Goal: Information Seeking & Learning: Learn about a topic

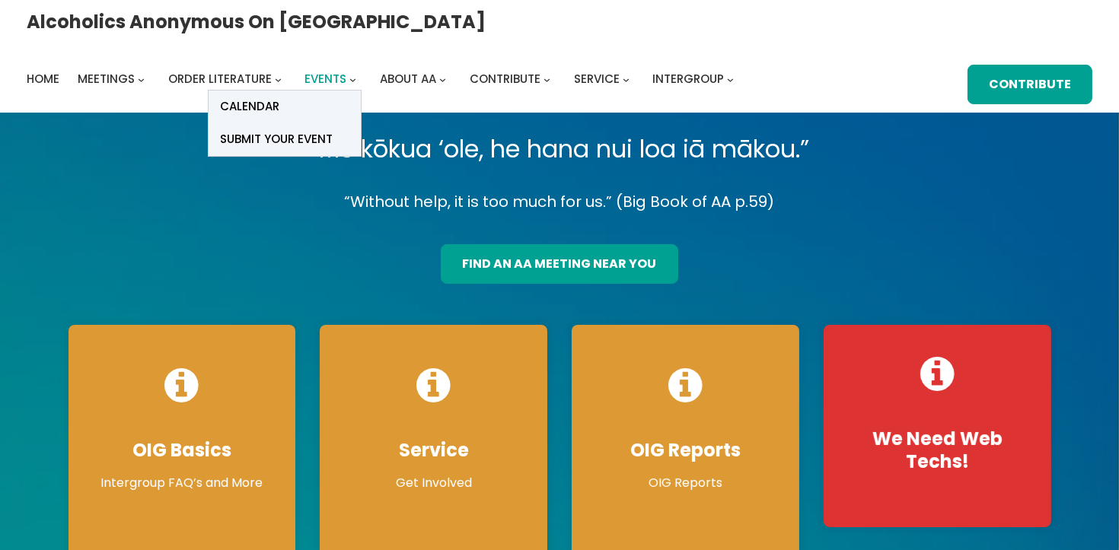
click at [347, 71] on span "Events" at bounding box center [326, 79] width 42 height 16
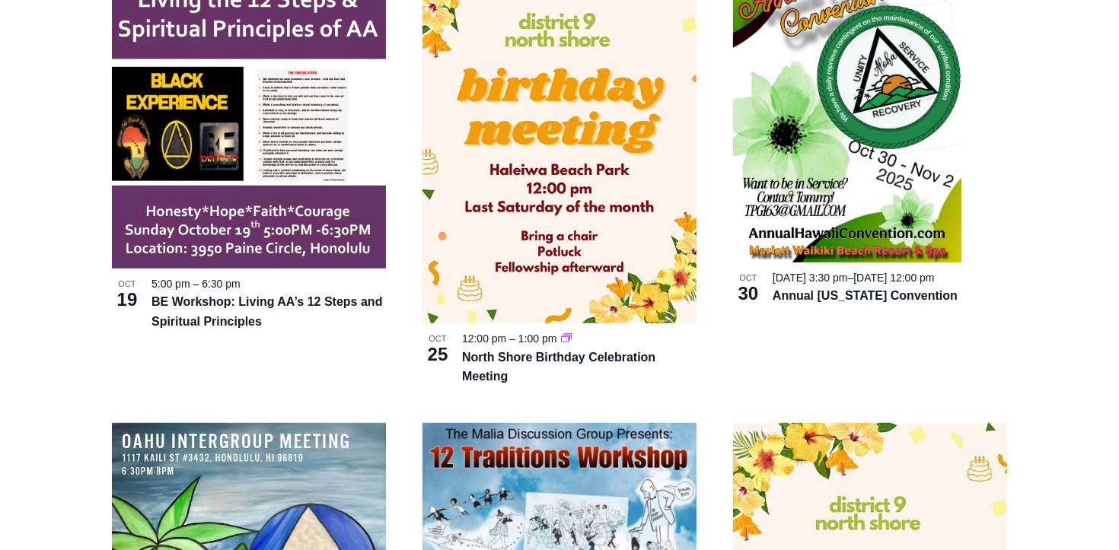
scroll to position [381, 0]
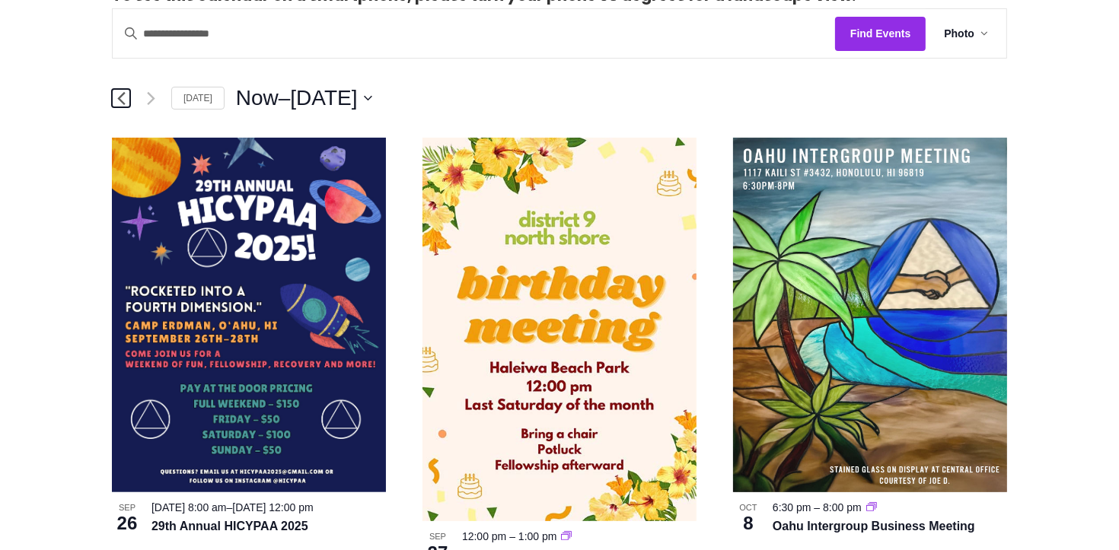
click at [117, 102] on icon "Previous Events" at bounding box center [121, 98] width 8 height 14
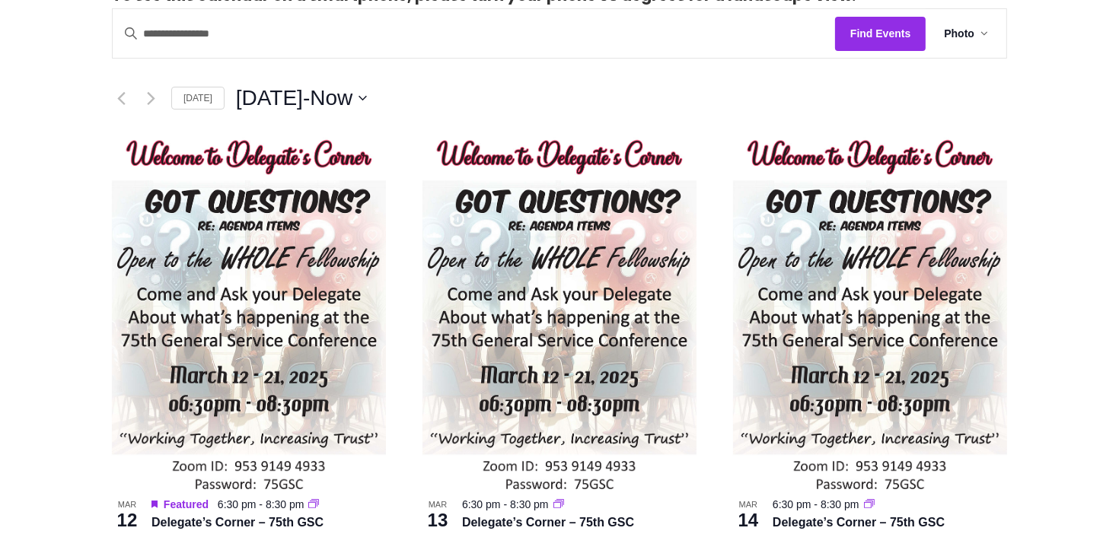
click at [406, 94] on div "3/12/2025 March 12 - 9/25/2025 Now Select date. *********" at bounding box center [621, 98] width 771 height 30
click at [397, 94] on div "3/12/2025 March 12 - 9/25/2025 Now Select date. *********" at bounding box center [621, 98] width 771 height 30
click at [368, 94] on button "3/12/2025 March 12 - 9/25/2025 Now" at bounding box center [302, 98] width 132 height 30
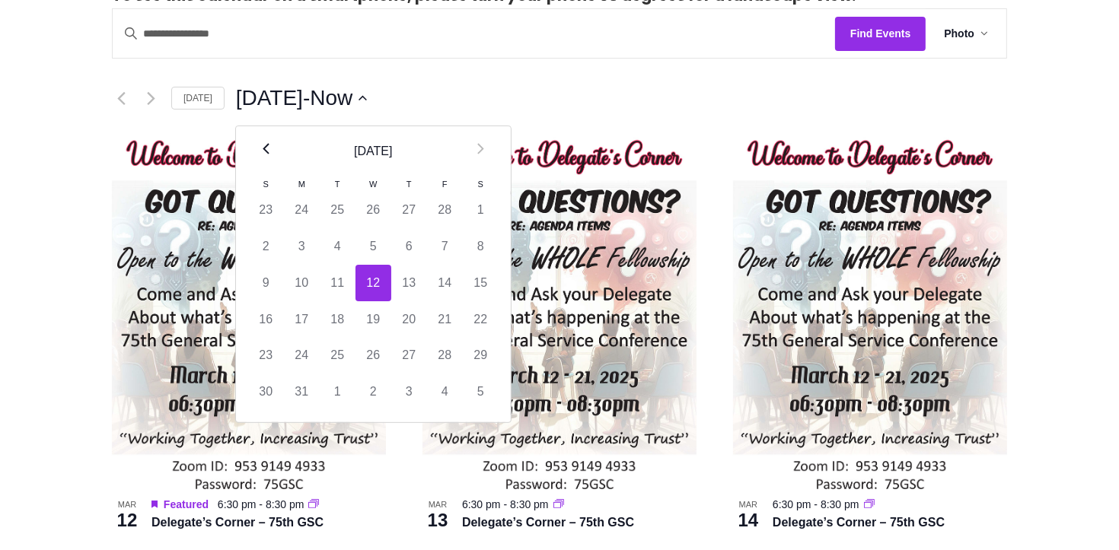
click at [263, 160] on th "Prev" at bounding box center [266, 151] width 36 height 50
click at [262, 159] on th "Prev" at bounding box center [266, 151] width 36 height 50
click at [261, 158] on th "Prev" at bounding box center [266, 151] width 36 height 50
click at [478, 138] on th "Next" at bounding box center [481, 151] width 36 height 50
click at [365, 207] on td "1" at bounding box center [374, 210] width 36 height 37
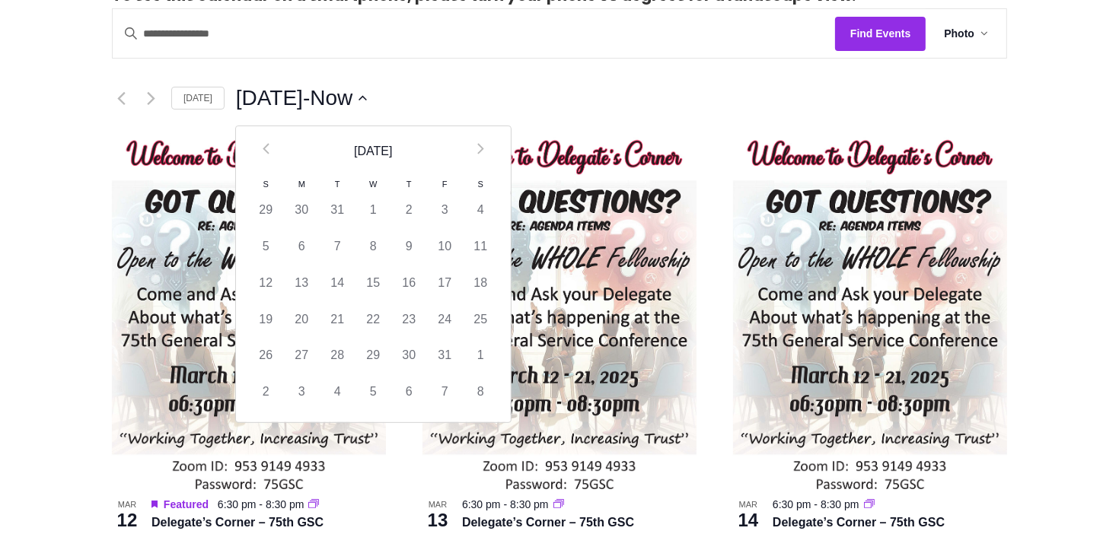
type input "********"
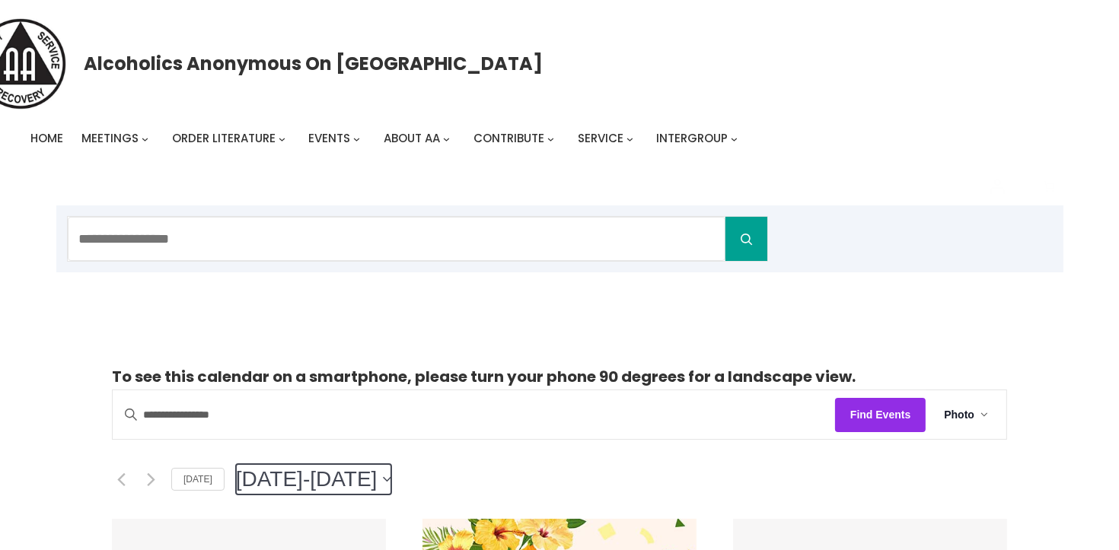
click at [391, 477] on icon "Click to toggle datepicker" at bounding box center [387, 480] width 8 height 6
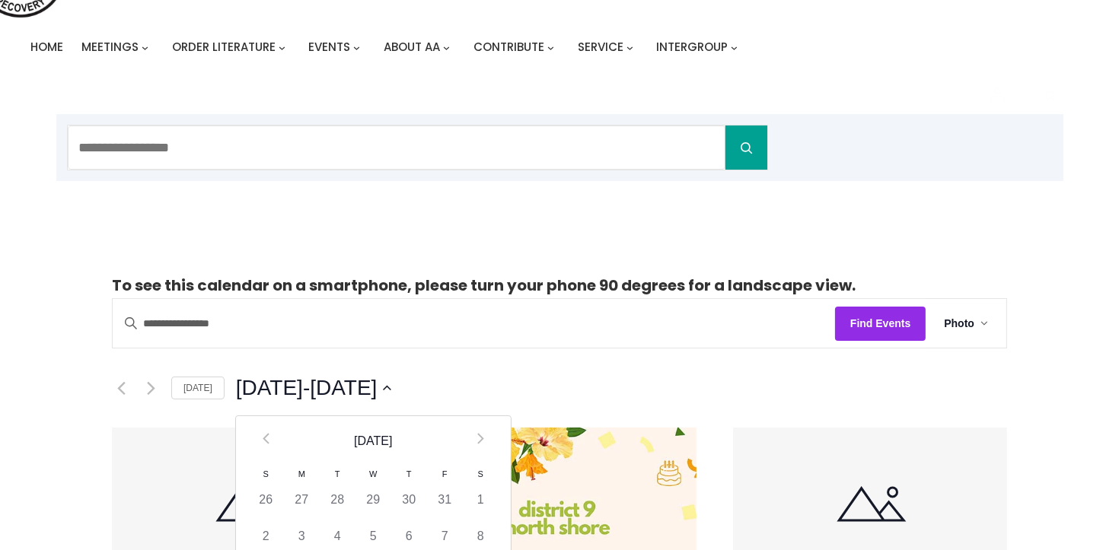
scroll to position [238, 0]
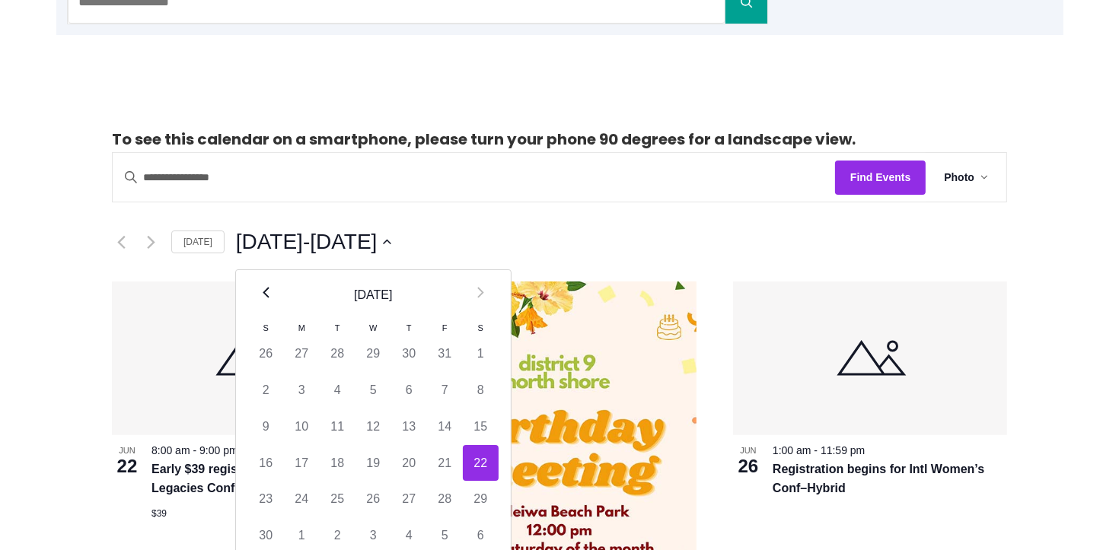
click at [266, 303] on th "Prev" at bounding box center [266, 295] width 36 height 50
click at [262, 303] on th "Prev" at bounding box center [266, 295] width 36 height 50
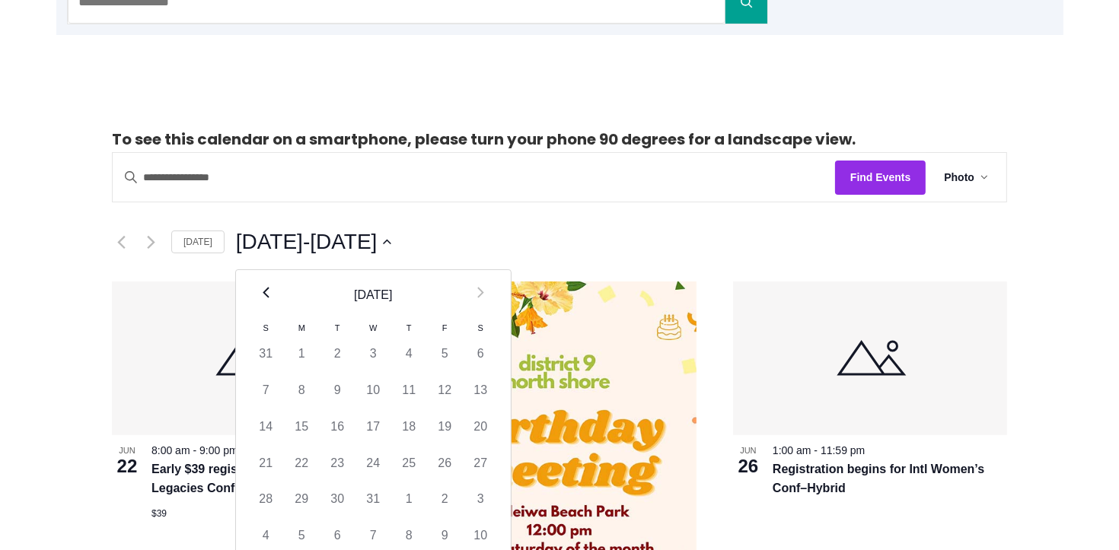
click at [262, 303] on th "Prev" at bounding box center [266, 295] width 36 height 50
click at [477, 288] on icon "Next month" at bounding box center [480, 293] width 6 height 11
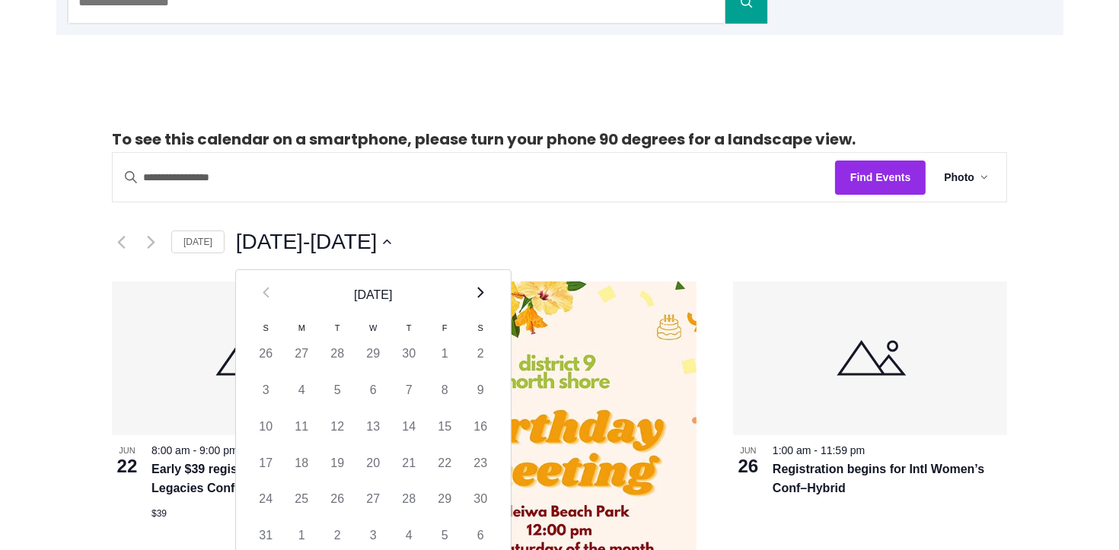
click at [477, 288] on icon "Next month" at bounding box center [480, 293] width 6 height 11
click at [296, 353] on td "1" at bounding box center [302, 354] width 36 height 37
type input "********"
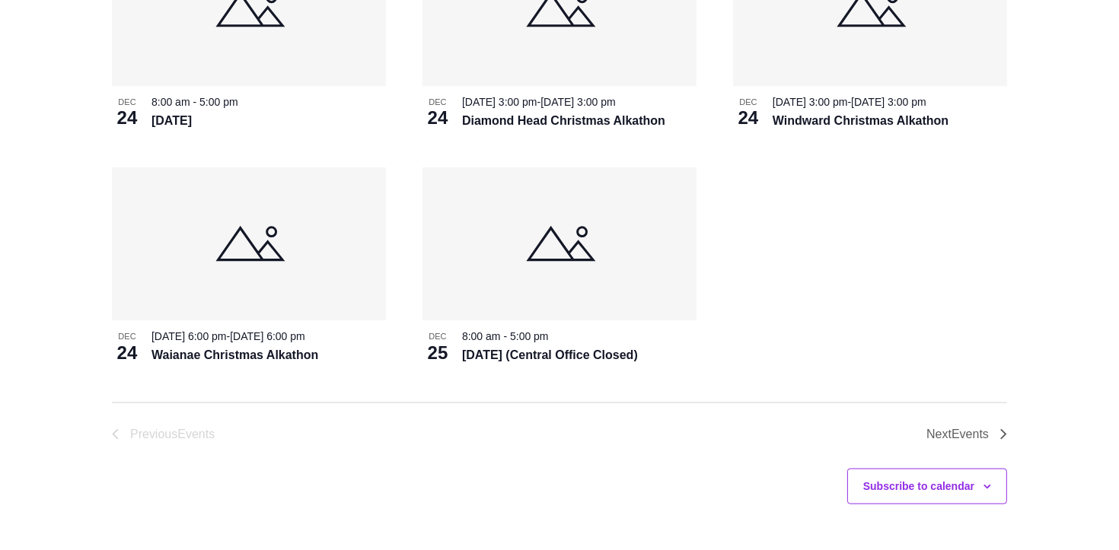
scroll to position [2137, 0]
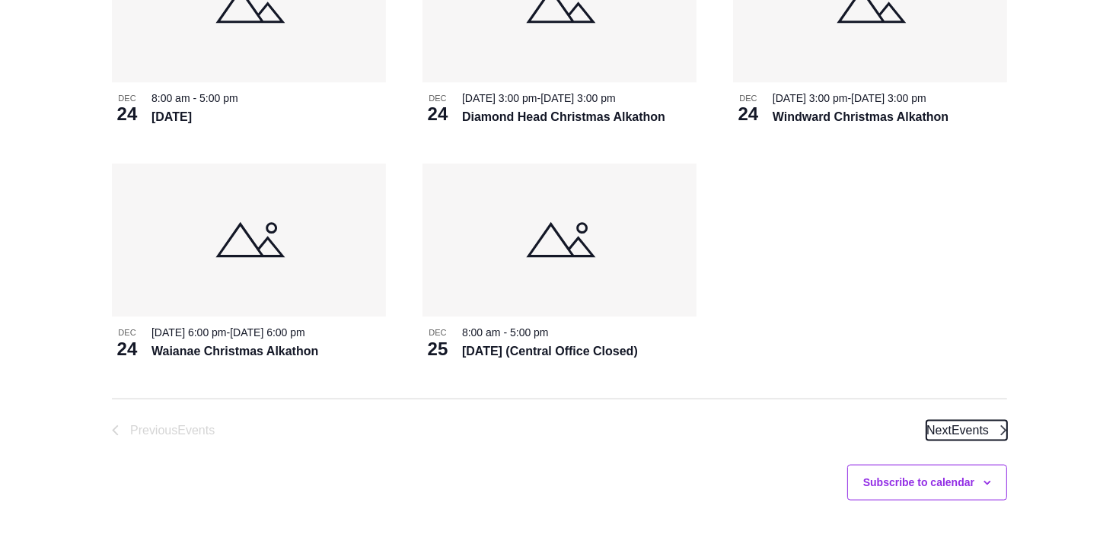
click at [982, 437] on span "Events" at bounding box center [970, 430] width 37 height 13
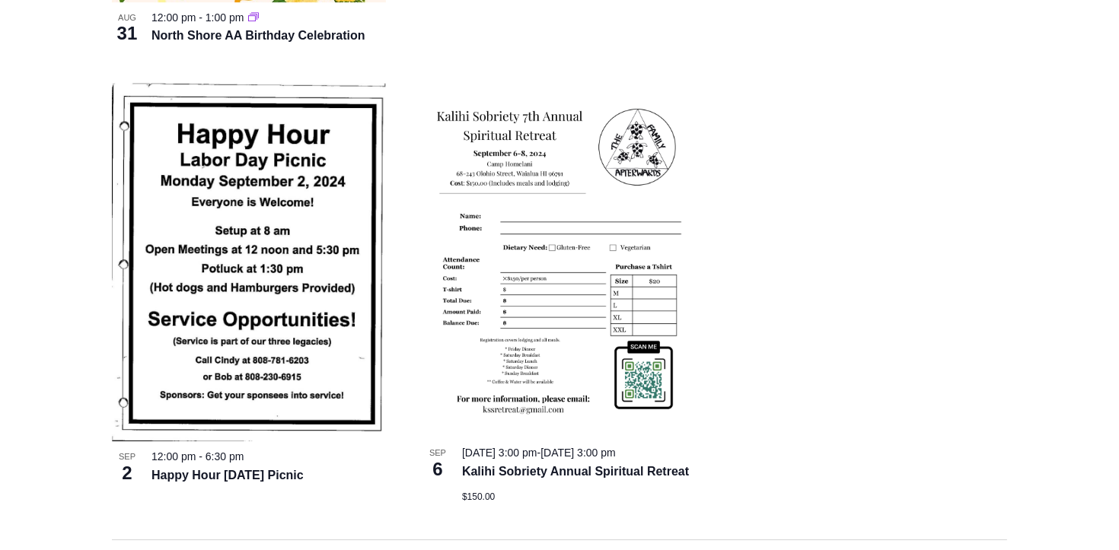
scroll to position [5736, 0]
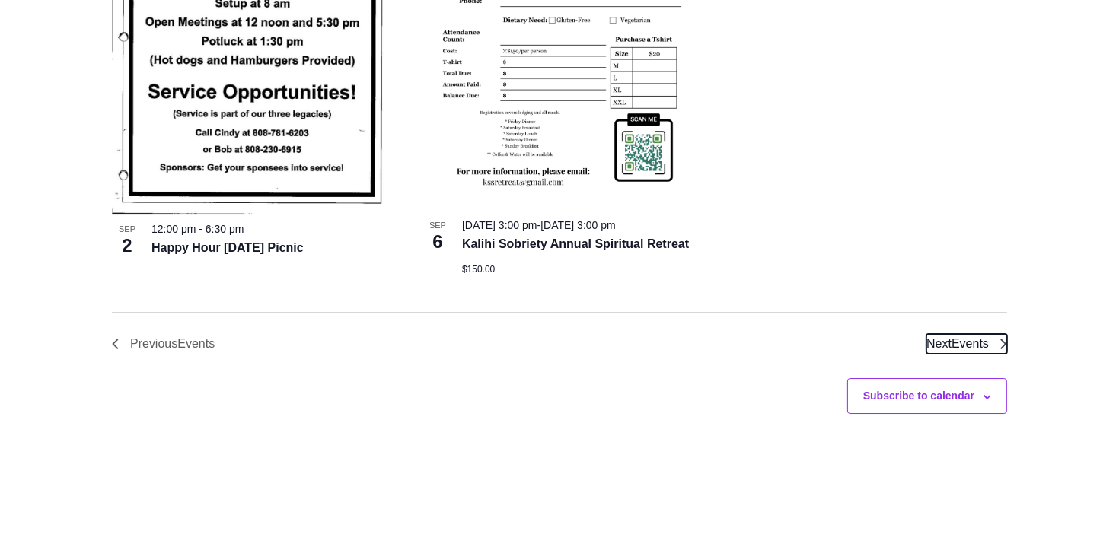
click at [970, 350] on span "Events" at bounding box center [970, 343] width 37 height 13
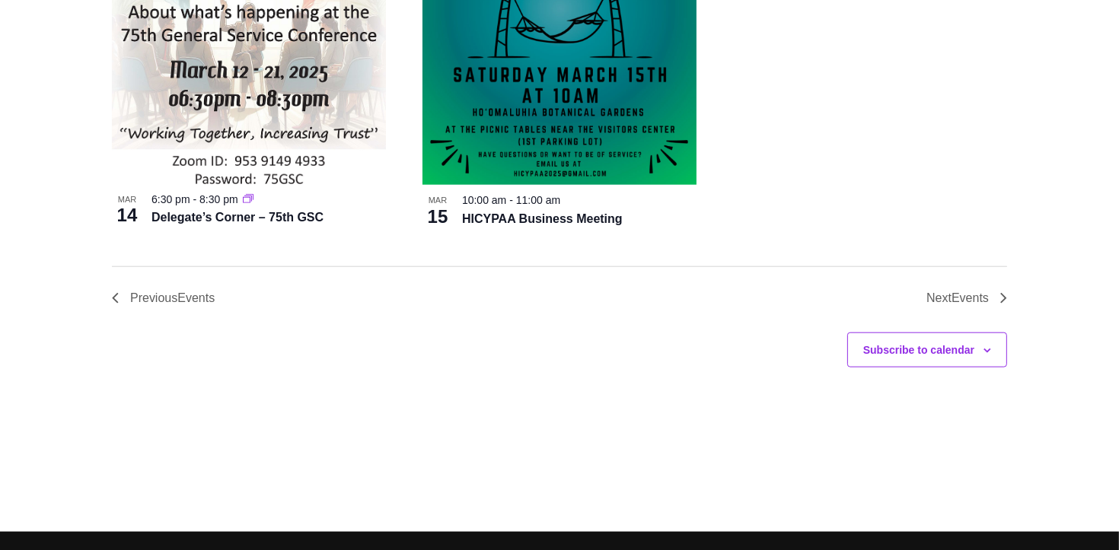
scroll to position [8125, 0]
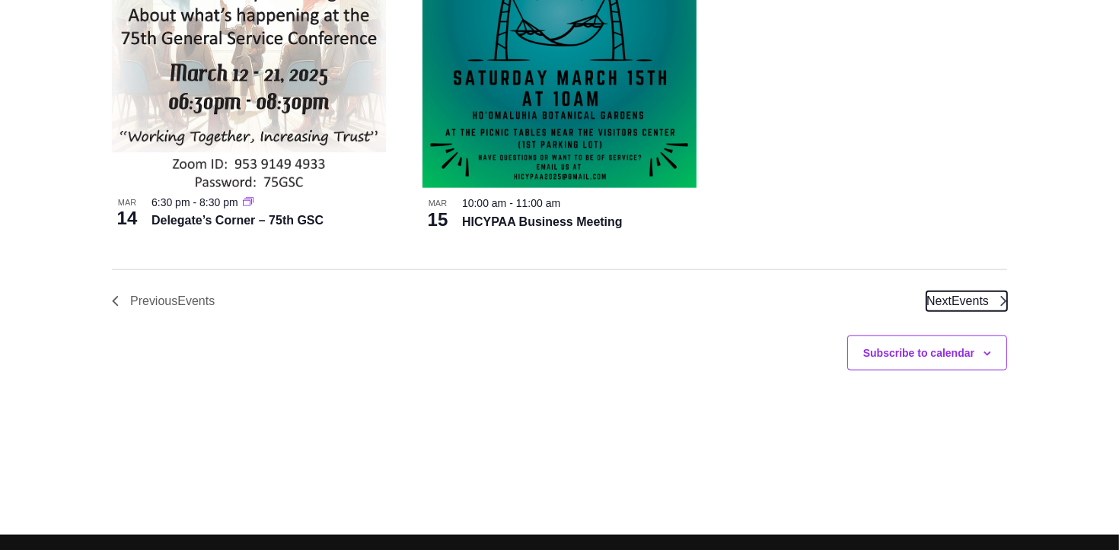
click at [933, 311] on span "Next Events" at bounding box center [957, 302] width 62 height 20
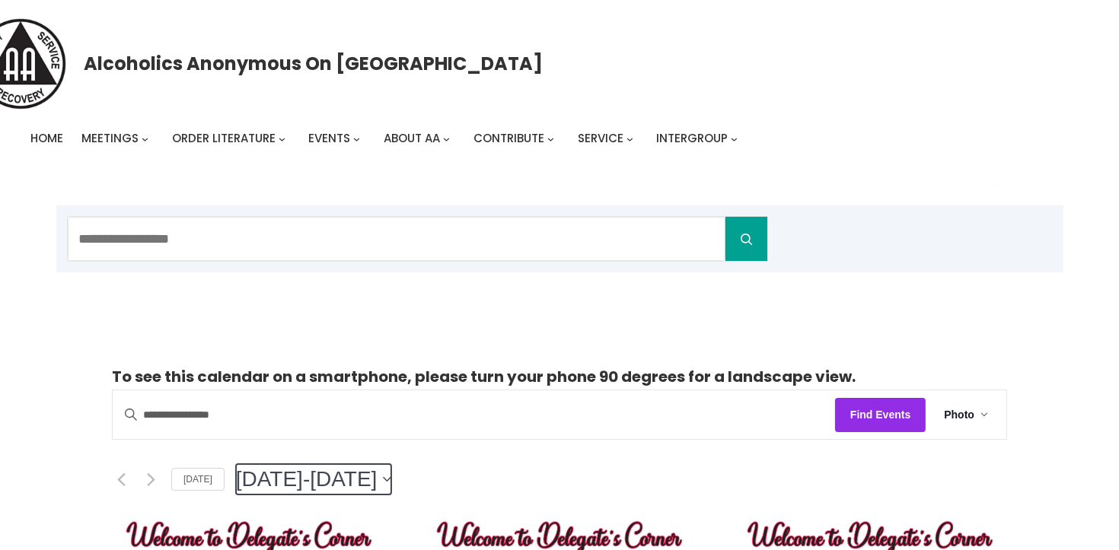
click at [392, 482] on button "3/15/2025 March 15 - 10/19/2025 October 19" at bounding box center [314, 479] width 156 height 30
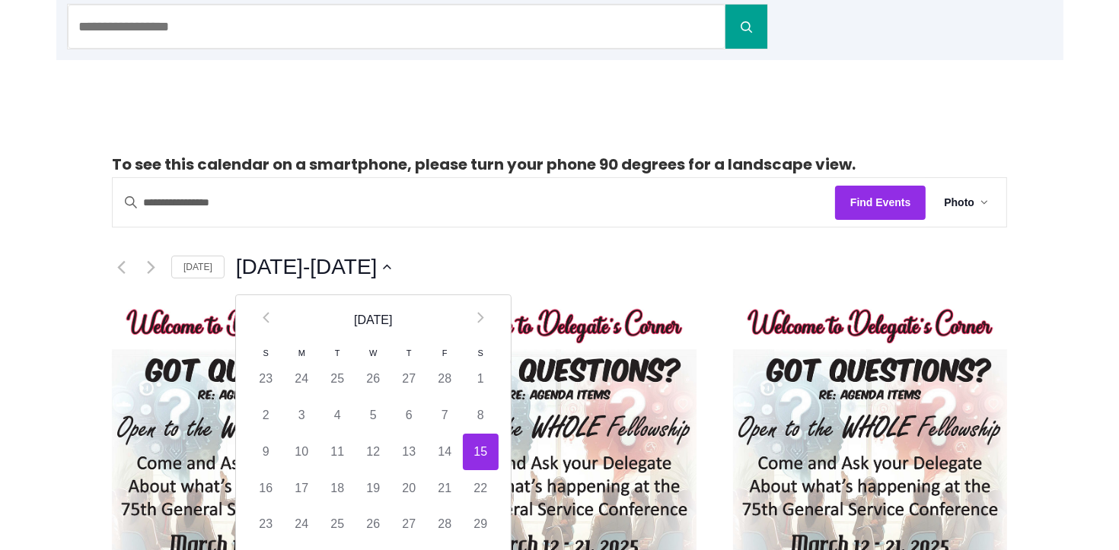
scroll to position [238, 0]
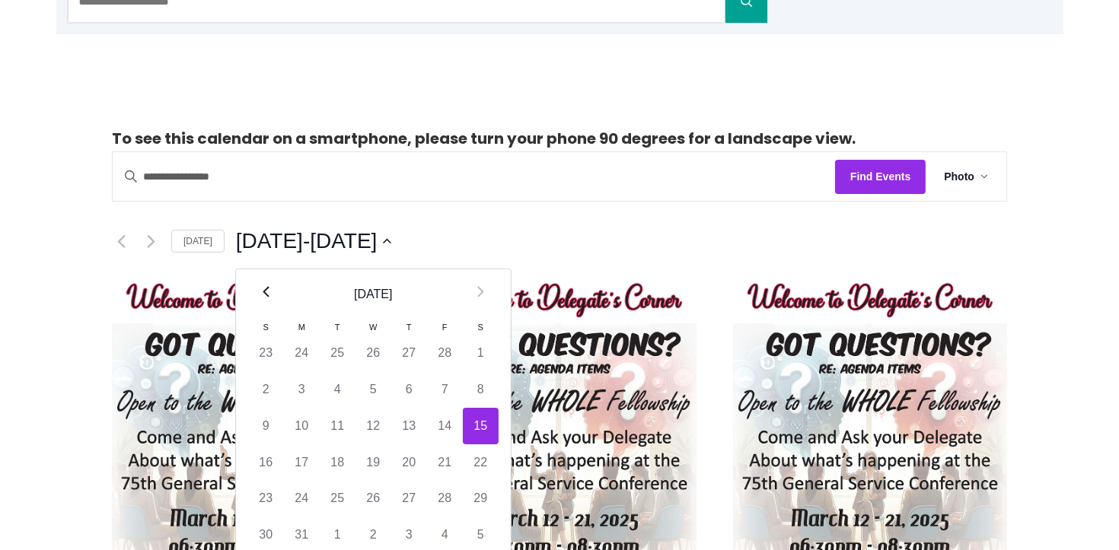
click at [266, 297] on th "Prev" at bounding box center [266, 294] width 36 height 50
click at [266, 298] on th "Prev" at bounding box center [266, 294] width 36 height 50
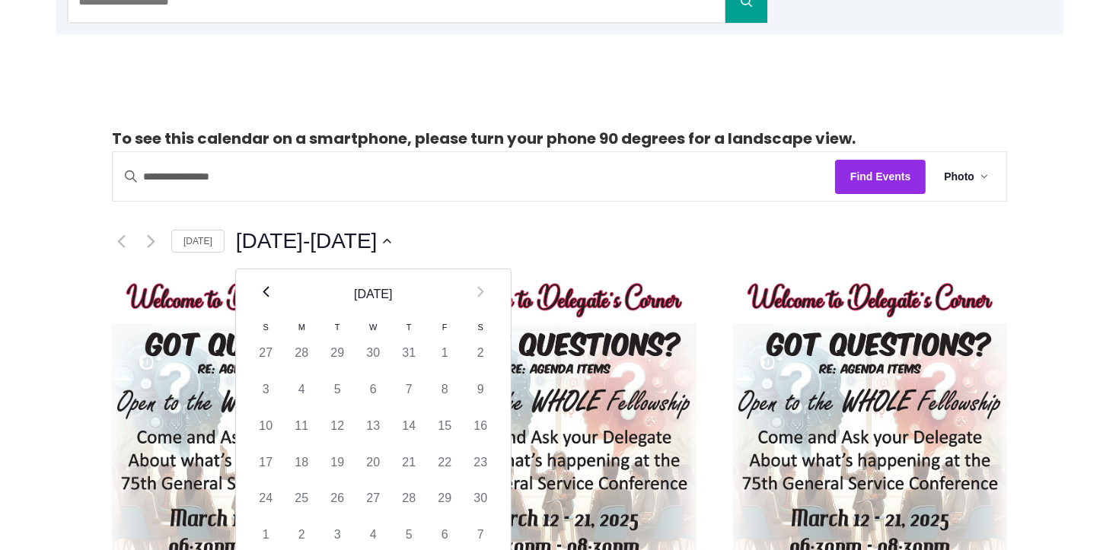
click at [266, 298] on th "Prev" at bounding box center [266, 294] width 36 height 50
click at [263, 299] on th "Prev" at bounding box center [266, 294] width 36 height 50
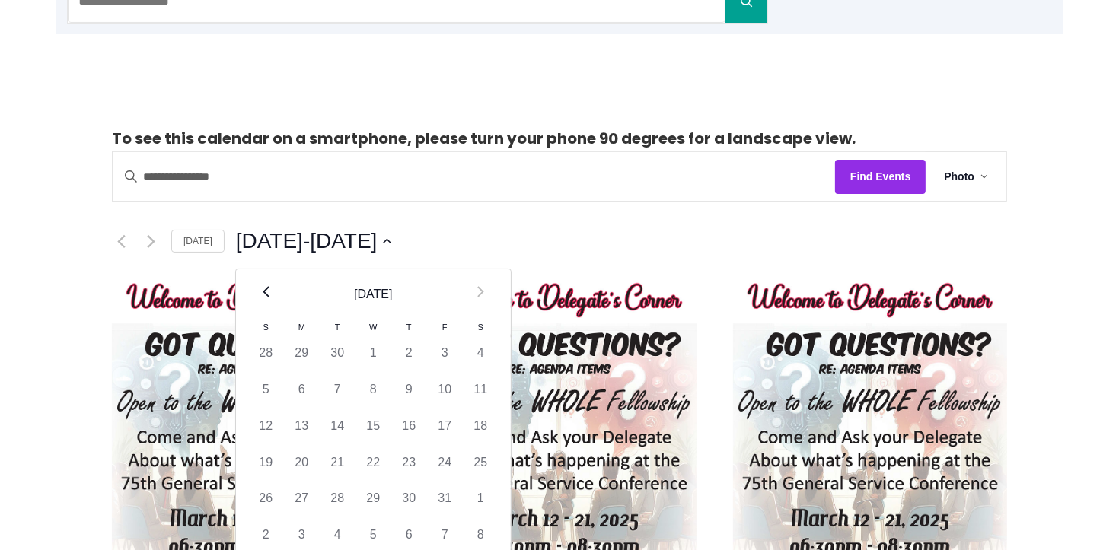
click at [260, 301] on th "Prev" at bounding box center [266, 294] width 36 height 50
click at [259, 302] on th "Prev" at bounding box center [266, 294] width 36 height 50
click at [258, 305] on th "Prev" at bounding box center [266, 294] width 36 height 50
click at [257, 305] on th "Prev" at bounding box center [266, 294] width 36 height 50
click at [257, 307] on th "Prev" at bounding box center [266, 294] width 36 height 50
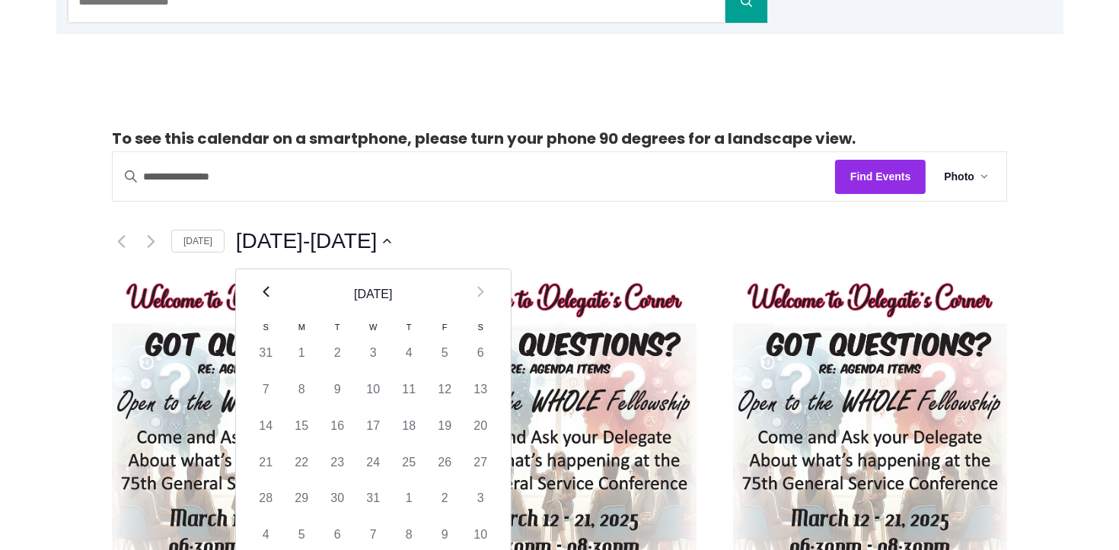
click at [257, 307] on th "Prev" at bounding box center [266, 294] width 36 height 50
click at [256, 308] on th "Prev" at bounding box center [266, 294] width 36 height 50
click at [253, 308] on th "Prev" at bounding box center [266, 294] width 36 height 50
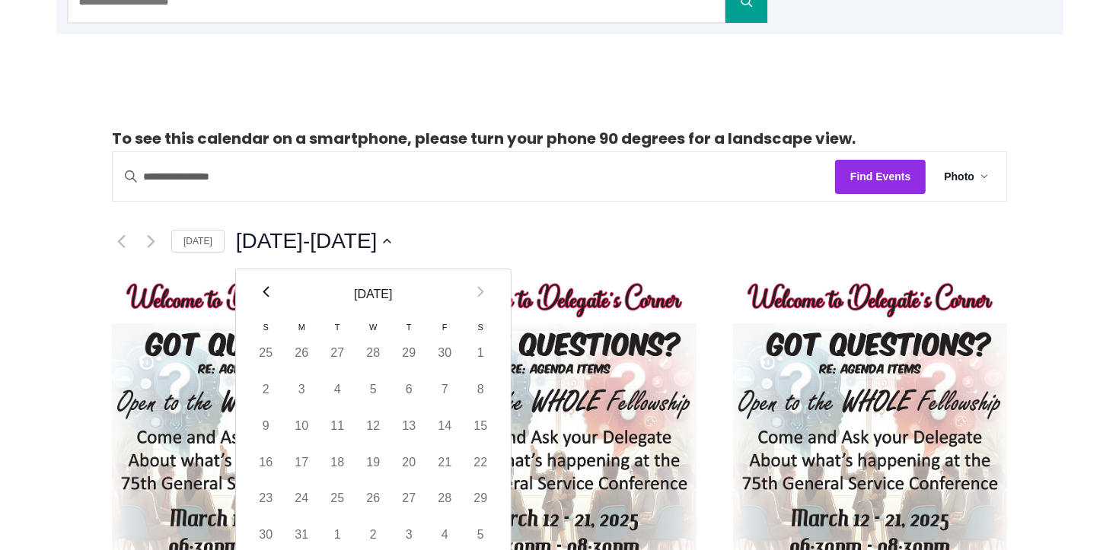
click at [252, 308] on th "Prev" at bounding box center [266, 294] width 36 height 50
click at [251, 308] on th "Prev" at bounding box center [266, 294] width 36 height 50
click at [249, 308] on th "Prev" at bounding box center [266, 294] width 36 height 50
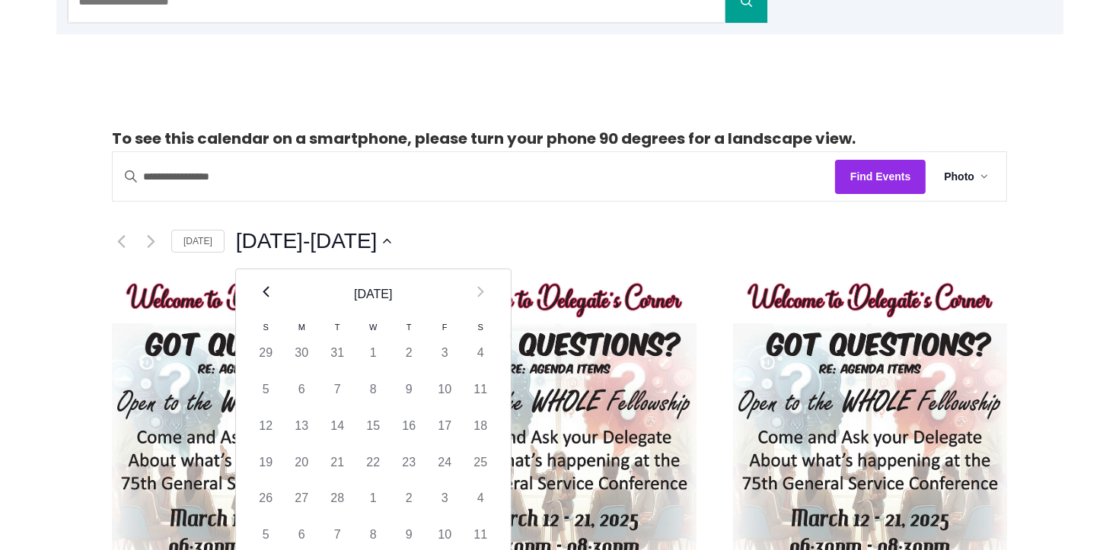
click at [248, 308] on th "Prev" at bounding box center [266, 294] width 36 height 50
click at [397, 356] on td "1" at bounding box center [409, 353] width 36 height 37
type input "*********"
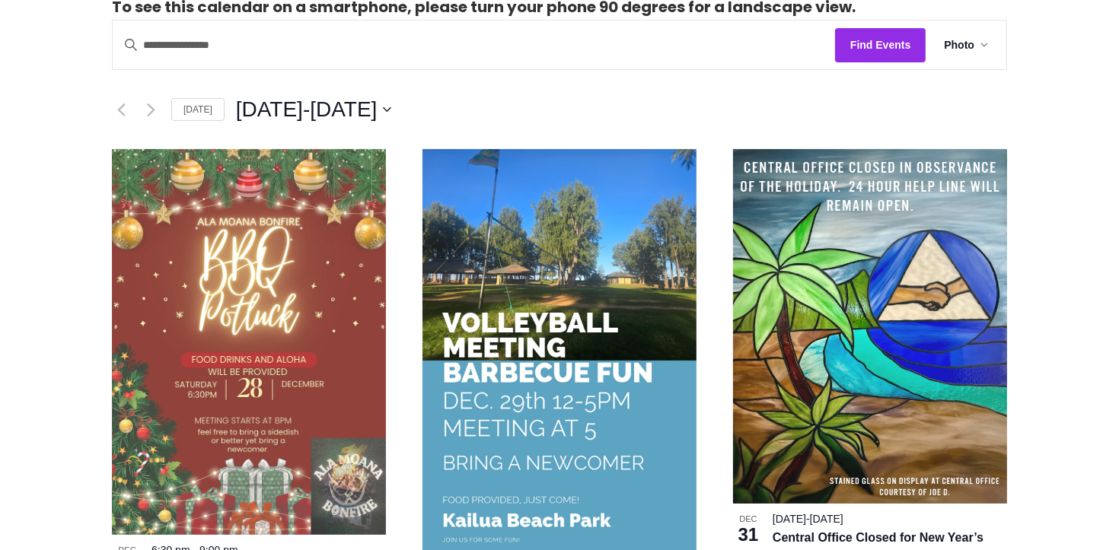
scroll to position [274, 0]
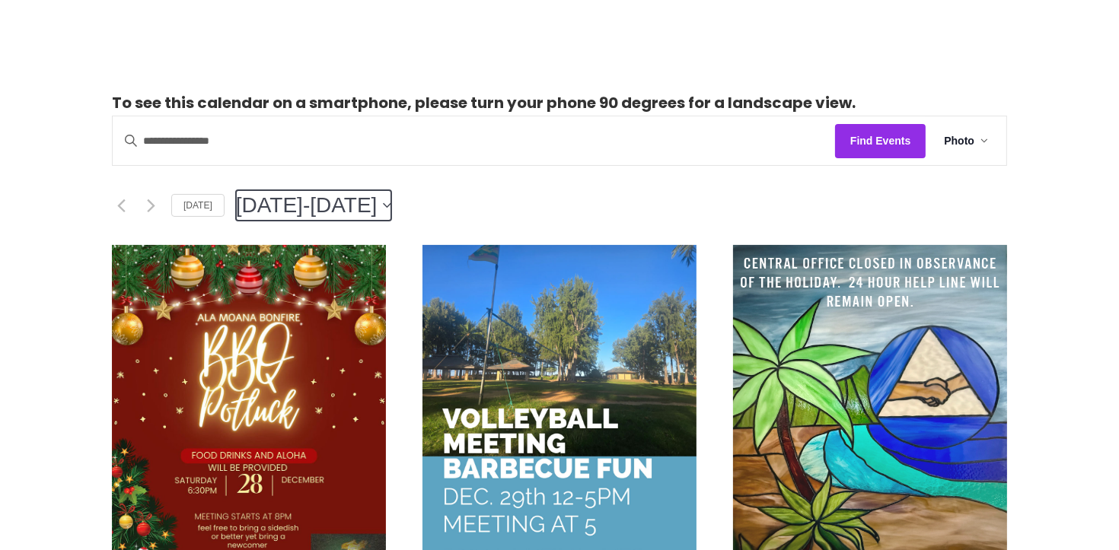
click at [391, 203] on icon "Click to toggle datepicker" at bounding box center [387, 206] width 8 height 6
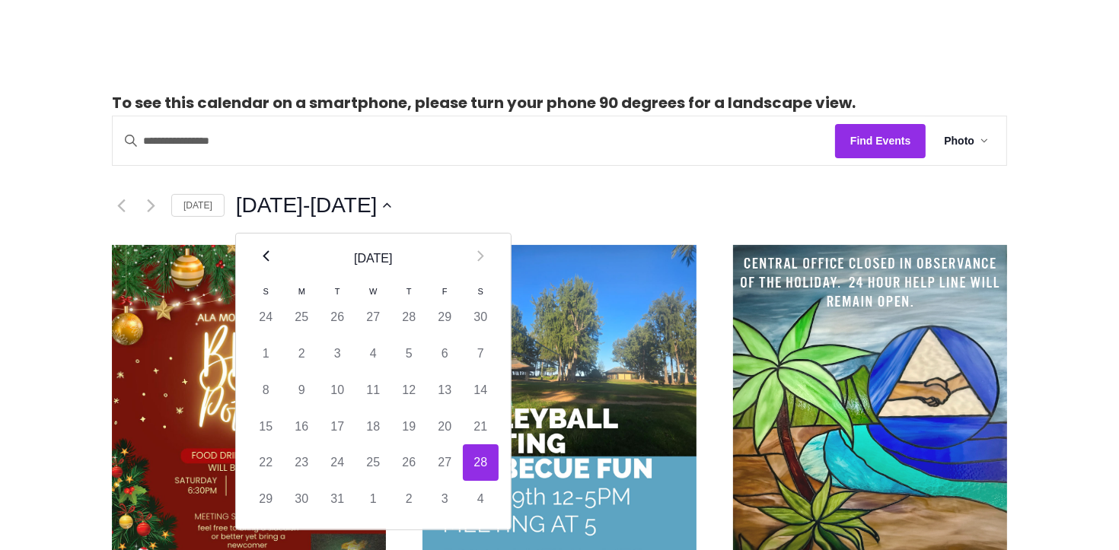
click at [259, 260] on th "Prev" at bounding box center [266, 259] width 36 height 50
click at [260, 260] on th "Prev" at bounding box center [266, 259] width 36 height 50
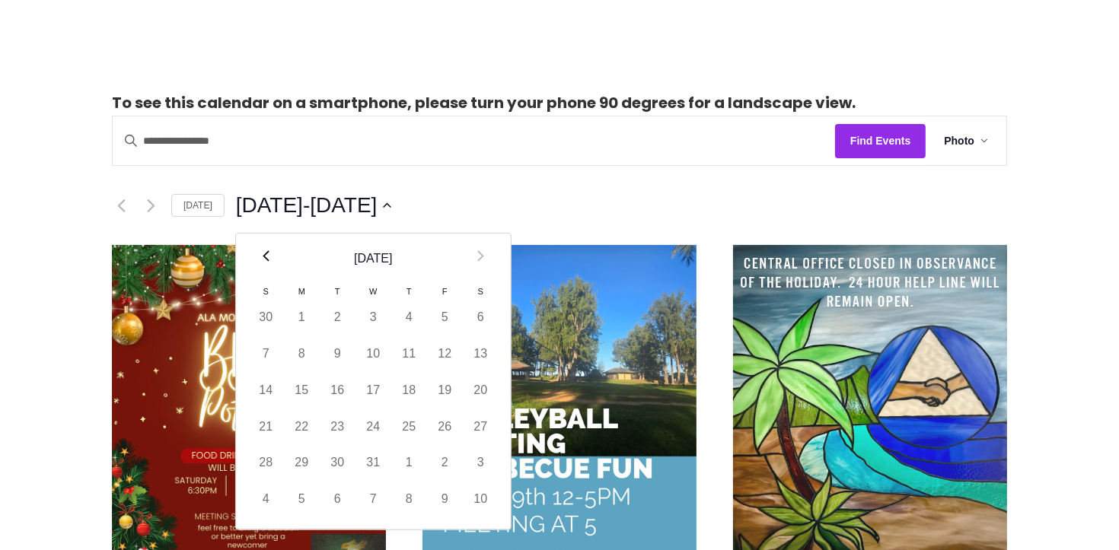
click at [260, 260] on th "Prev" at bounding box center [266, 259] width 36 height 50
click at [260, 266] on th "Prev" at bounding box center [266, 259] width 36 height 50
click at [464, 246] on th "Next" at bounding box center [481, 259] width 36 height 50
click at [477, 251] on icon "Next month" at bounding box center [480, 255] width 7 height 11
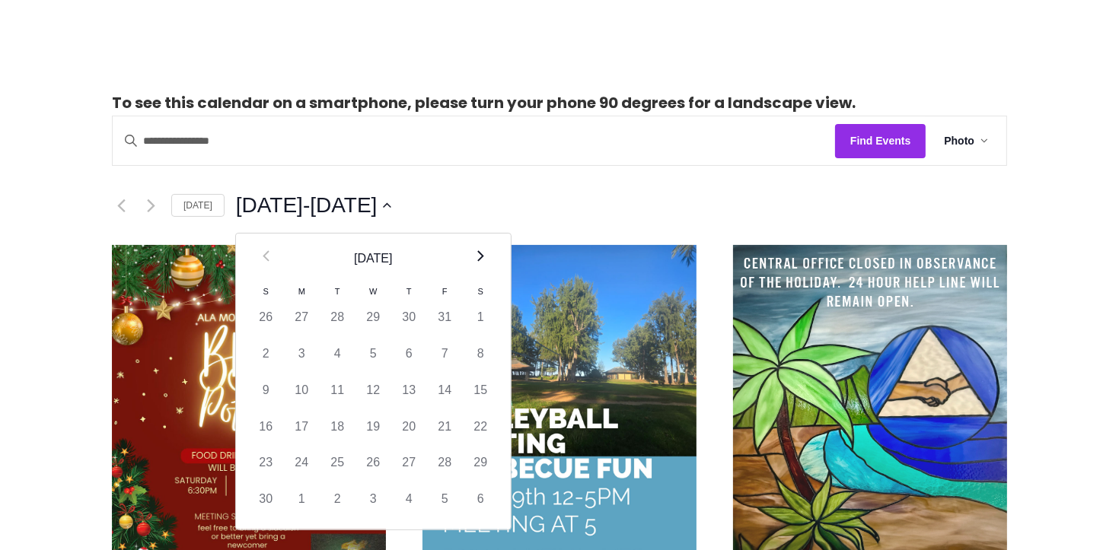
click at [477, 252] on icon "Next month" at bounding box center [480, 255] width 7 height 11
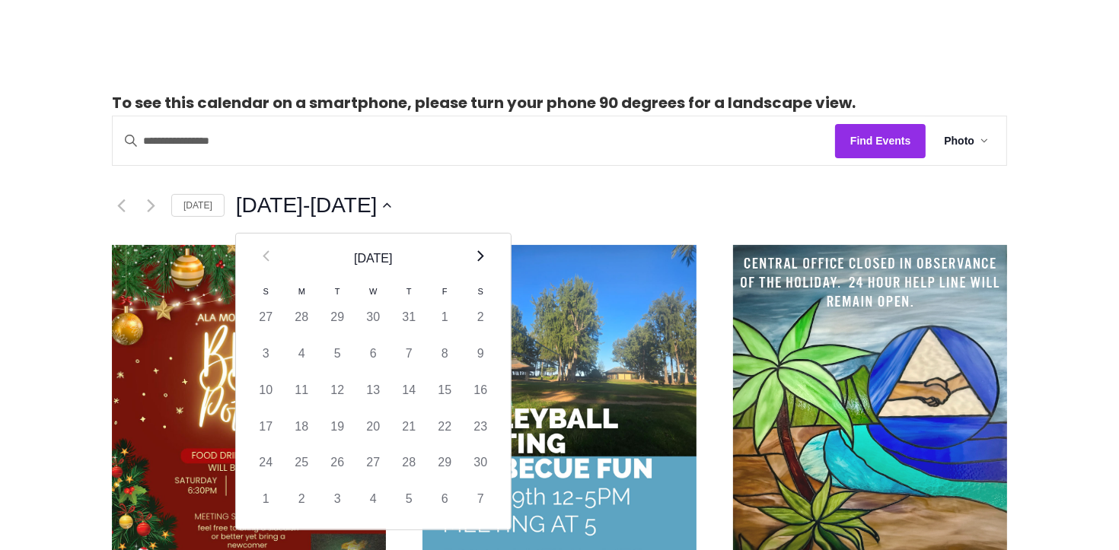
click at [477, 252] on icon "Next month" at bounding box center [480, 255] width 7 height 11
click at [478, 252] on icon "Next month" at bounding box center [480, 255] width 7 height 11
click at [480, 252] on th "Next" at bounding box center [481, 259] width 36 height 50
click at [481, 251] on th "Next" at bounding box center [481, 259] width 36 height 50
click at [263, 259] on icon "Previous month" at bounding box center [266, 255] width 7 height 11
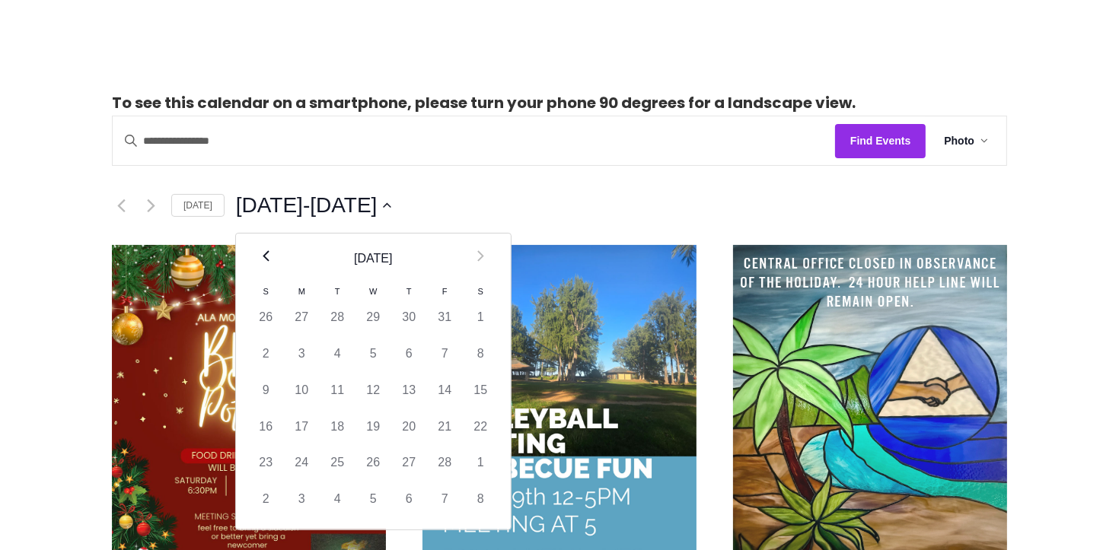
click at [263, 259] on icon "Previous month" at bounding box center [266, 255] width 7 height 11
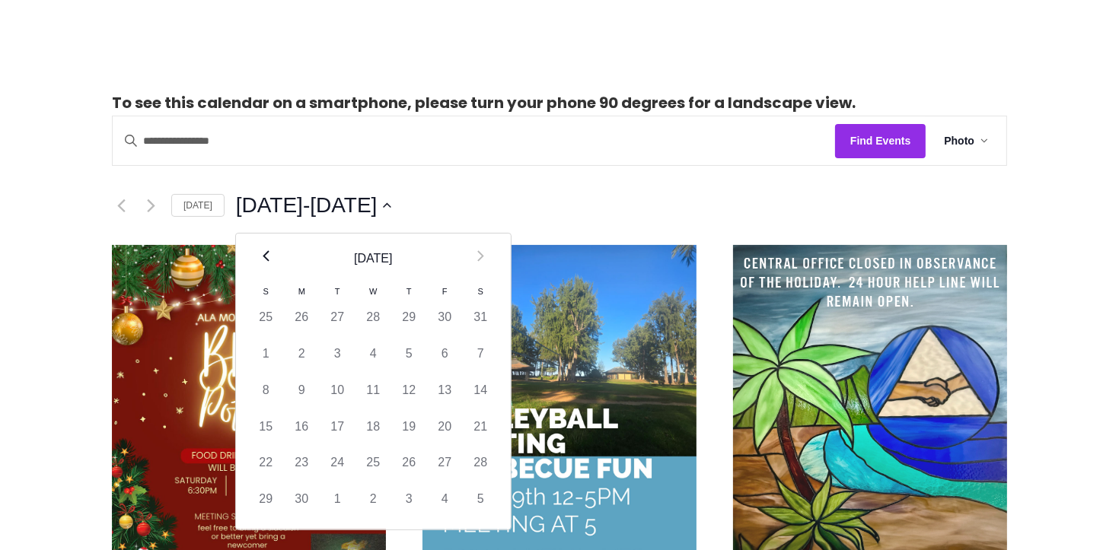
click at [263, 259] on icon "Previous month" at bounding box center [266, 255] width 7 height 11
click at [257, 259] on th "Prev" at bounding box center [266, 259] width 36 height 50
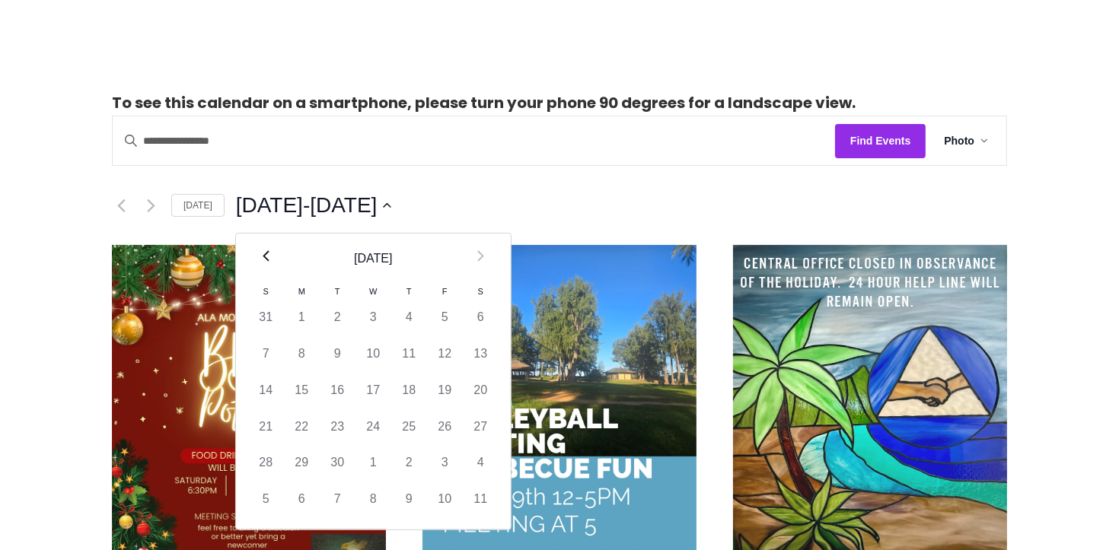
click at [257, 259] on th "Prev" at bounding box center [266, 259] width 36 height 50
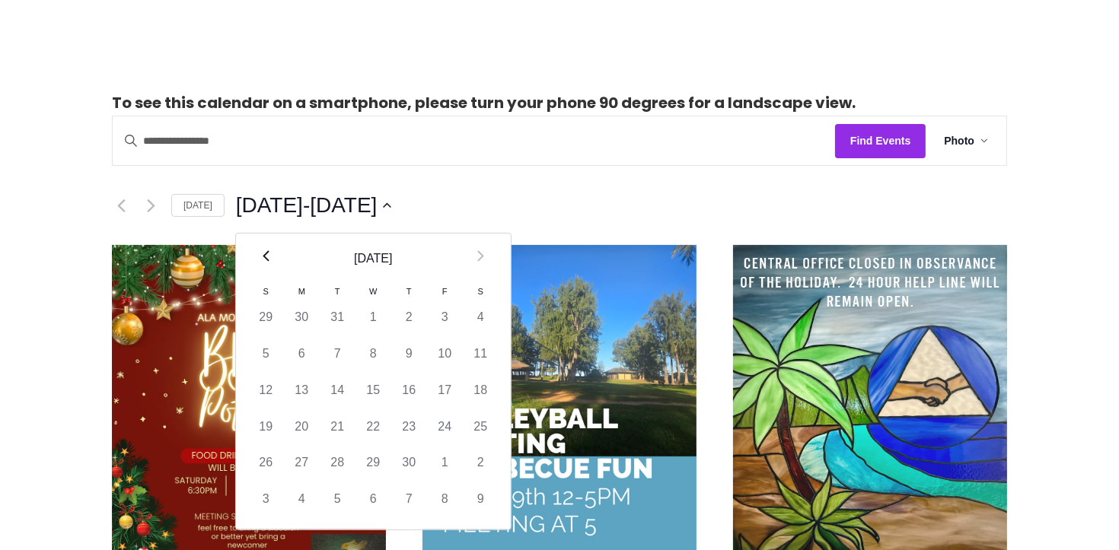
click at [256, 259] on th "Prev" at bounding box center [266, 259] width 36 height 50
click at [257, 259] on th "Prev" at bounding box center [266, 259] width 36 height 50
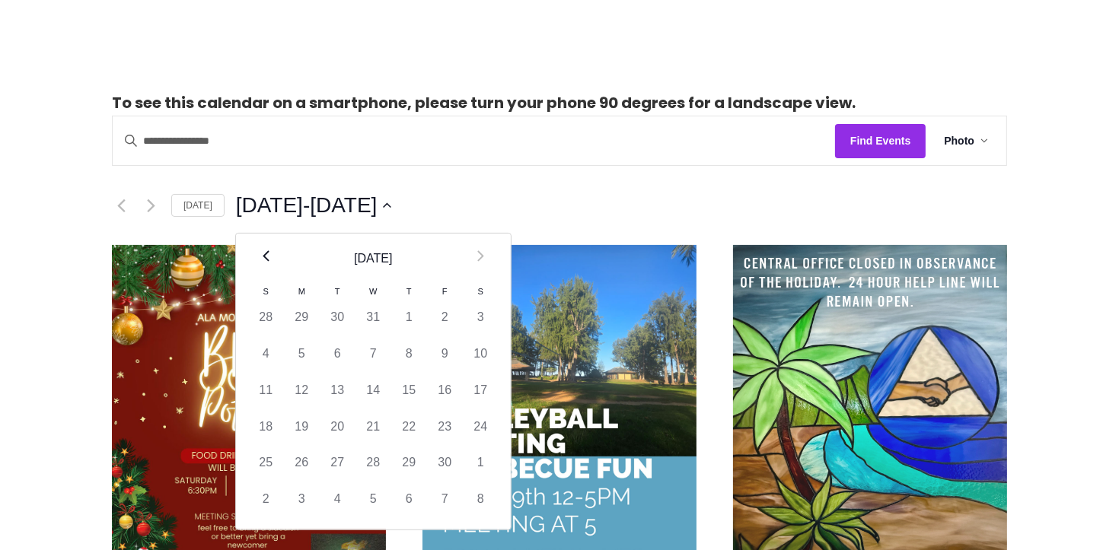
click at [257, 259] on th "Prev" at bounding box center [266, 259] width 36 height 50
click at [258, 258] on th "Prev" at bounding box center [266, 259] width 36 height 50
click at [263, 257] on icon "Previous month" at bounding box center [266, 255] width 7 height 11
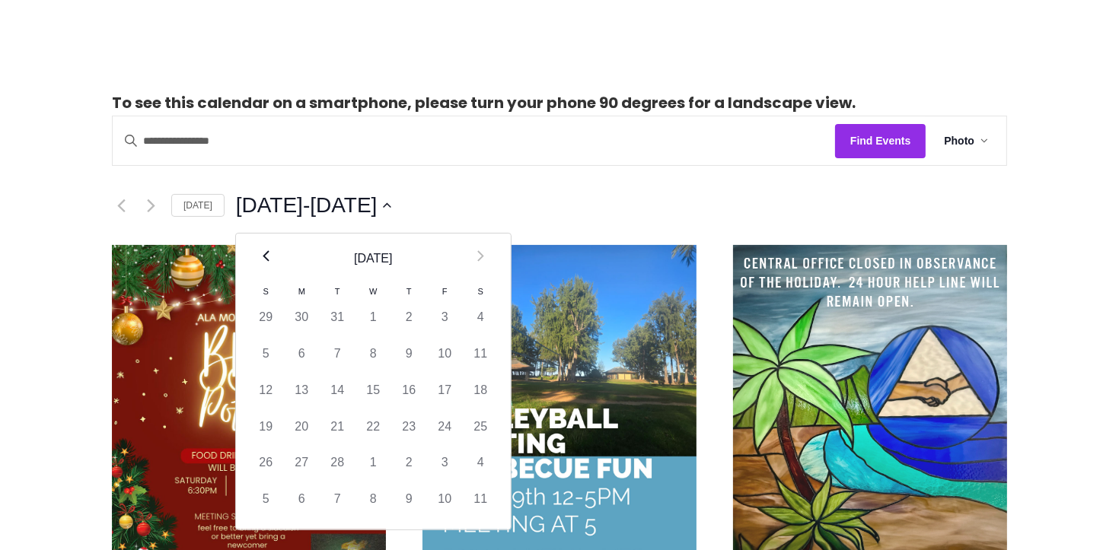
click at [263, 257] on icon "Previous month" at bounding box center [266, 255] width 7 height 11
click at [480, 251] on th "Next" at bounding box center [481, 259] width 36 height 50
click at [479, 250] on icon "Next month" at bounding box center [480, 255] width 7 height 11
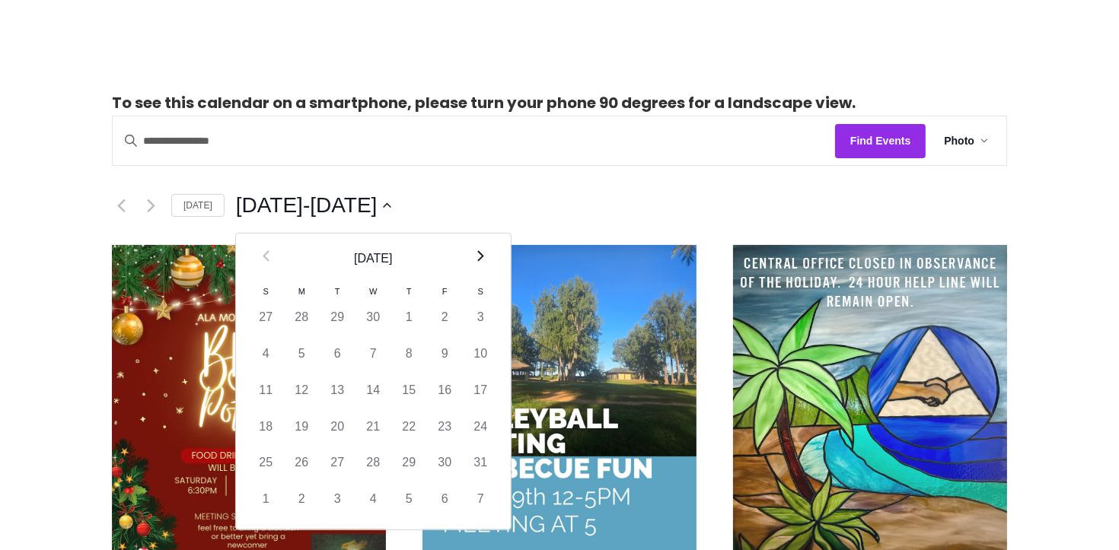
click at [479, 250] on icon "Next month" at bounding box center [480, 255] width 7 height 11
click at [266, 352] on td "1" at bounding box center [266, 354] width 36 height 37
type input "********"
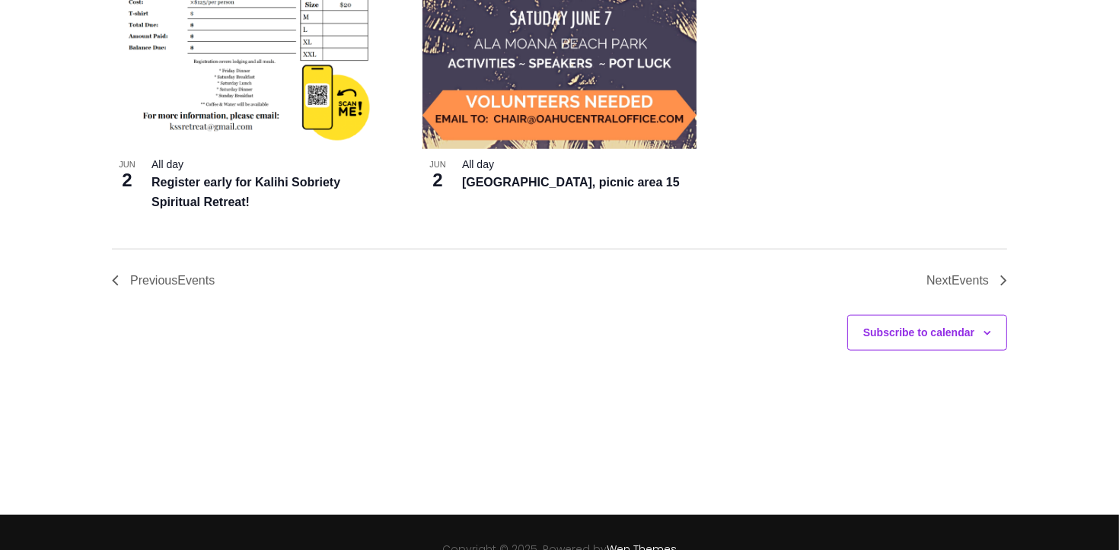
scroll to position [8361, 0]
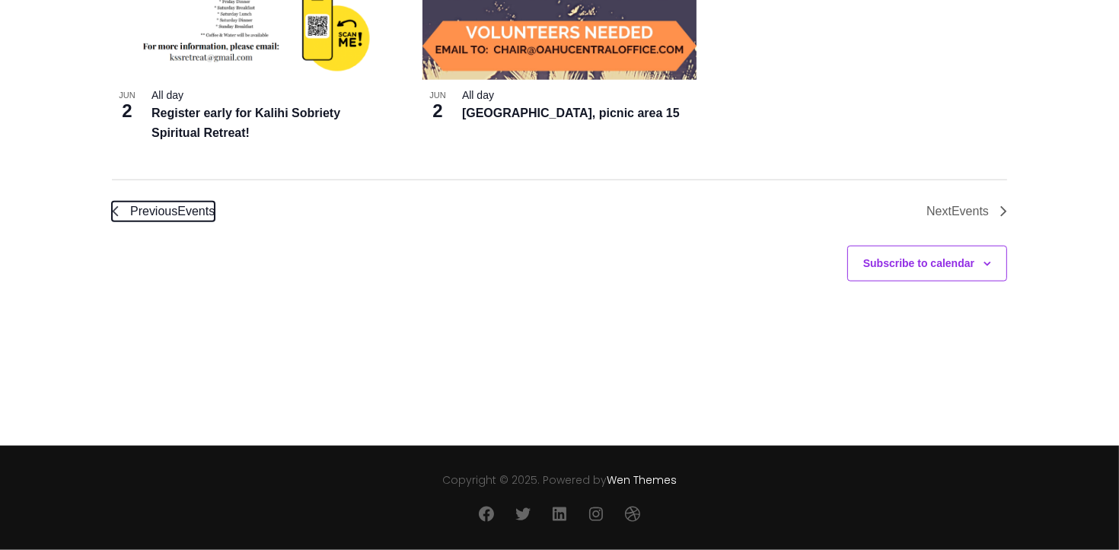
click at [205, 214] on span "Events" at bounding box center [195, 211] width 37 height 13
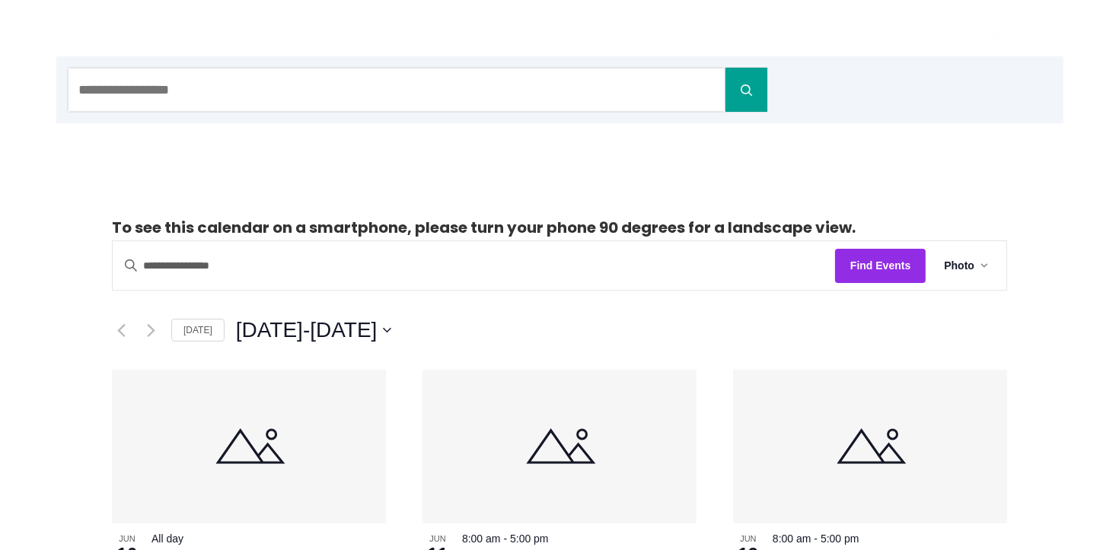
scroll to position [218, 0]
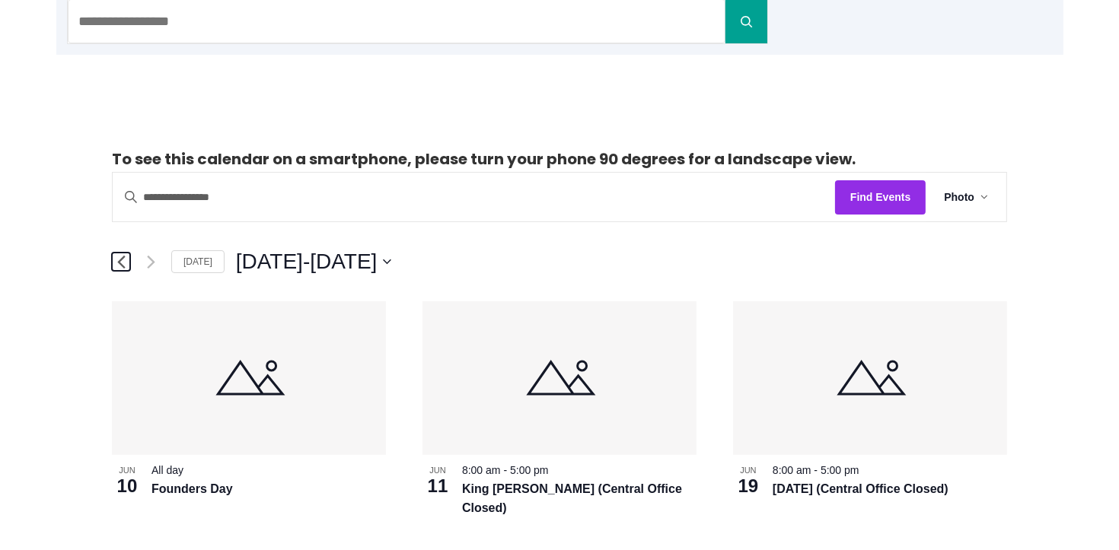
click at [116, 254] on link "Previous Events" at bounding box center [121, 262] width 18 height 18
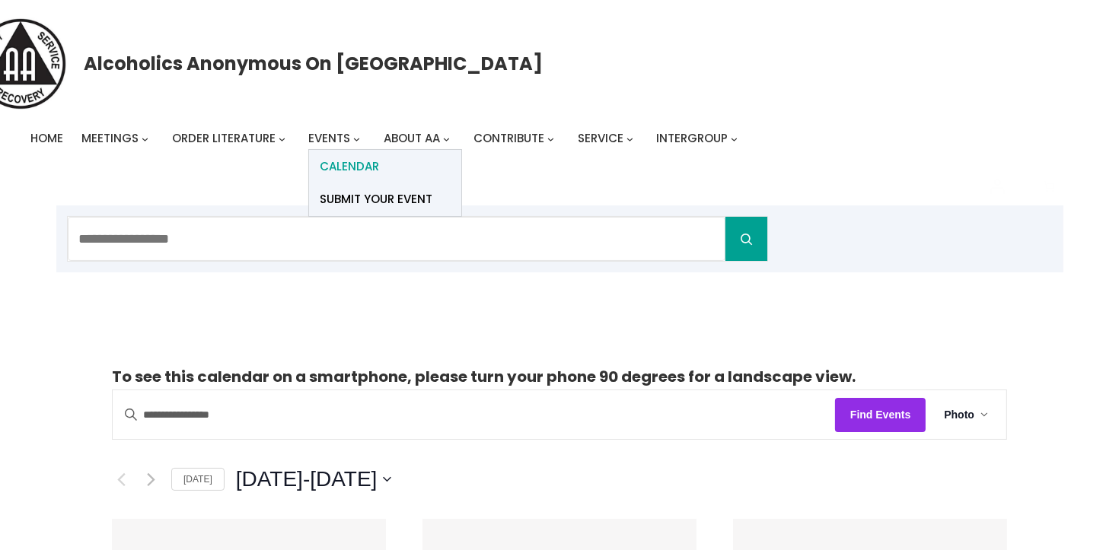
click at [374, 174] on span "Calendar" at bounding box center [349, 166] width 59 height 21
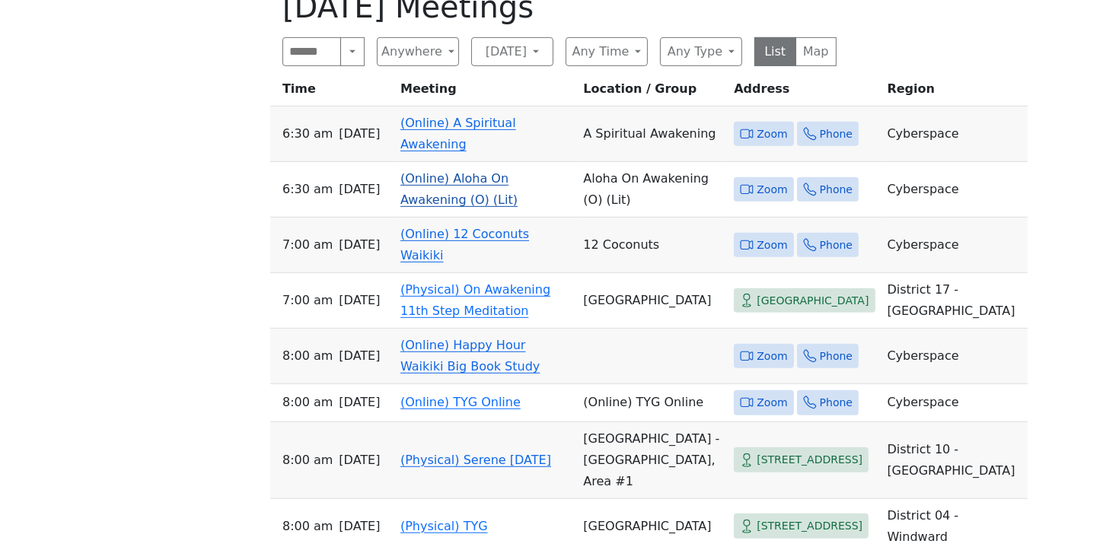
scroll to position [641, 0]
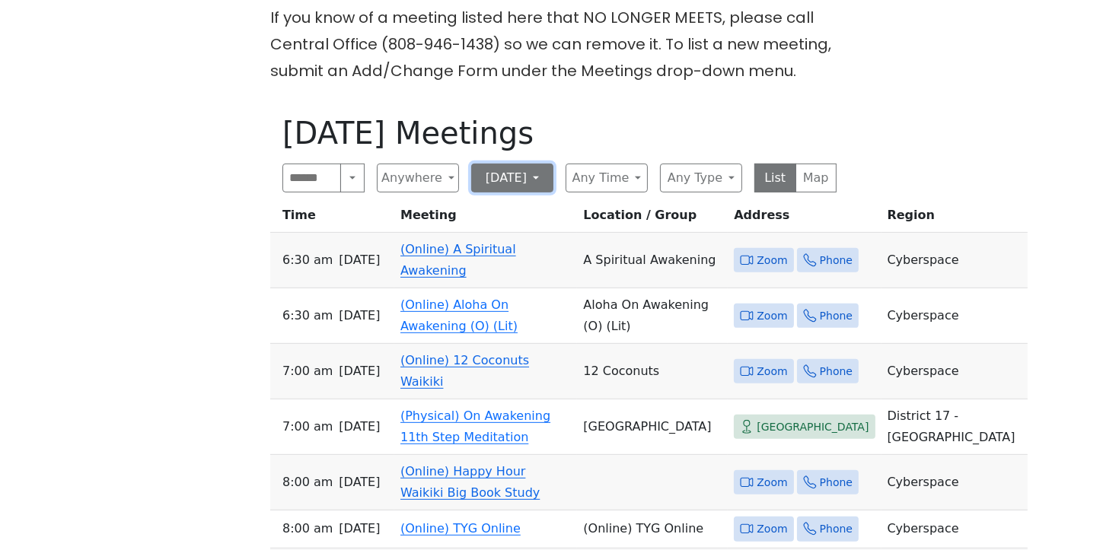
click at [498, 164] on button "Sunday" at bounding box center [512, 178] width 82 height 29
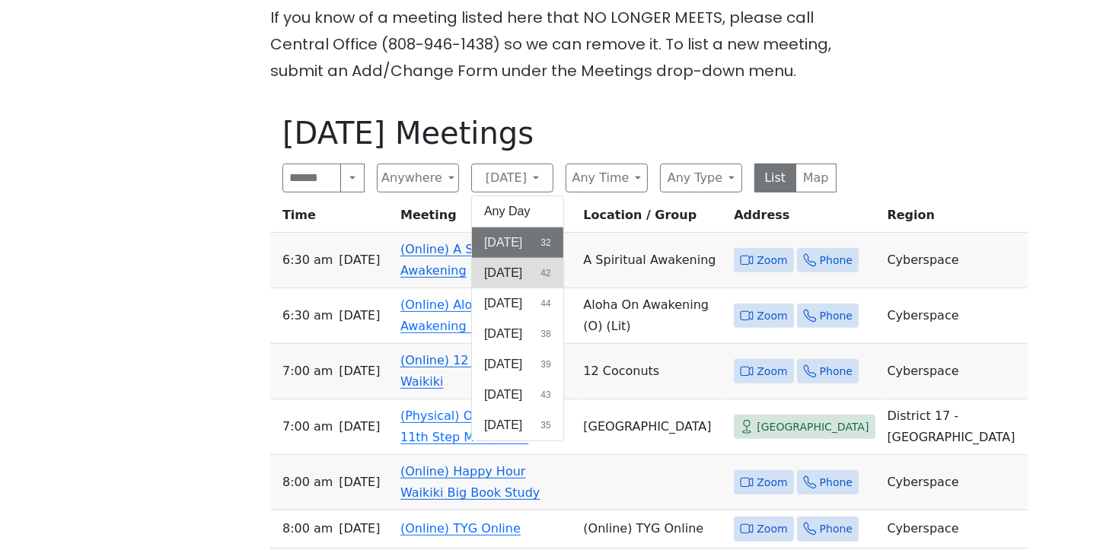
click at [527, 258] on button "Monday 42" at bounding box center [517, 273] width 91 height 30
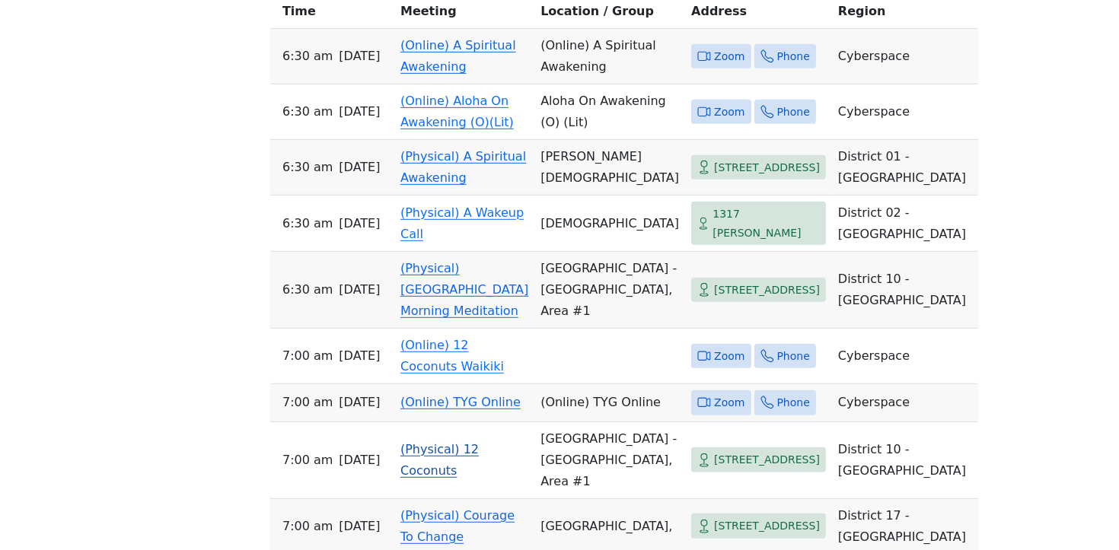
scroll to position [923, 0]
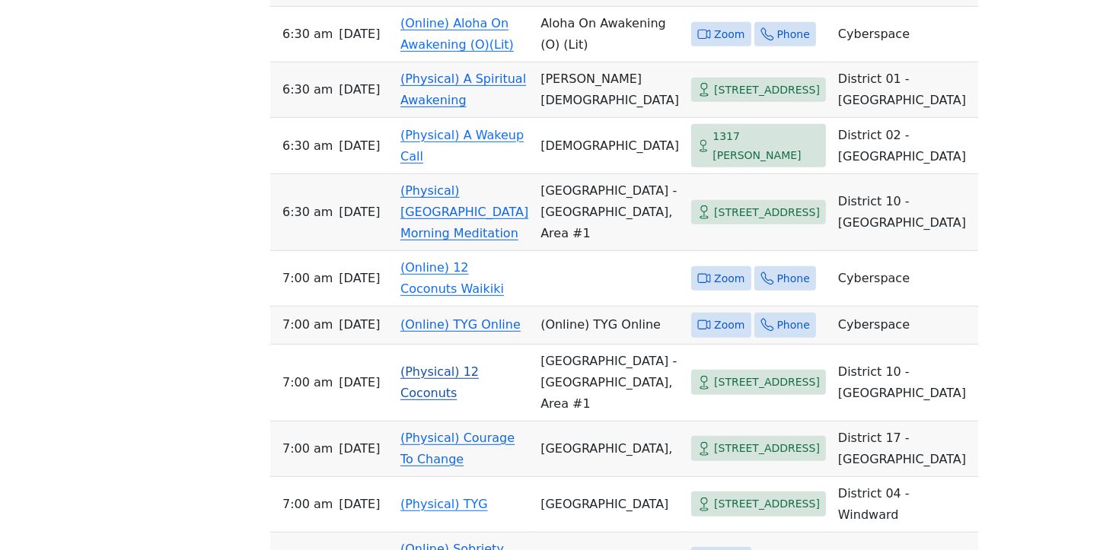
click at [432, 422] on td "(Physical) 12 Coconuts" at bounding box center [464, 383] width 140 height 77
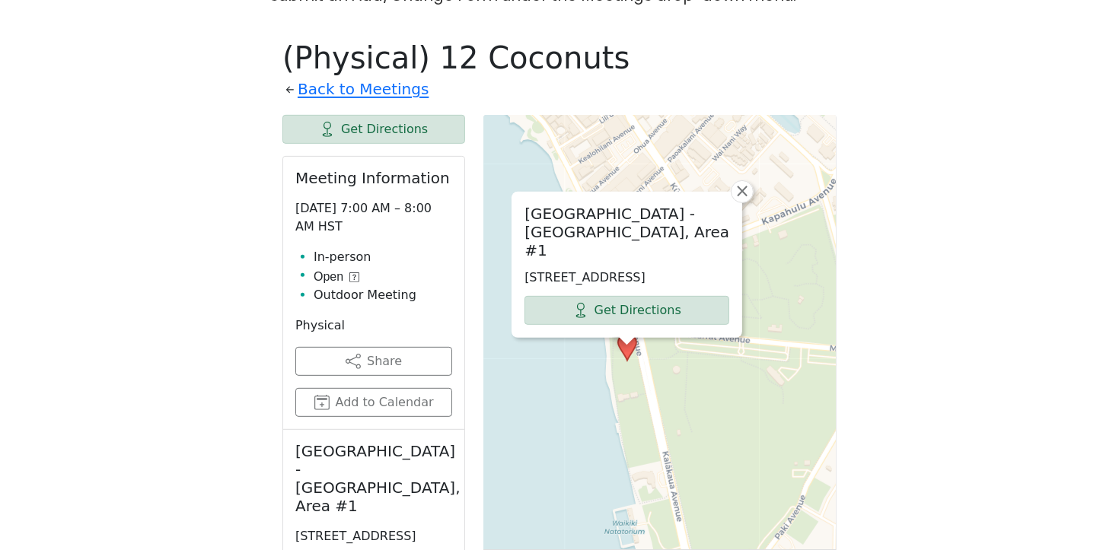
drag, startPoint x: 697, startPoint y: 190, endPoint x: 670, endPoint y: 43, distance: 148.6
click at [657, 320] on div "Kapiolani Park - Beach Side, Area #1 2679 Kalakaua Ave, Honolulu, HI 96815, USA…" at bounding box center [659, 495] width 353 height 761
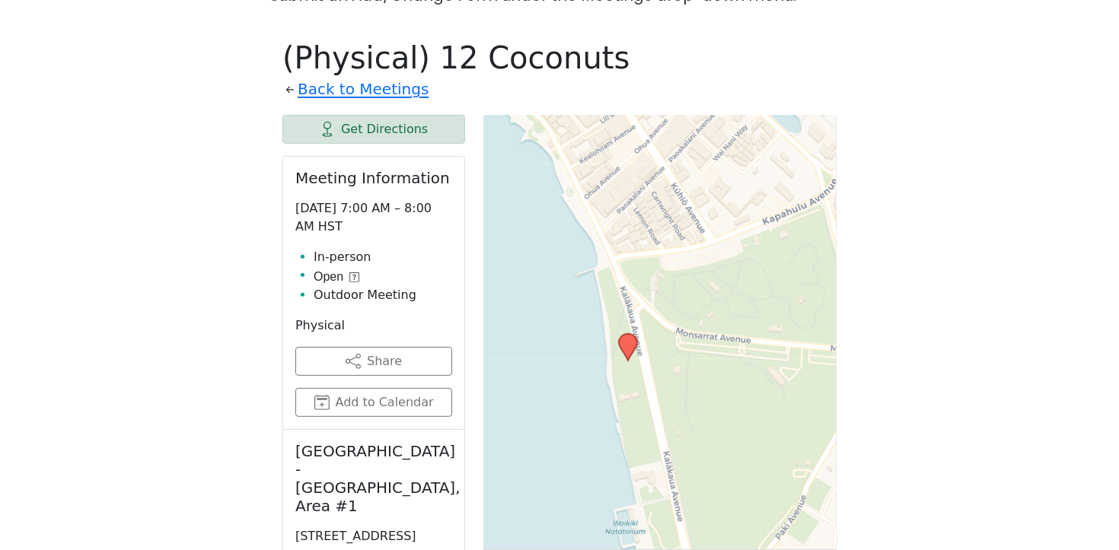
click at [783, 377] on div "Leaflet | © OpenStreetMap contributors © CARTO" at bounding box center [659, 495] width 353 height 761
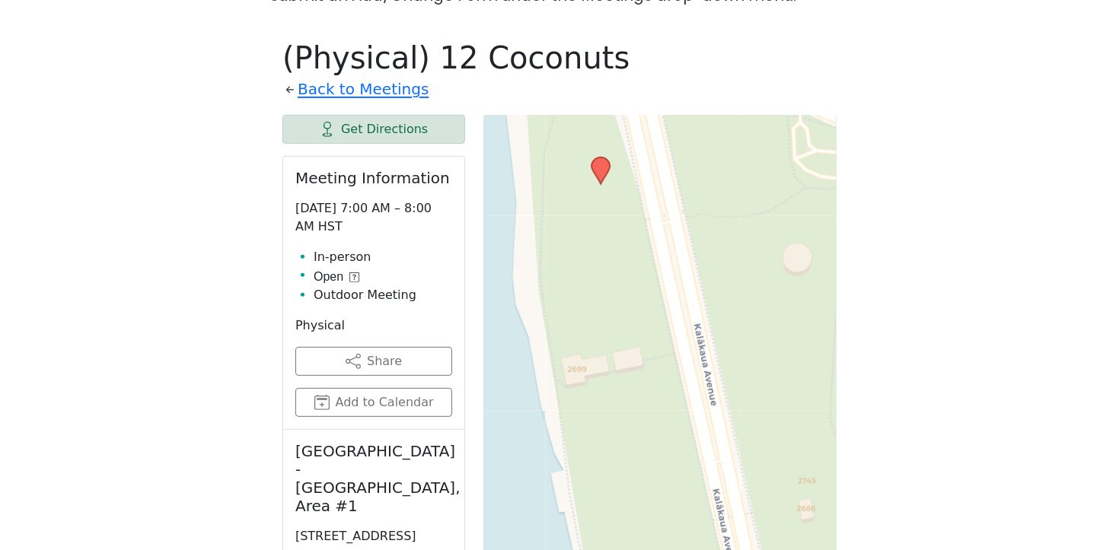
drag, startPoint x: 603, startPoint y: 324, endPoint x: 1014, endPoint y: -32, distance: 543.5
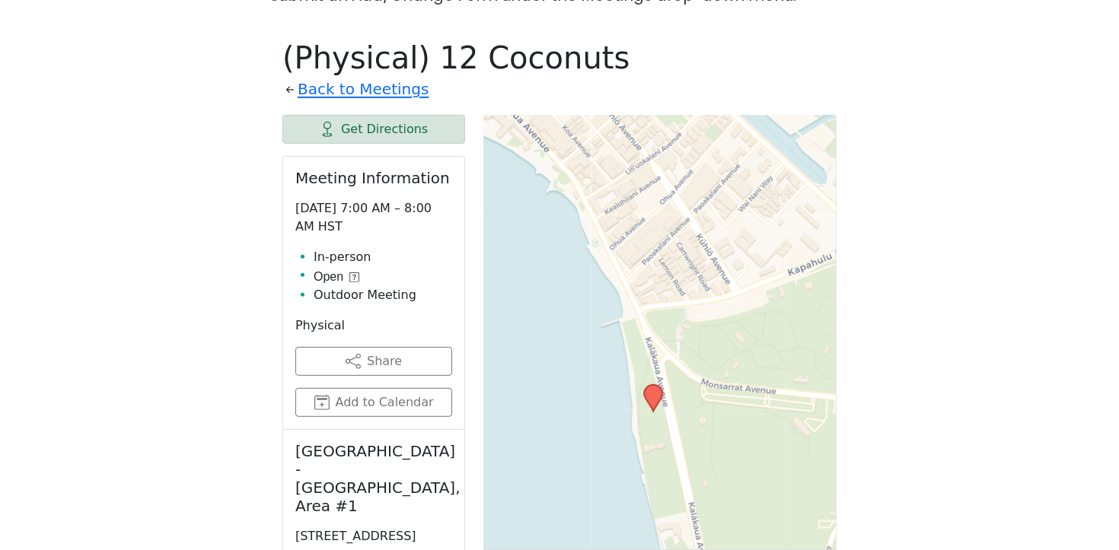
drag, startPoint x: 764, startPoint y: 403, endPoint x: 754, endPoint y: 549, distance: 146.5
click at [754, 549] on div "Leaflet | © OpenStreetMap contributors © CARTO" at bounding box center [659, 495] width 353 height 761
click at [368, 76] on link "Back to Meetings" at bounding box center [363, 89] width 131 height 27
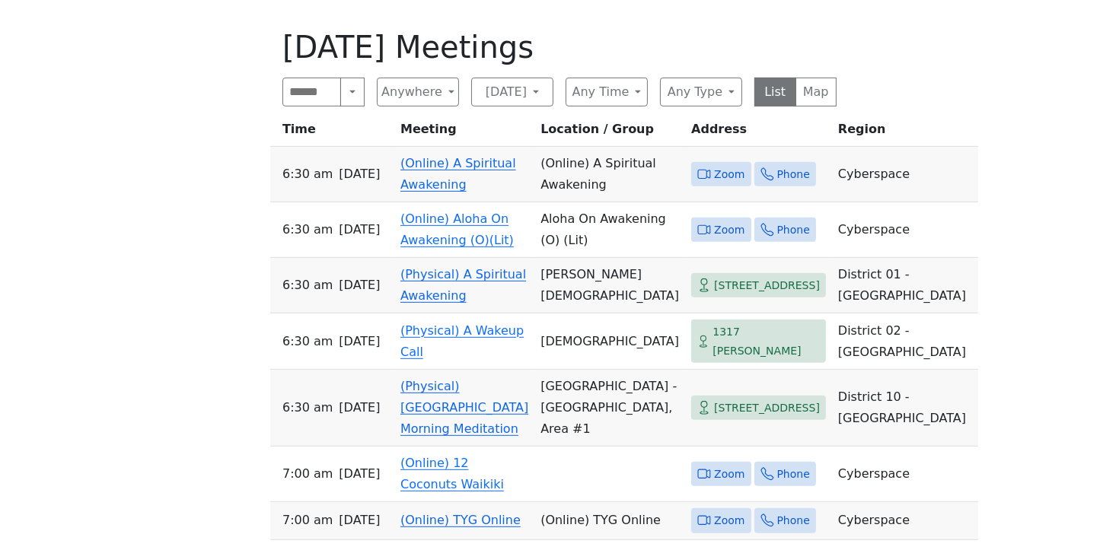
scroll to position [930, 0]
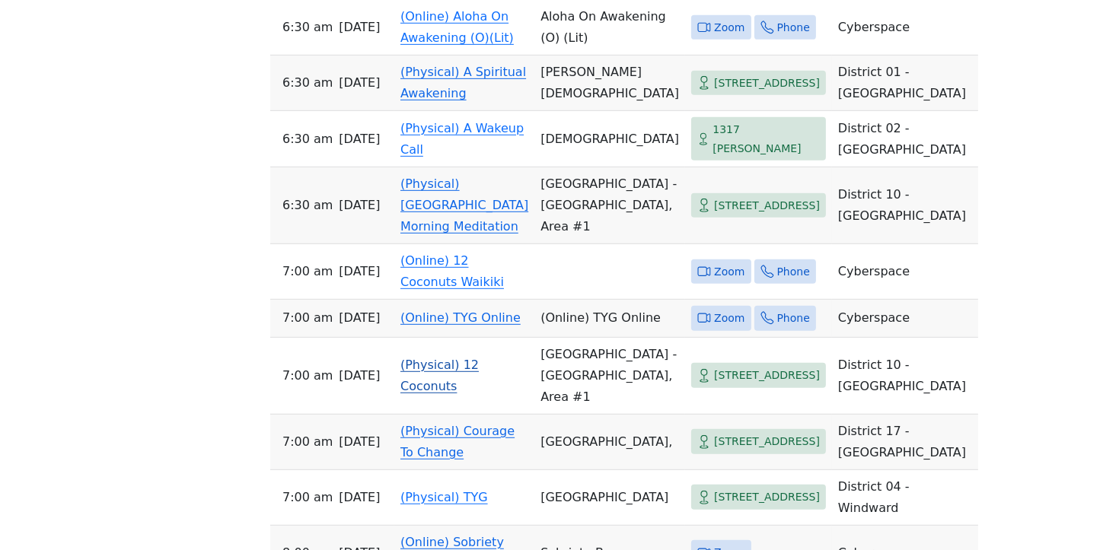
click at [418, 394] on link "(Physical) 12 Coconuts" at bounding box center [439, 376] width 78 height 36
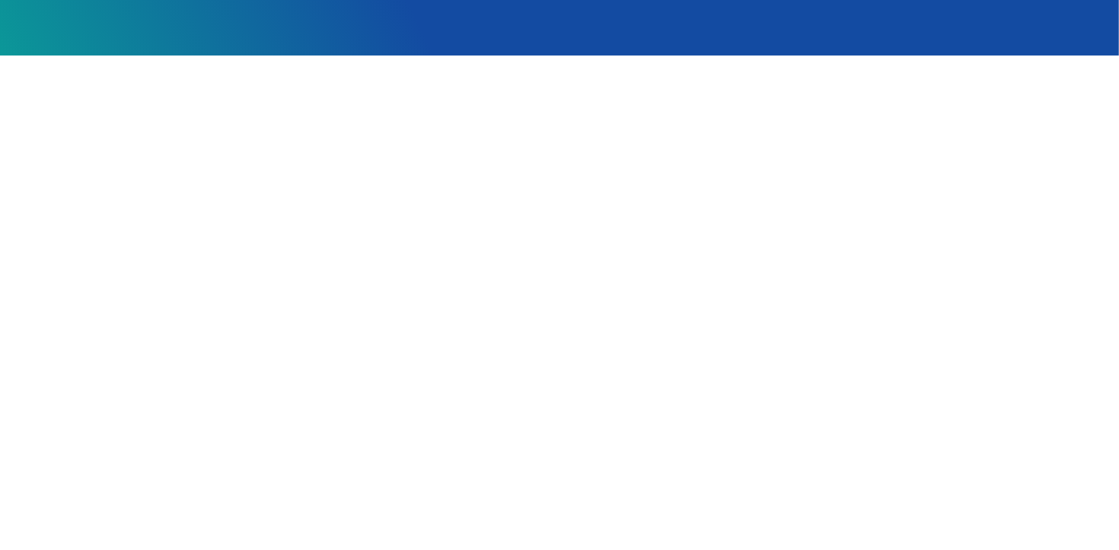
scroll to position [339, 0]
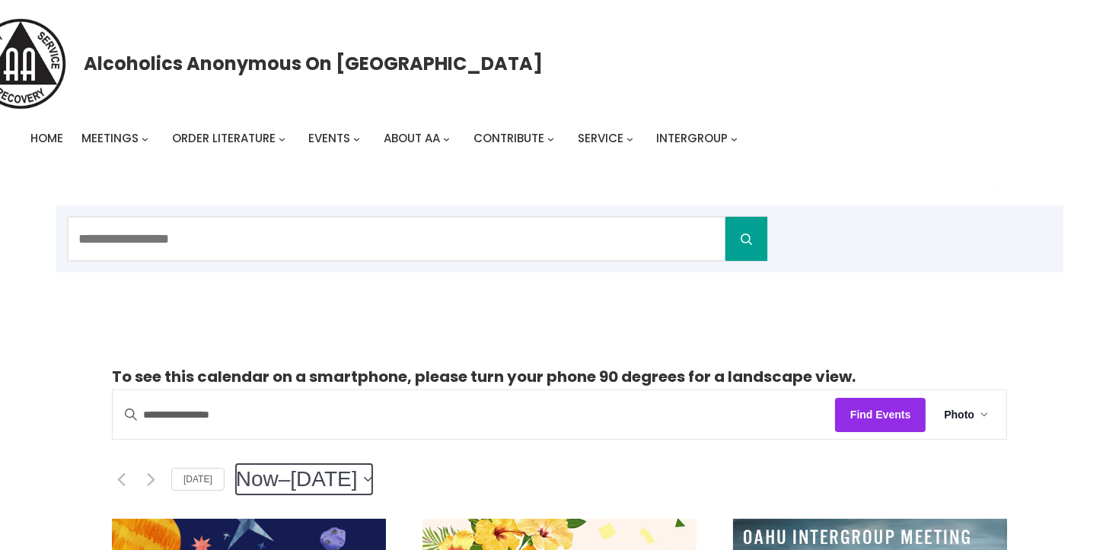
click at [372, 477] on icon "Click to toggle datepicker" at bounding box center [368, 480] width 8 height 6
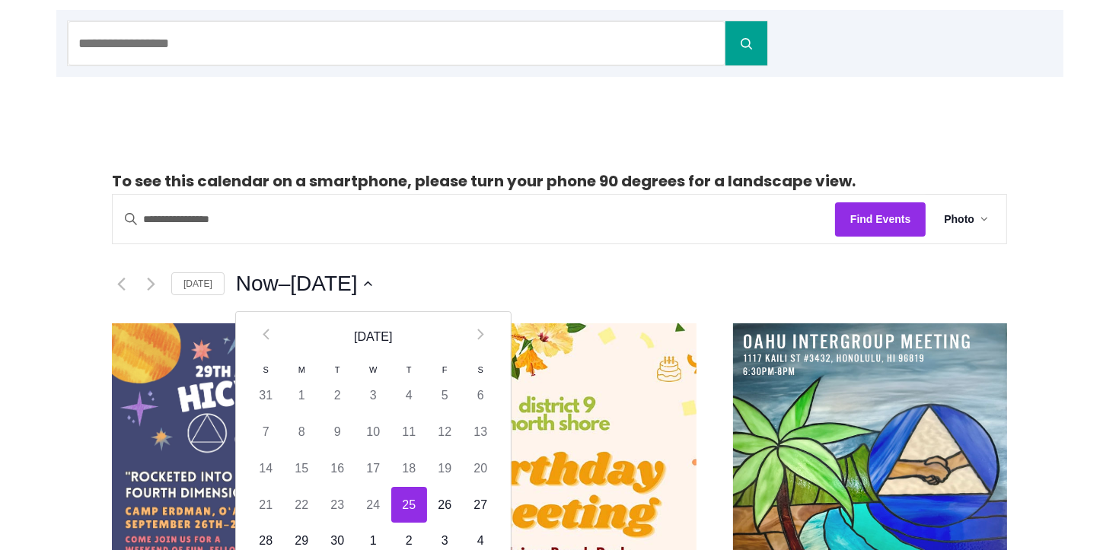
scroll to position [315, 0]
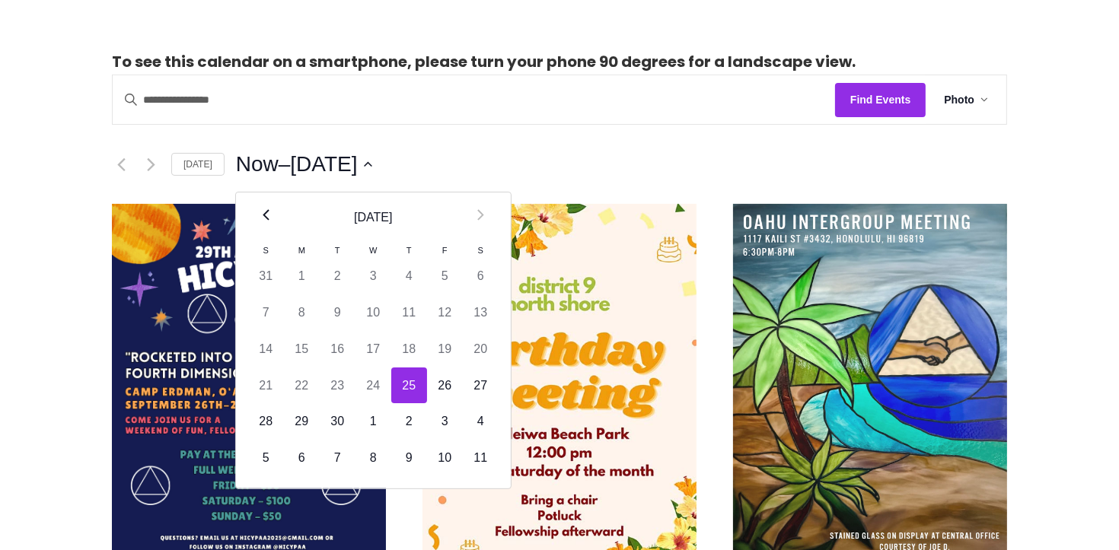
click at [248, 223] on th "Prev" at bounding box center [266, 218] width 36 height 50
click at [263, 228] on th "Prev" at bounding box center [266, 218] width 36 height 50
click at [262, 229] on th "Prev" at bounding box center [266, 218] width 36 height 50
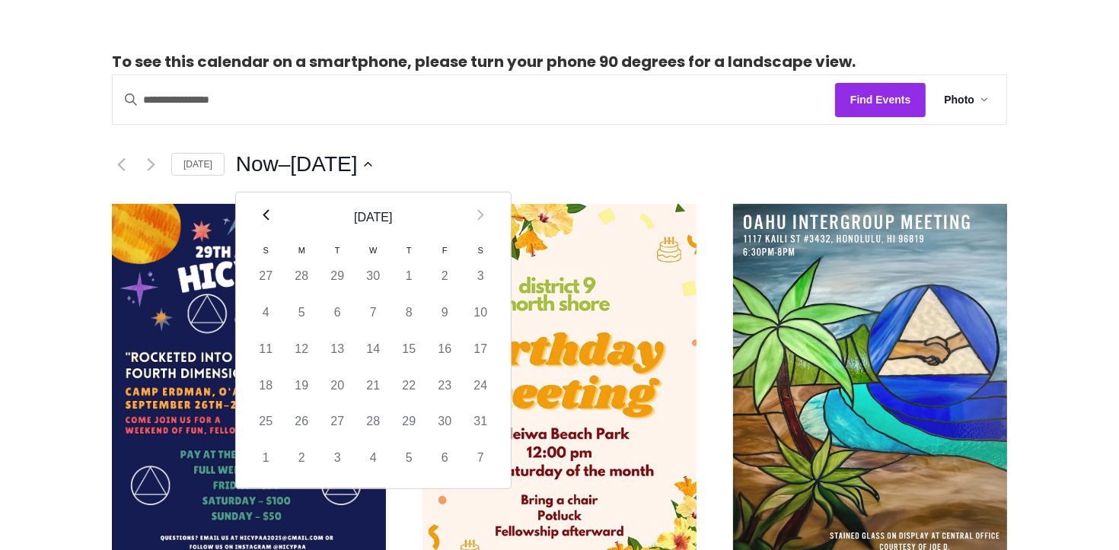
click at [262, 229] on th "Prev" at bounding box center [266, 218] width 36 height 50
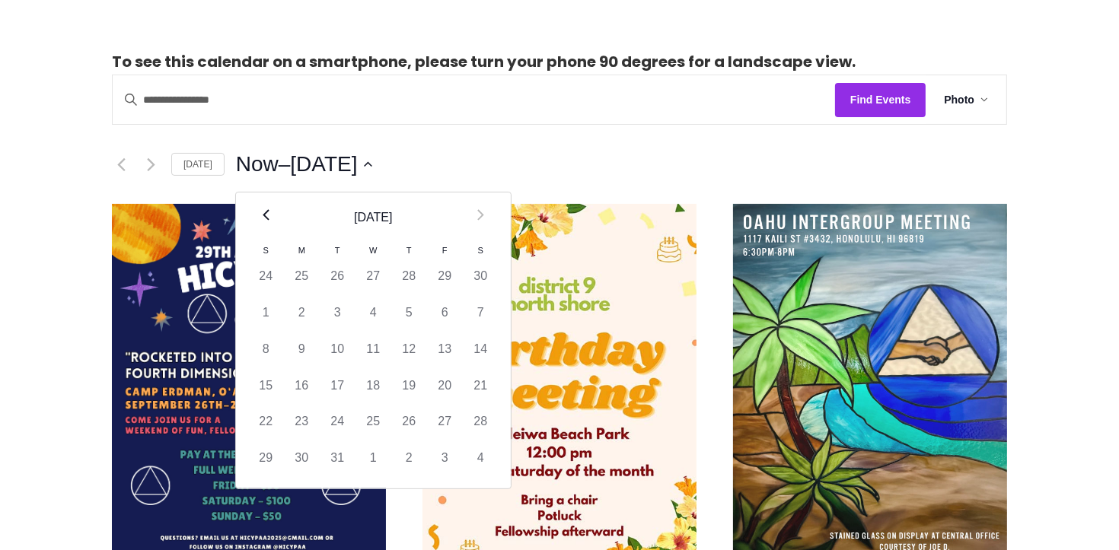
click at [262, 229] on th "Prev" at bounding box center [266, 218] width 36 height 50
click at [261, 229] on th "Prev" at bounding box center [266, 218] width 36 height 50
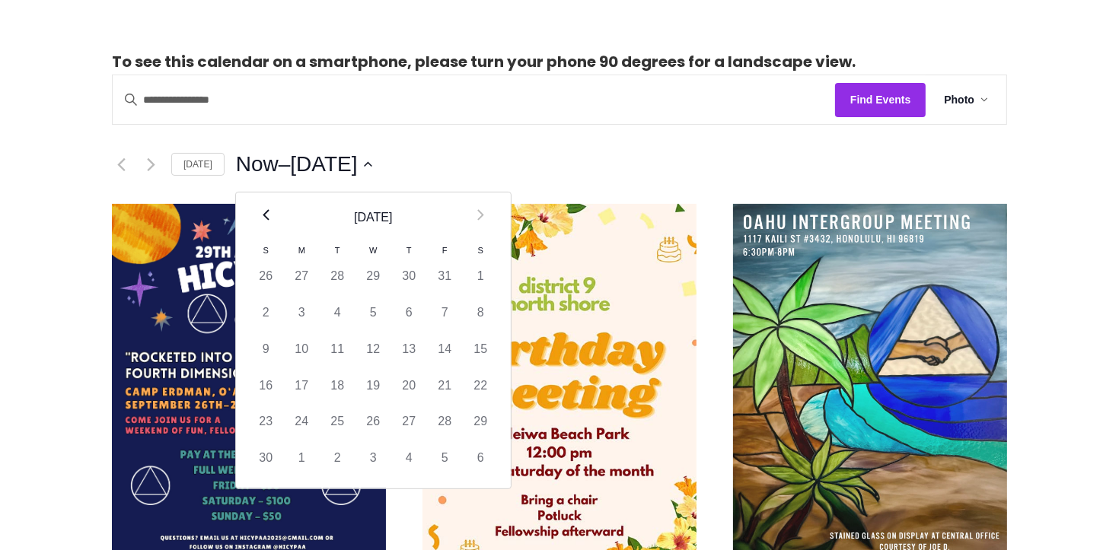
click at [261, 229] on th "Prev" at bounding box center [266, 218] width 36 height 50
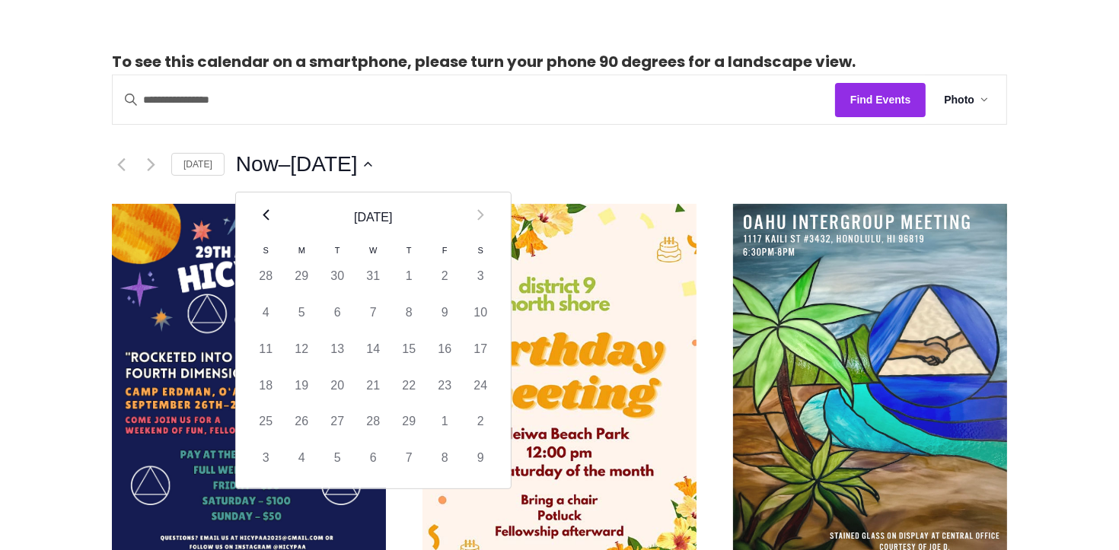
click at [261, 229] on th "Prev" at bounding box center [266, 218] width 36 height 50
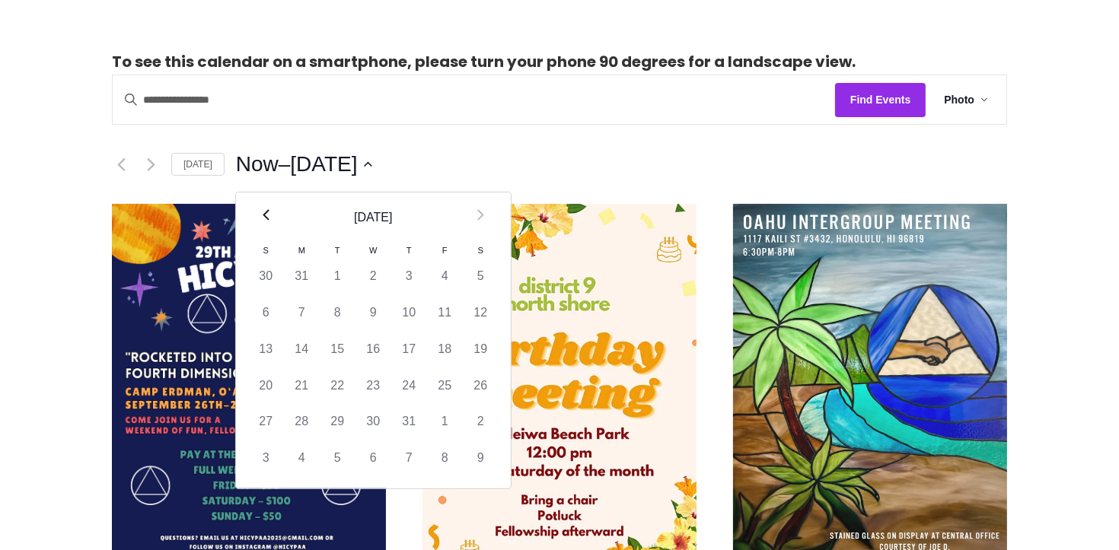
click at [261, 229] on th "Prev" at bounding box center [266, 218] width 36 height 50
click at [260, 229] on th "Prev" at bounding box center [266, 218] width 36 height 50
click at [259, 229] on th "Prev" at bounding box center [266, 218] width 36 height 50
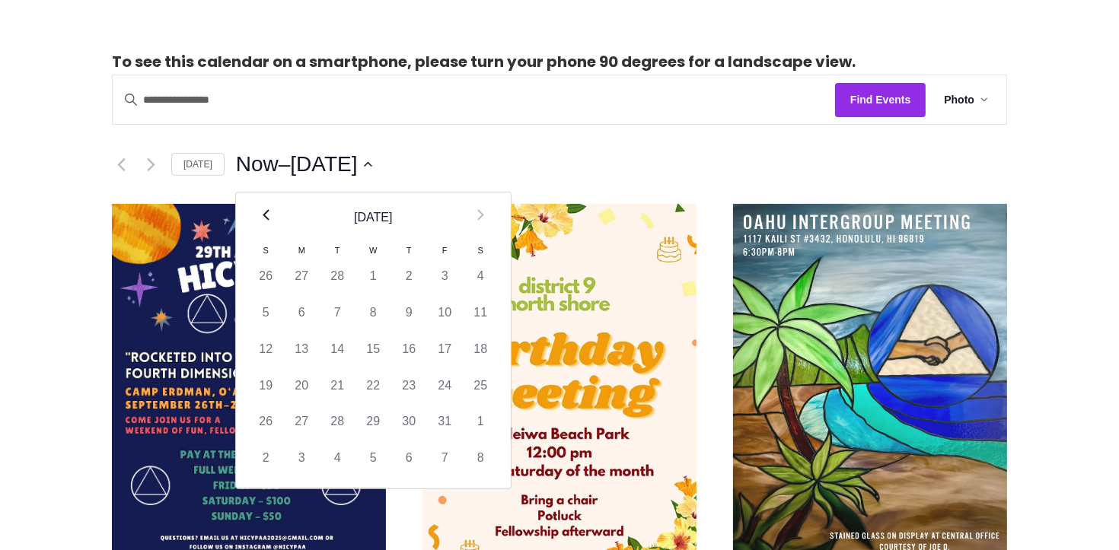
click at [263, 211] on icon "Previous month" at bounding box center [266, 214] width 7 height 11
click at [263, 210] on icon "Previous month" at bounding box center [266, 214] width 7 height 11
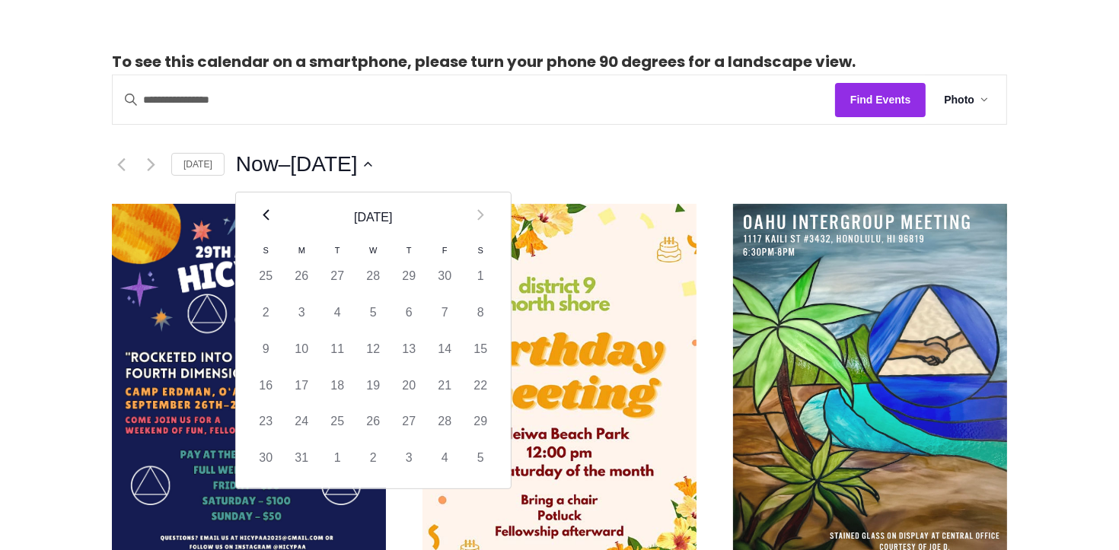
click at [263, 210] on icon "Previous month" at bounding box center [266, 214] width 7 height 11
click at [263, 210] on icon "Previous month" at bounding box center [266, 215] width 6 height 11
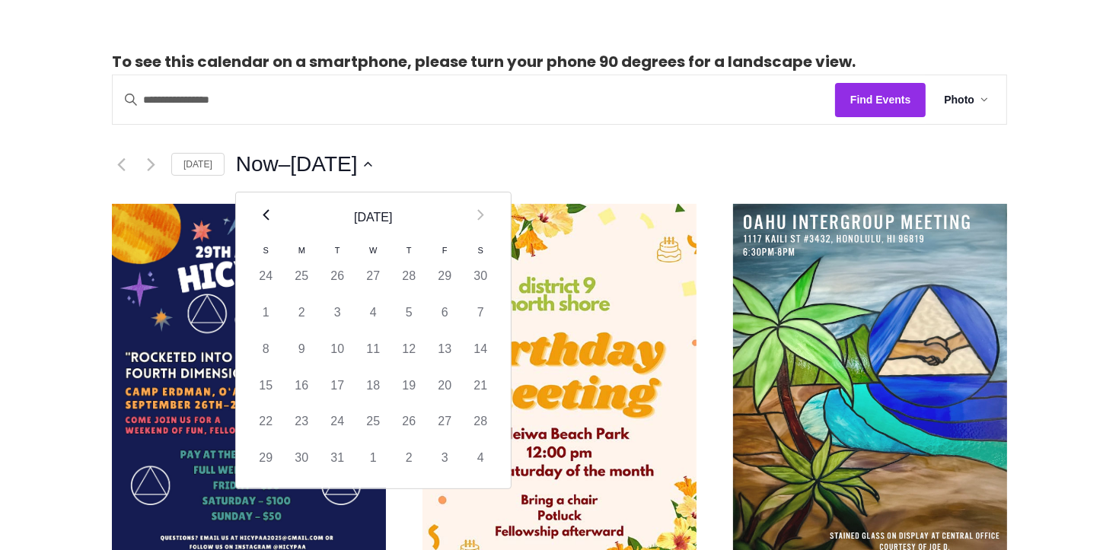
click at [263, 210] on icon "Previous month" at bounding box center [266, 215] width 6 height 11
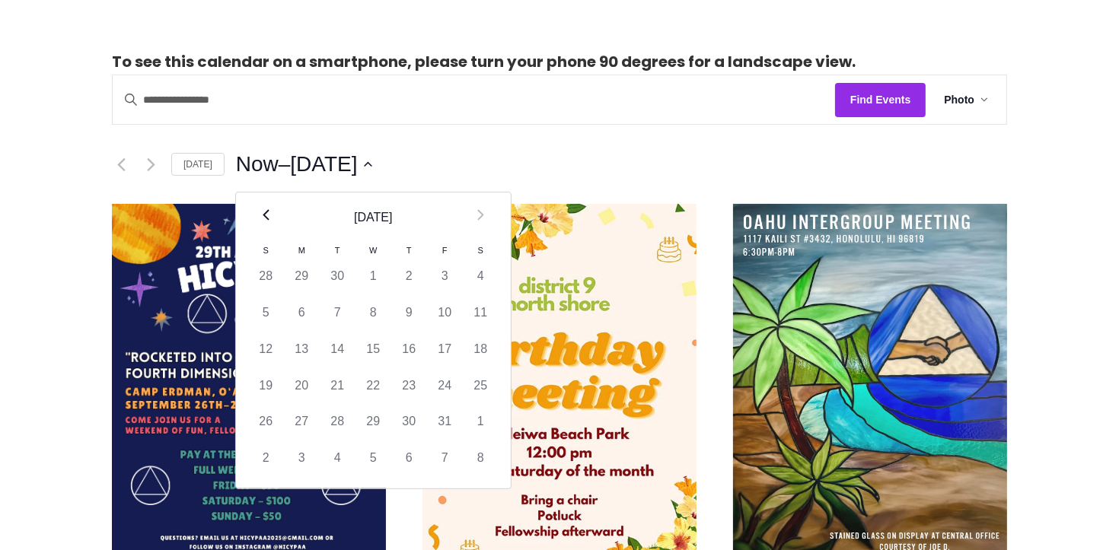
click at [263, 210] on icon "Previous month" at bounding box center [266, 215] width 6 height 11
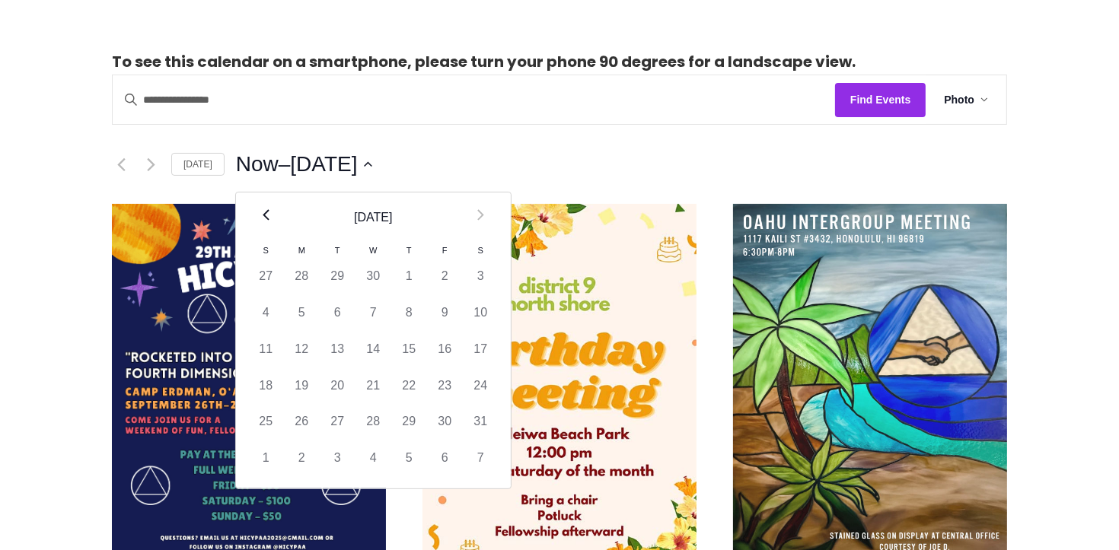
click at [263, 210] on icon "Previous month" at bounding box center [266, 215] width 6 height 11
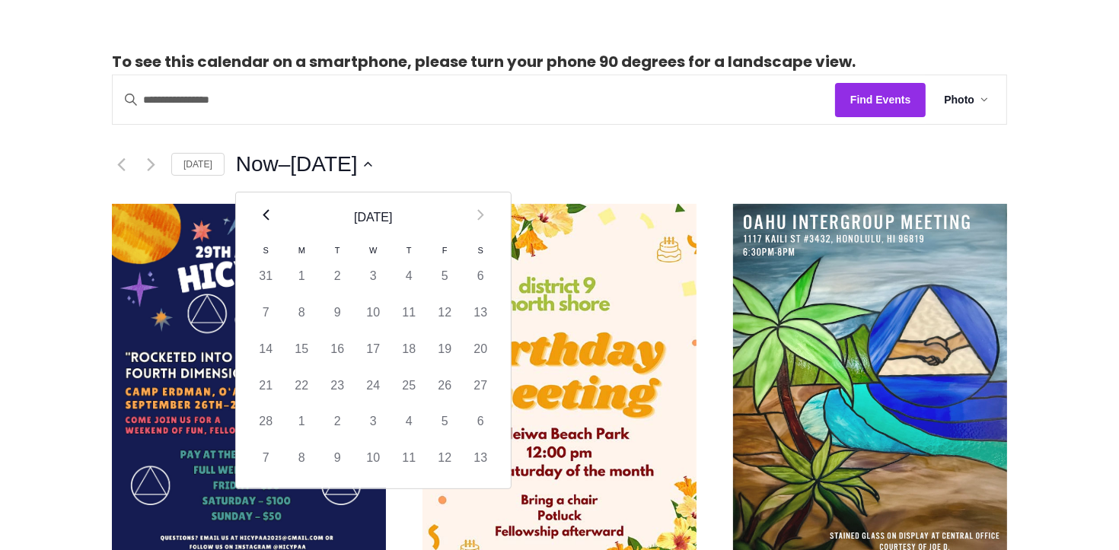
click at [263, 210] on icon "Previous month" at bounding box center [266, 215] width 6 height 11
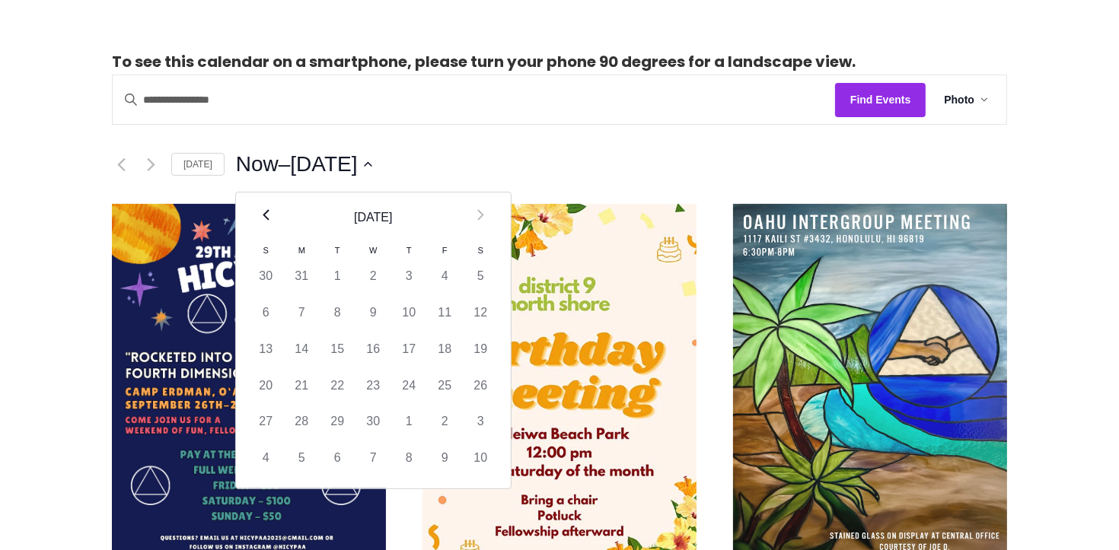
click at [263, 210] on icon "Previous month" at bounding box center [266, 215] width 6 height 11
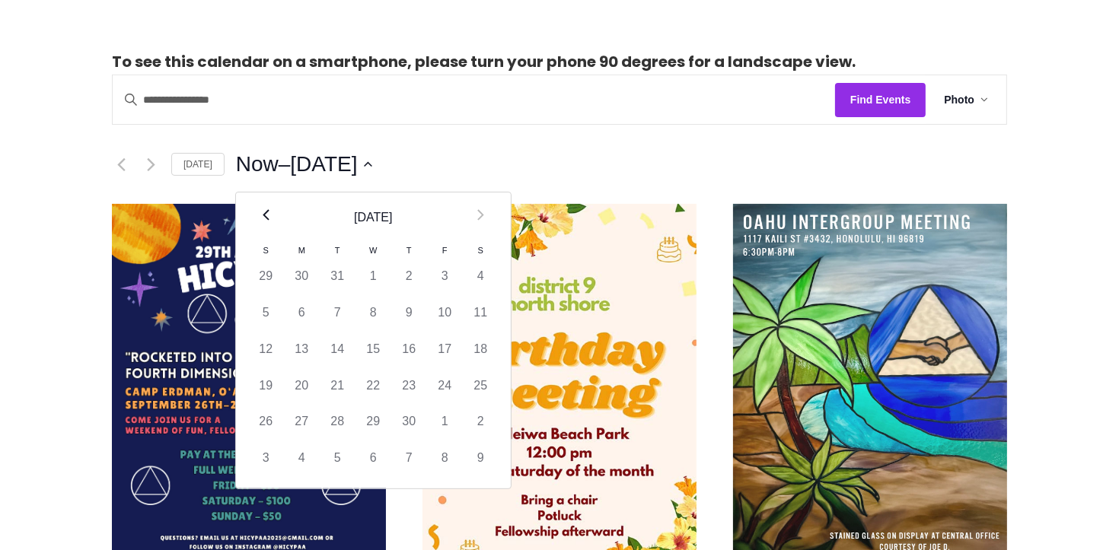
click at [263, 210] on icon "Previous month" at bounding box center [266, 215] width 6 height 11
click at [263, 211] on icon "Previous month" at bounding box center [266, 215] width 6 height 11
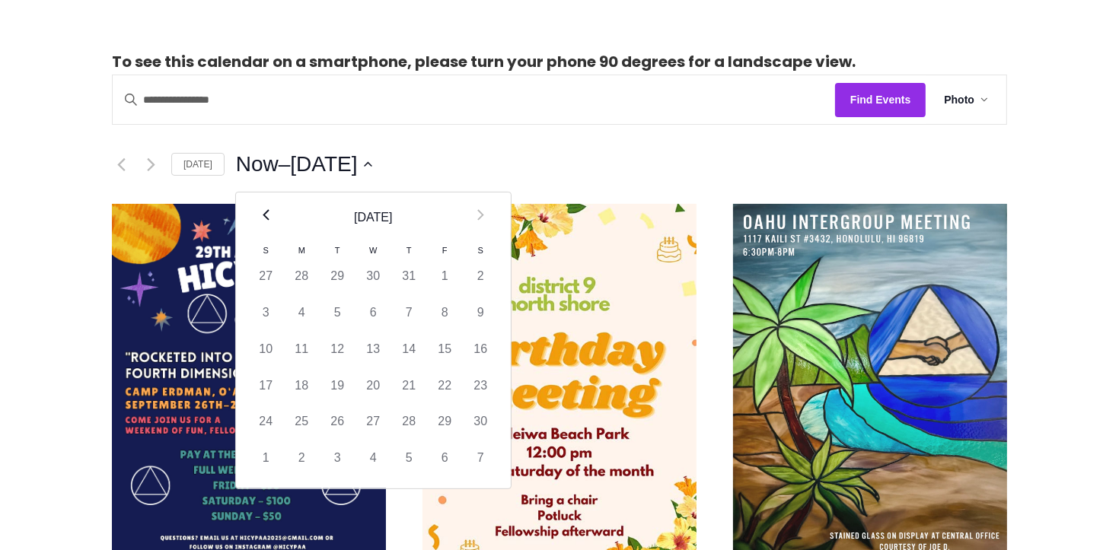
click at [263, 211] on icon "Previous month" at bounding box center [266, 215] width 6 height 11
click at [263, 211] on icon "Previous month" at bounding box center [266, 214] width 7 height 11
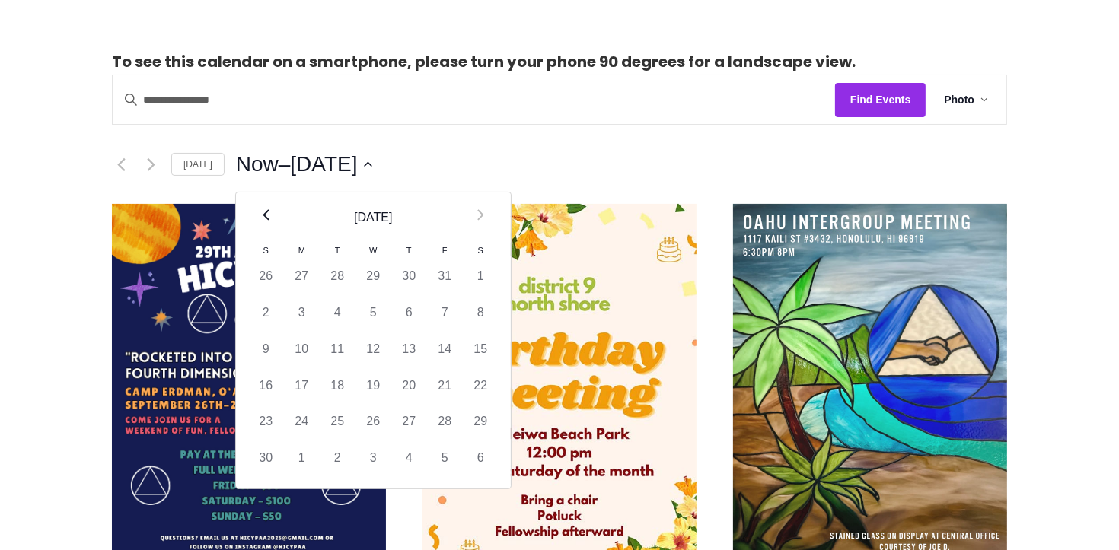
click at [263, 215] on icon "Previous month" at bounding box center [266, 214] width 7 height 11
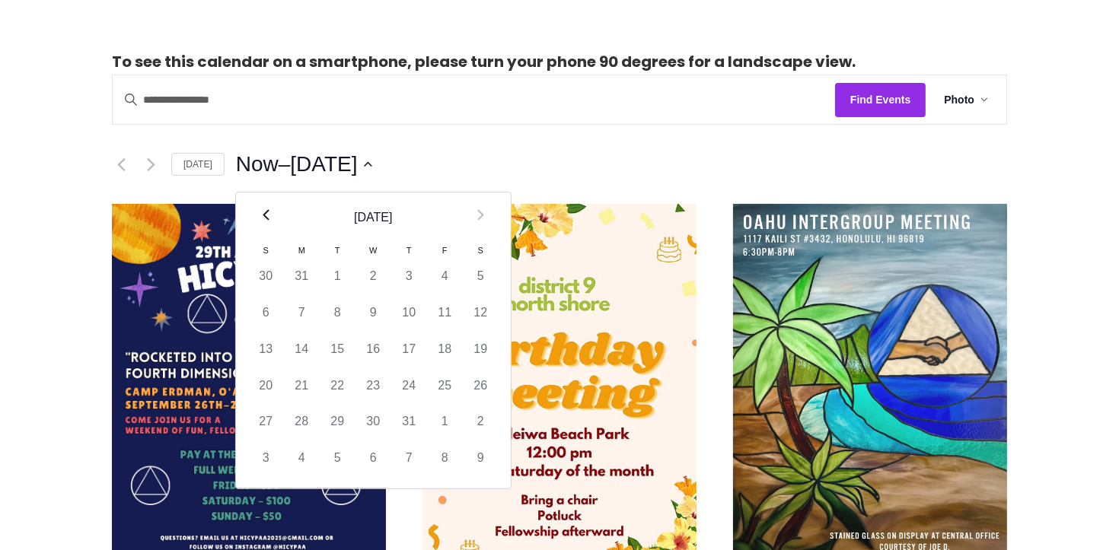
click at [263, 215] on icon "Previous month" at bounding box center [266, 214] width 7 height 11
click at [263, 214] on icon "Previous month" at bounding box center [266, 215] width 6 height 11
click at [263, 214] on icon "Previous month" at bounding box center [266, 214] width 7 height 11
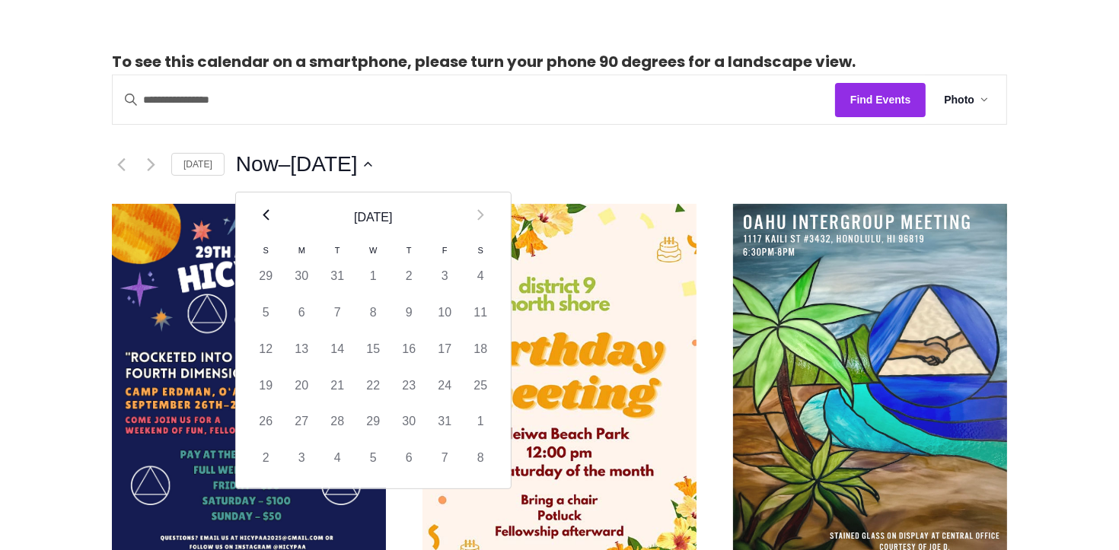
click at [263, 214] on icon "Previous month" at bounding box center [266, 214] width 7 height 11
click at [266, 215] on th "Prev" at bounding box center [266, 218] width 36 height 50
click at [265, 215] on th "Prev" at bounding box center [266, 218] width 36 height 50
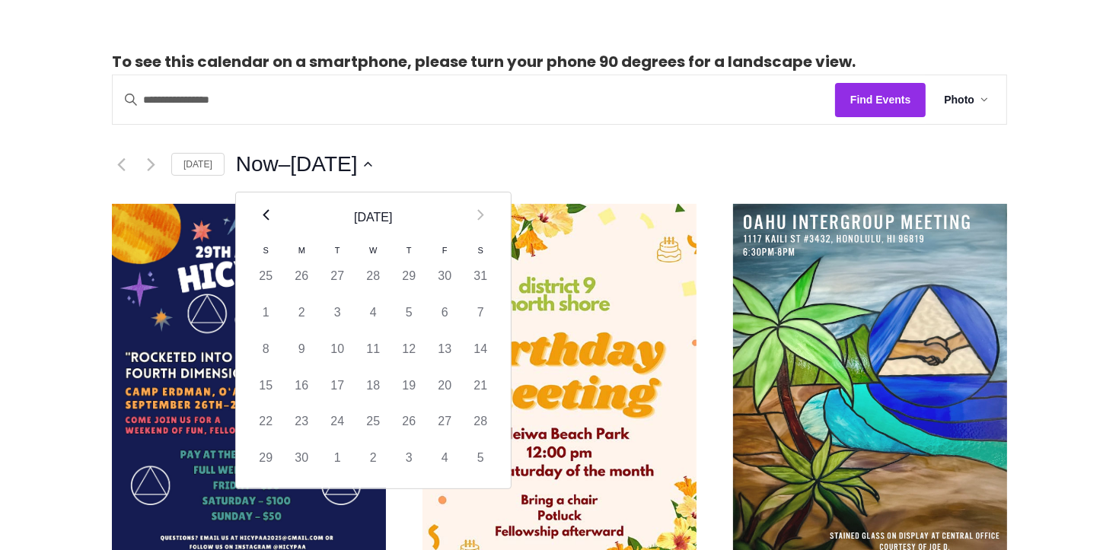
click at [265, 215] on th "Prev" at bounding box center [266, 218] width 36 height 50
click at [264, 214] on th "Prev" at bounding box center [266, 218] width 36 height 50
click at [266, 214] on th "Prev" at bounding box center [266, 218] width 36 height 50
click at [477, 216] on icon "Next month" at bounding box center [480, 214] width 7 height 11
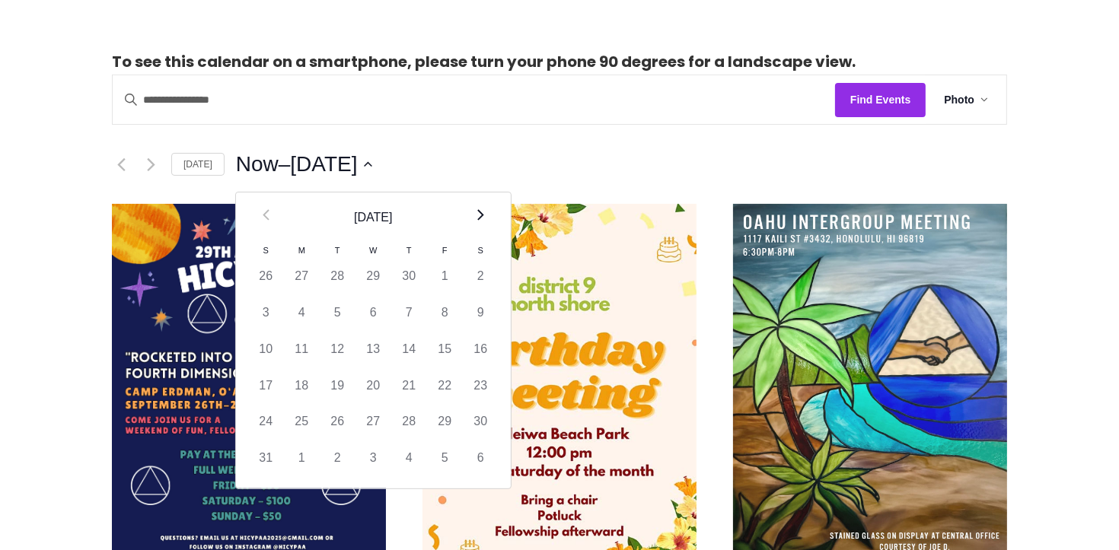
click at [477, 211] on icon "Next month" at bounding box center [480, 214] width 7 height 11
click at [292, 259] on td "1" at bounding box center [302, 276] width 36 height 37
type input "********"
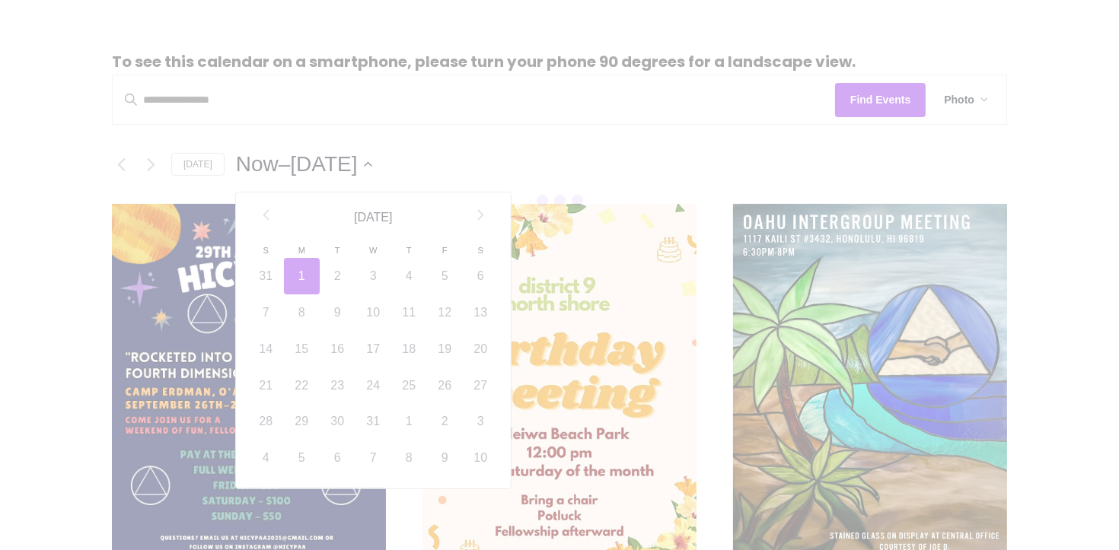
scroll to position [0, 55]
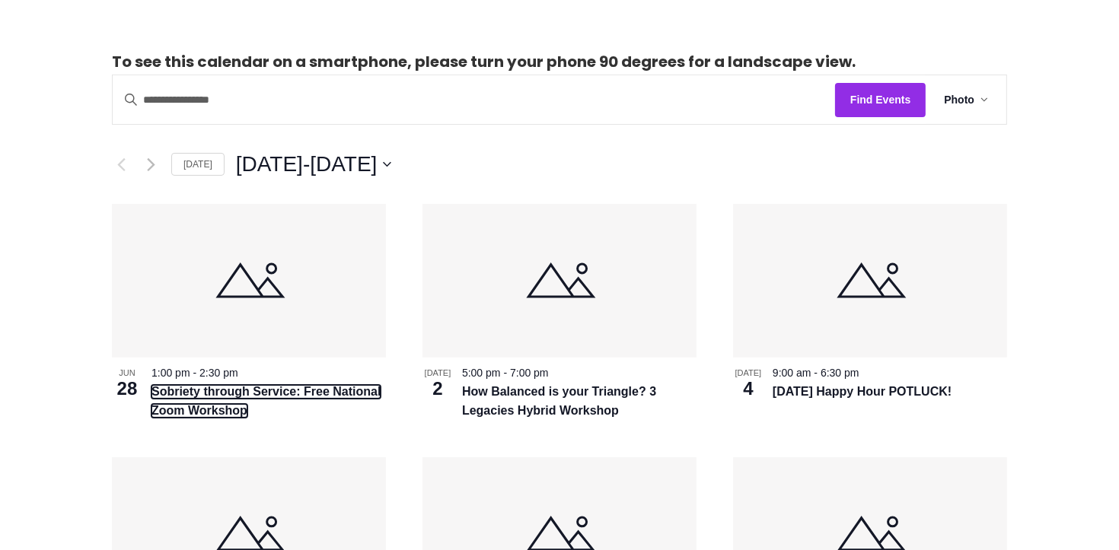
click at [212, 406] on link "Sobriety through Service: Free National Zoom Workshop" at bounding box center [265, 401] width 229 height 33
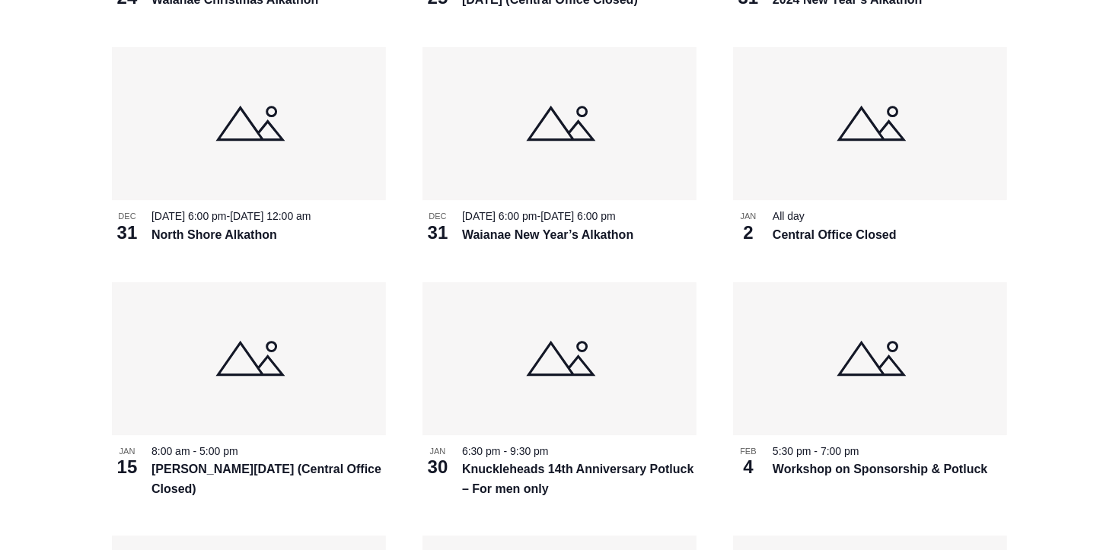
scroll to position [2774, 0]
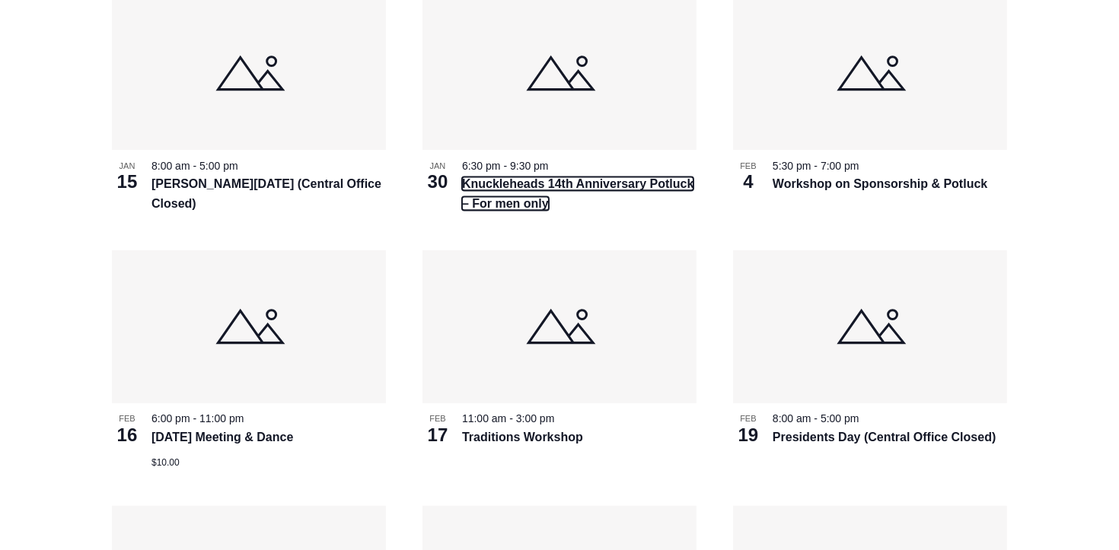
click at [552, 211] on link "Knuckleheads 14th Anniversary Potluck – For men only" at bounding box center [577, 193] width 231 height 33
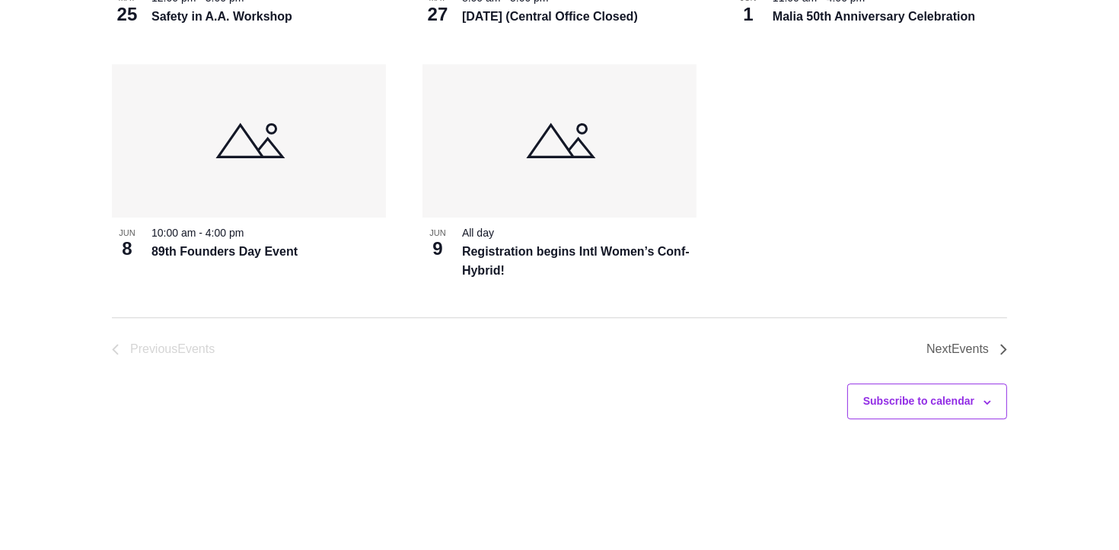
scroll to position [4431, 0]
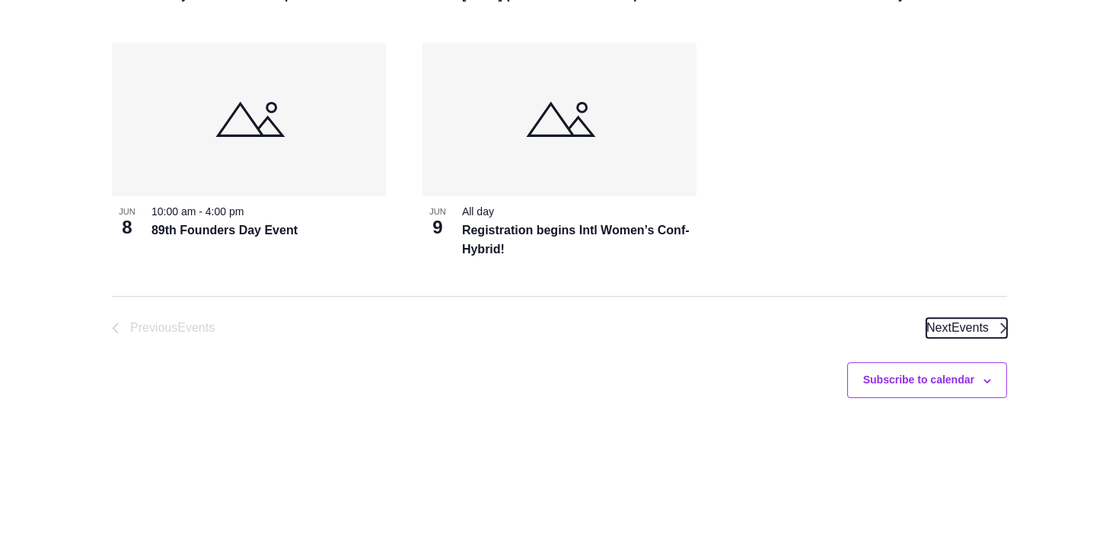
click at [962, 338] on span "Next Events" at bounding box center [957, 328] width 62 height 20
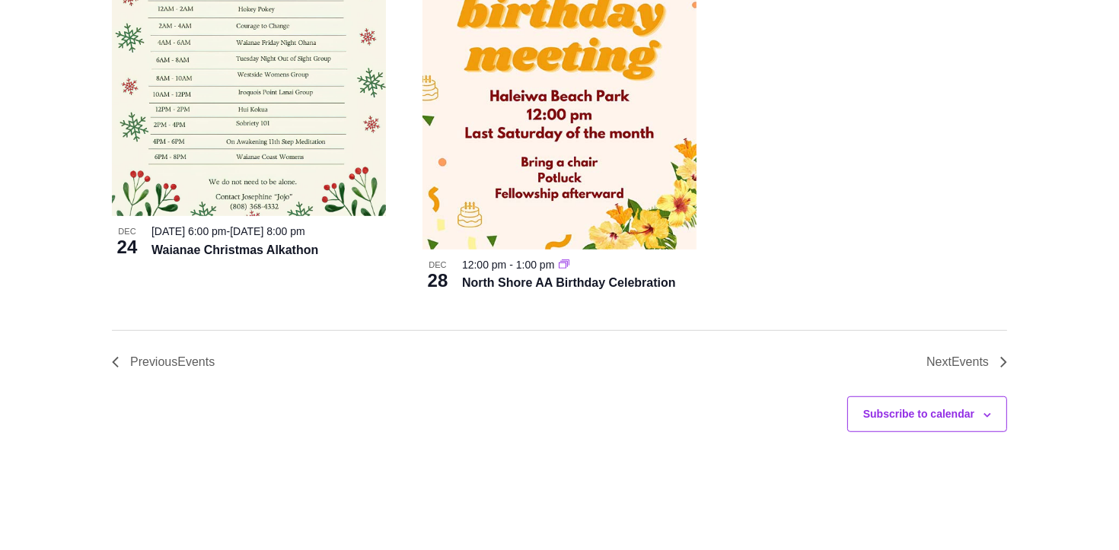
scroll to position [7754, 0]
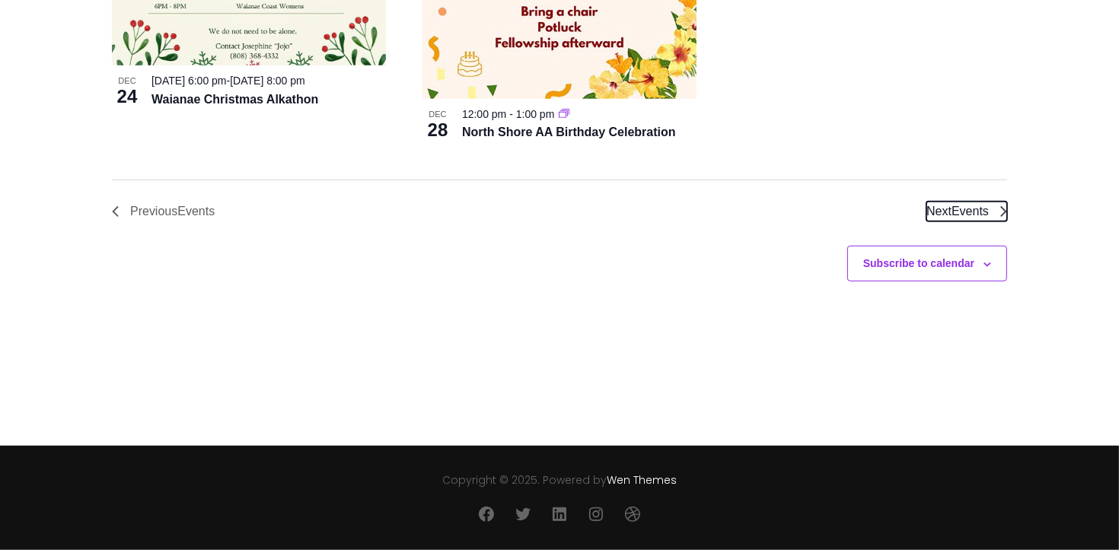
click at [939, 217] on span "Next Events" at bounding box center [957, 212] width 62 height 20
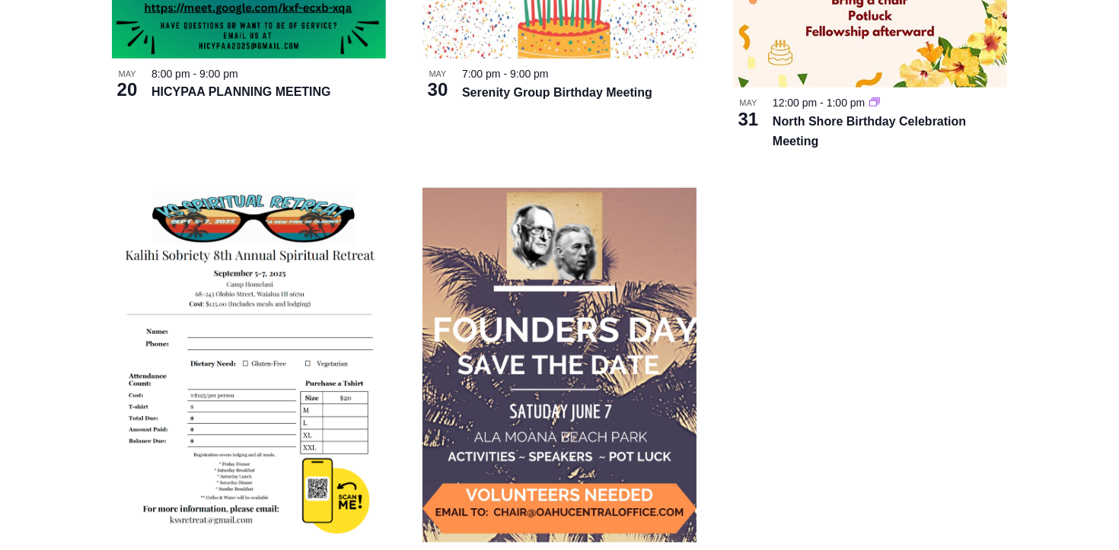
scroll to position [7867, 0]
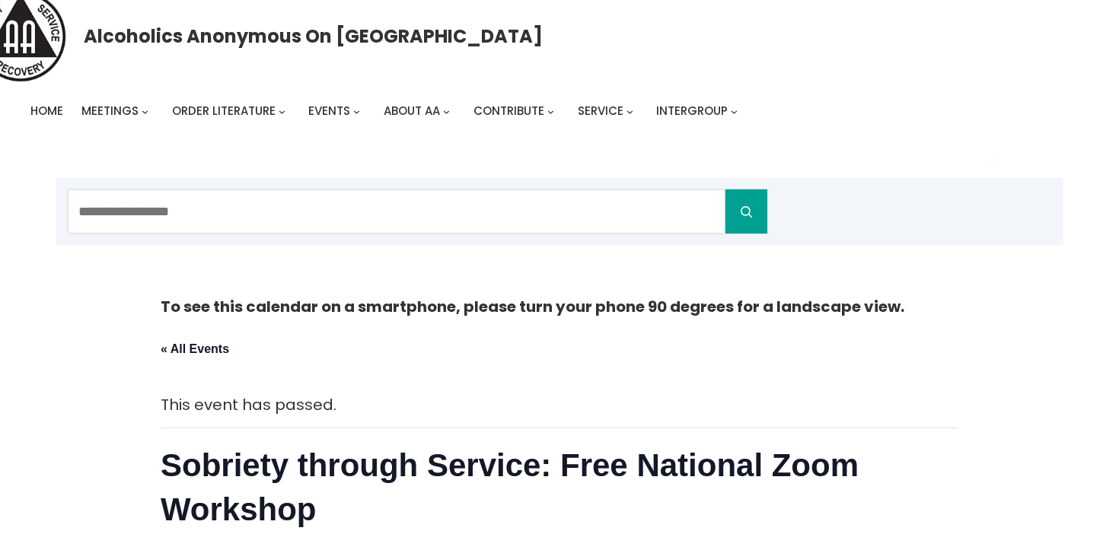
scroll to position [102, 0]
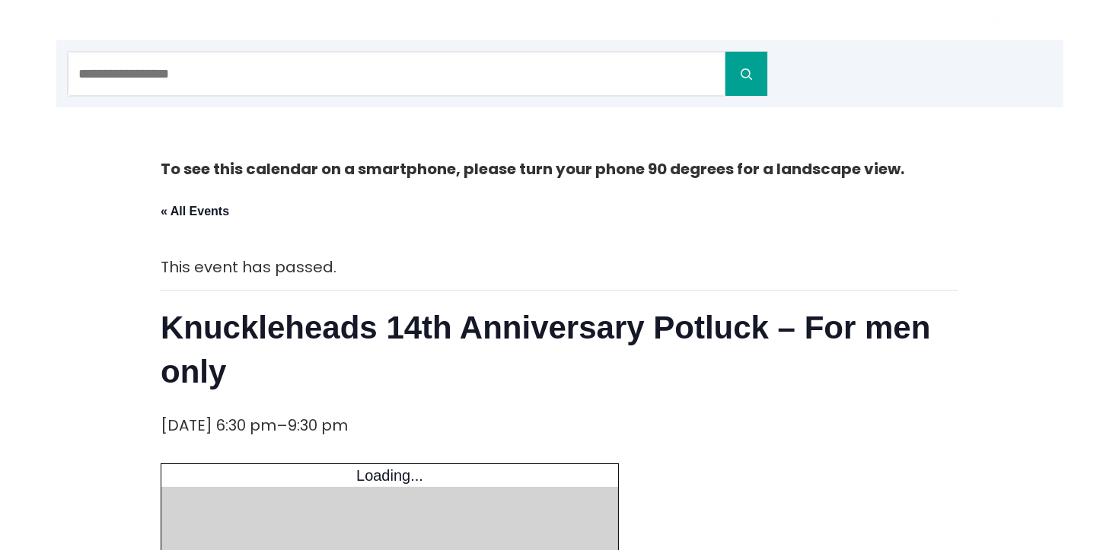
scroll to position [298, 0]
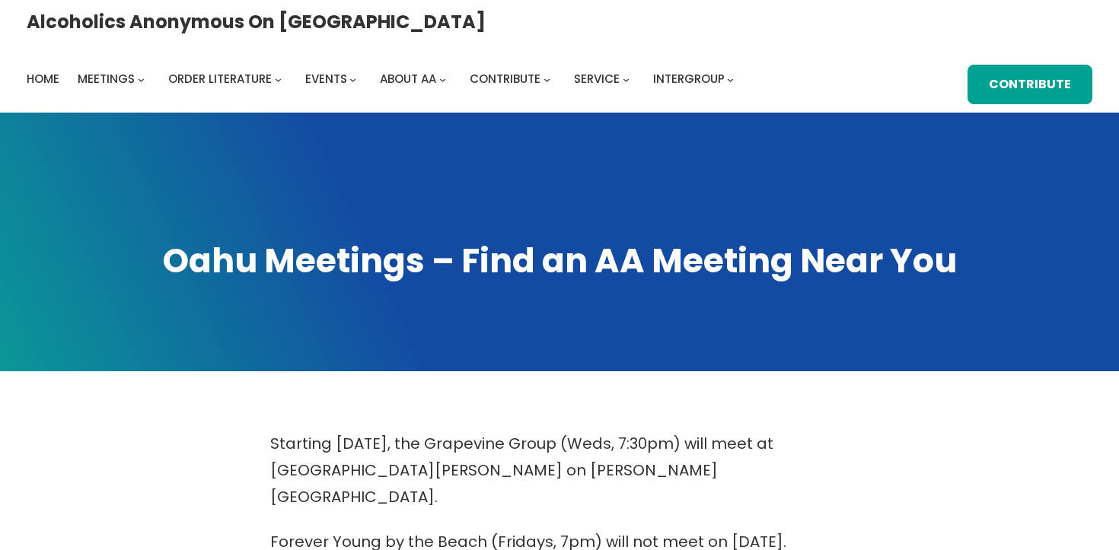
scroll to position [716, 0]
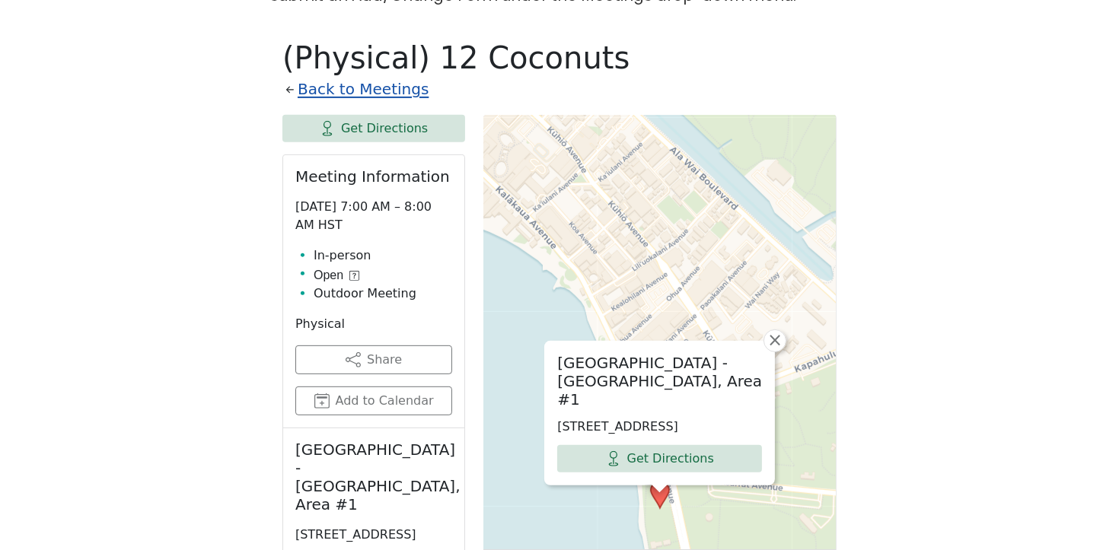
click at [349, 76] on link "Back to Meetings" at bounding box center [363, 89] width 131 height 27
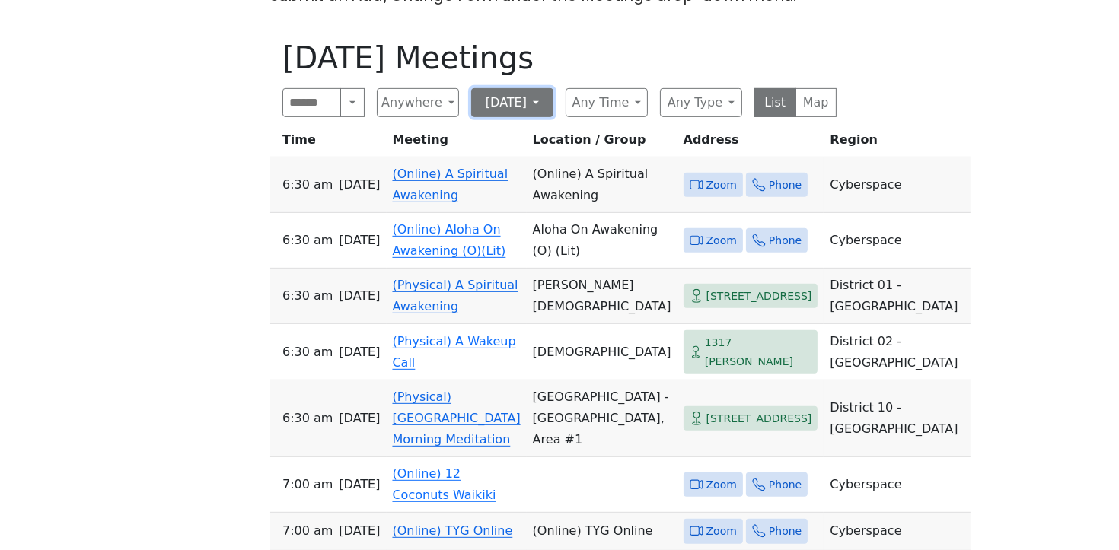
click at [496, 88] on button "Monday" at bounding box center [512, 102] width 82 height 29
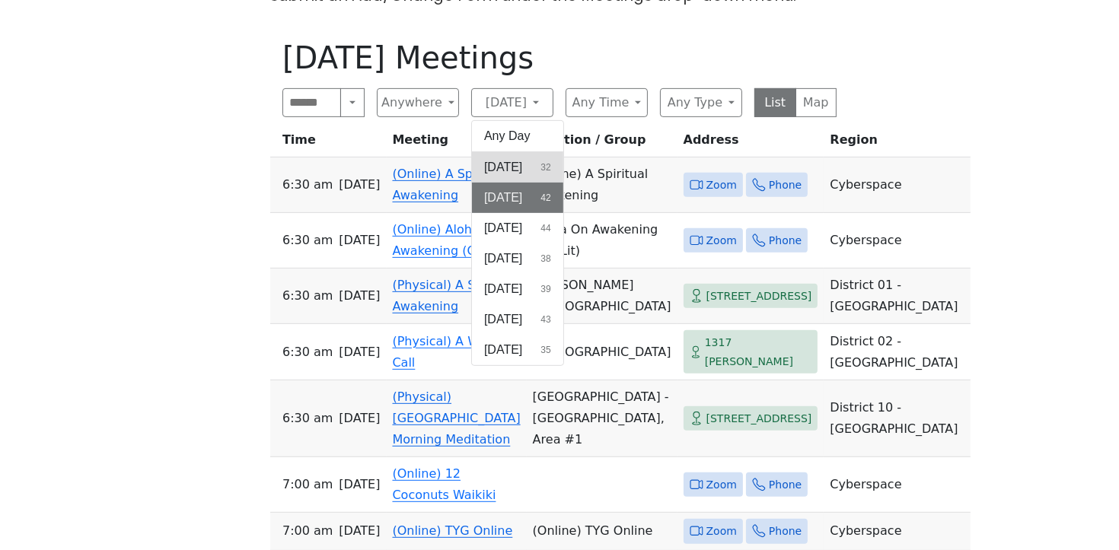
click at [563, 152] on button "Sunday 32" at bounding box center [517, 167] width 91 height 30
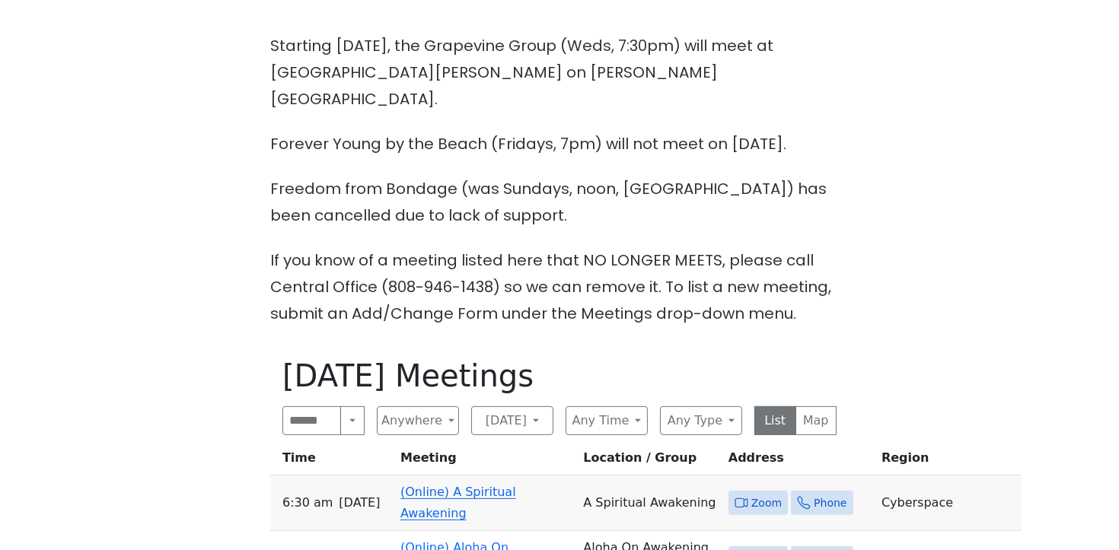
scroll to position [528, 0]
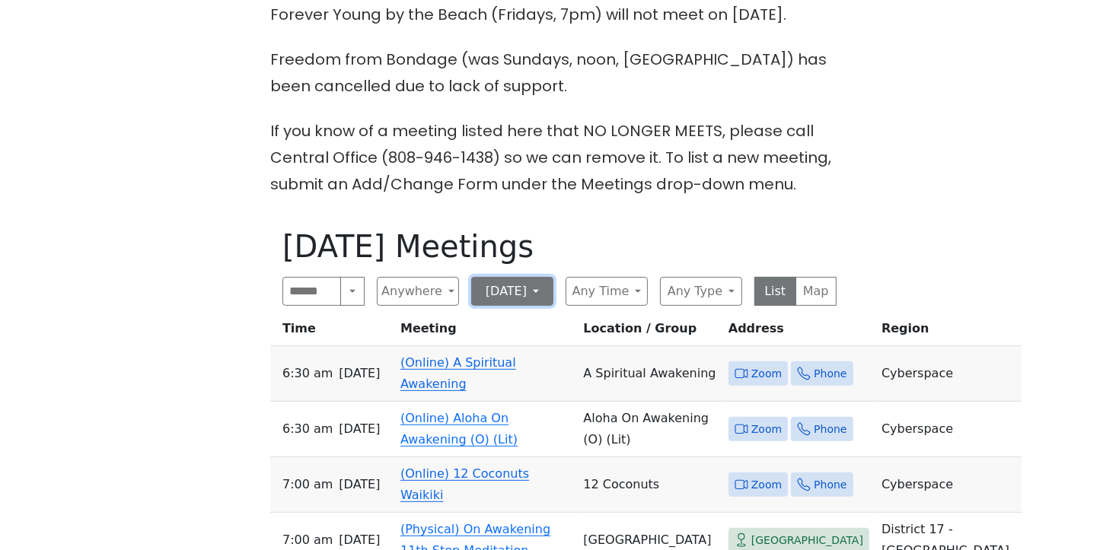
click at [532, 277] on button "Sunday" at bounding box center [512, 291] width 82 height 29
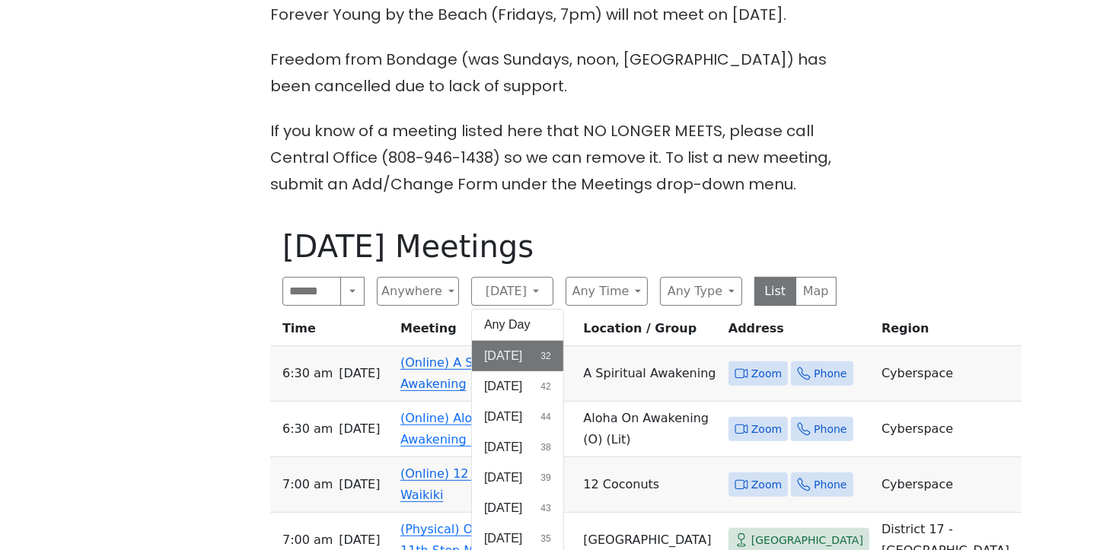
click at [525, 310] on button "Any Day" at bounding box center [517, 325] width 91 height 30
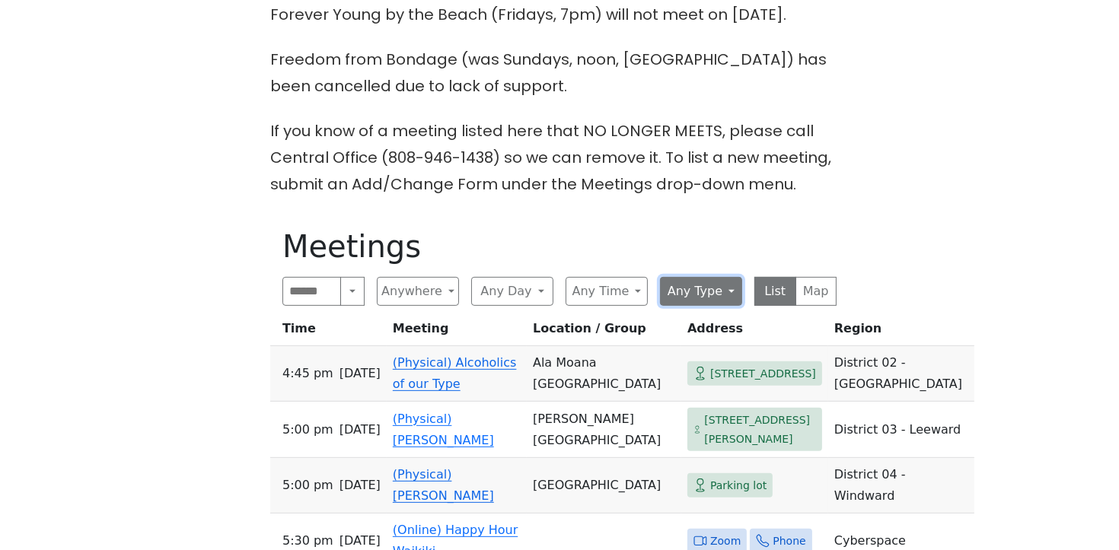
click at [738, 277] on button "Any Type" at bounding box center [701, 291] width 82 height 29
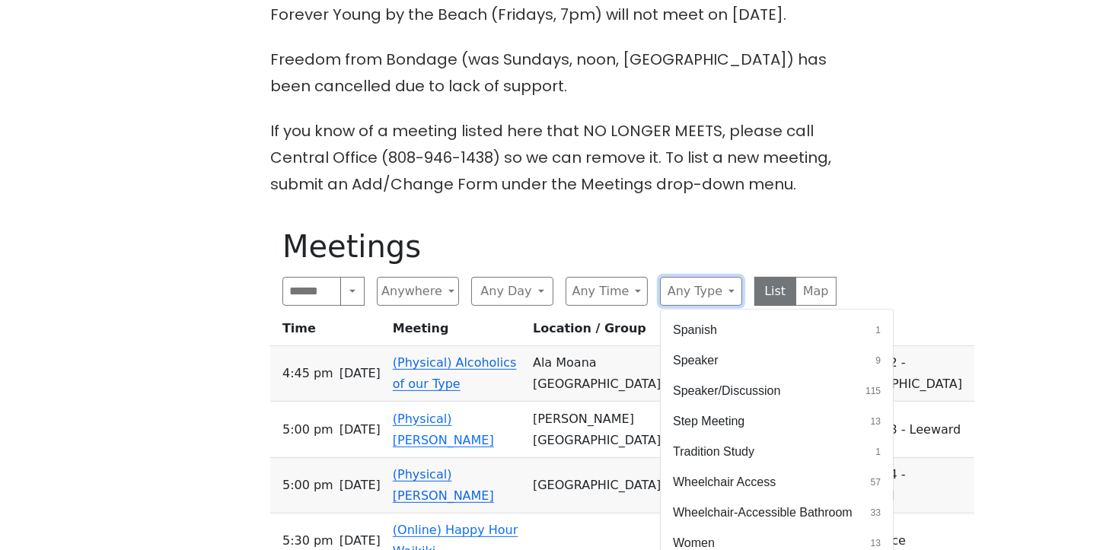
scroll to position [671, 0]
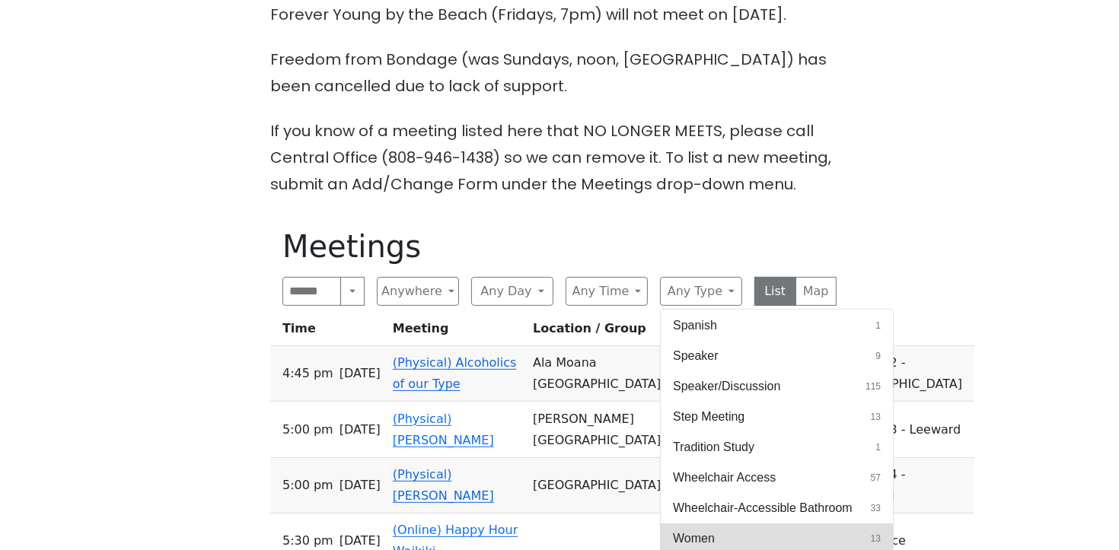
click at [724, 524] on button "Women 13" at bounding box center [777, 539] width 232 height 30
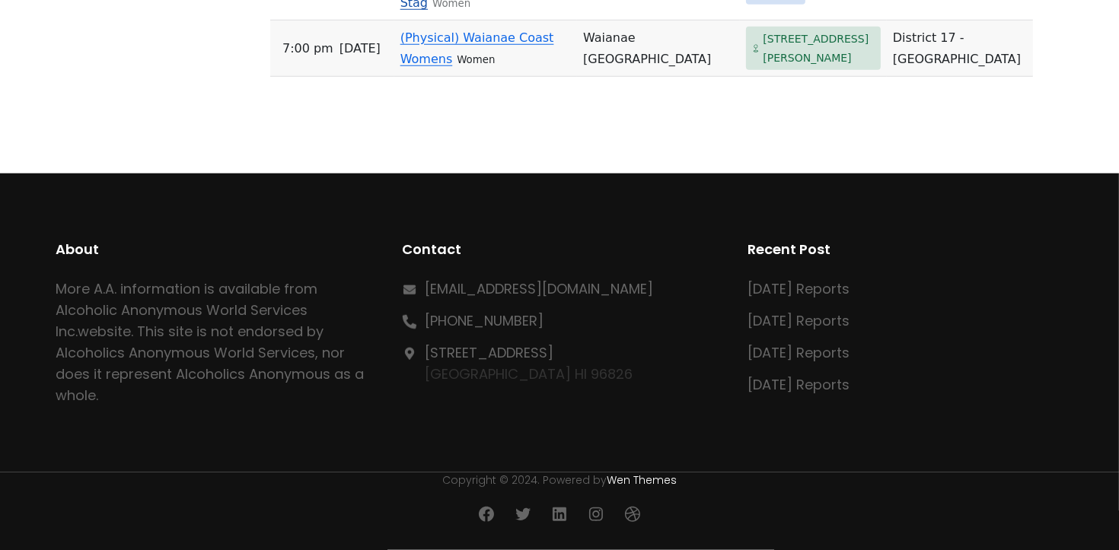
scroll to position [1767, 0]
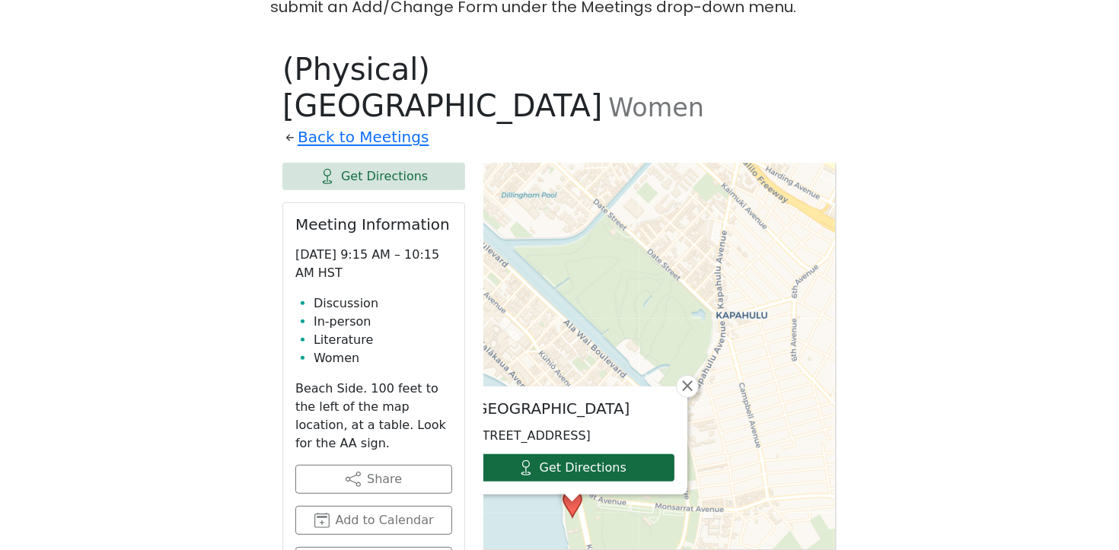
scroll to position [704, 0]
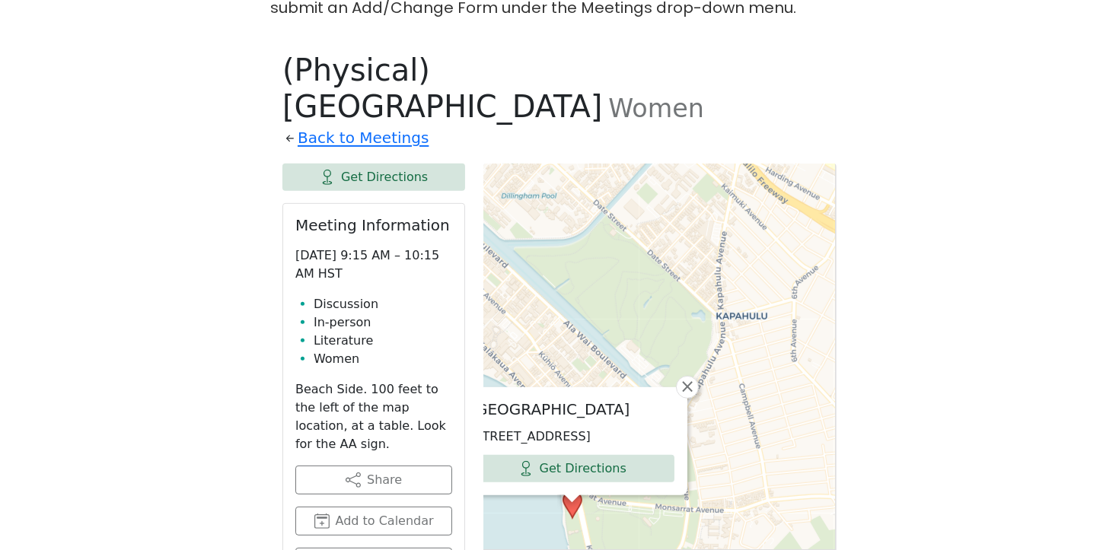
drag, startPoint x: 106, startPoint y: 360, endPoint x: 85, endPoint y: 356, distance: 21.7
click at [103, 360] on div "Starting Oct 1, the Grapevine Group (Weds, 7:30pm) will meet at St. Clements on…" at bounding box center [559, 359] width 1007 height 1265
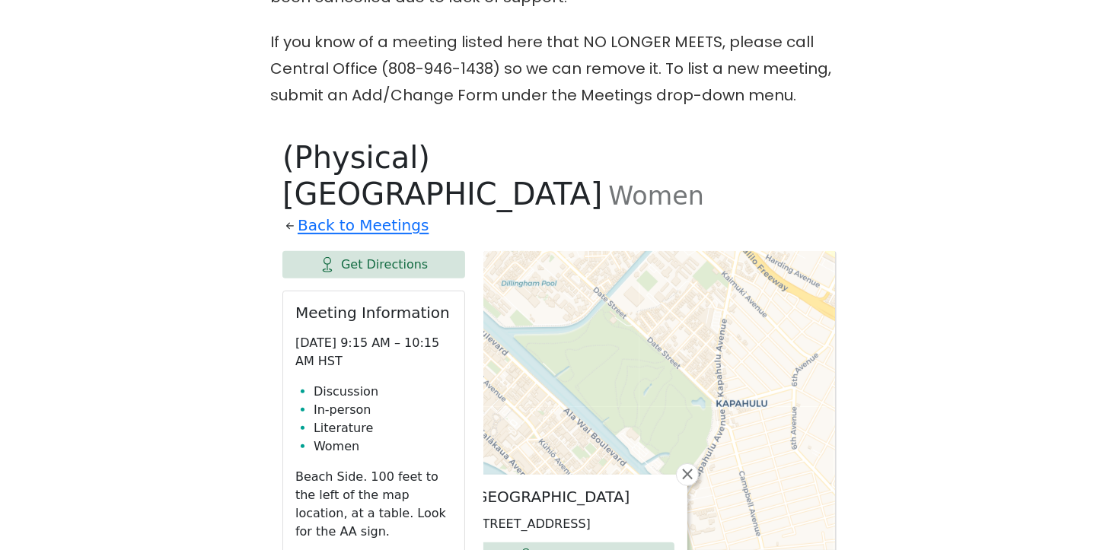
scroll to position [544, 0]
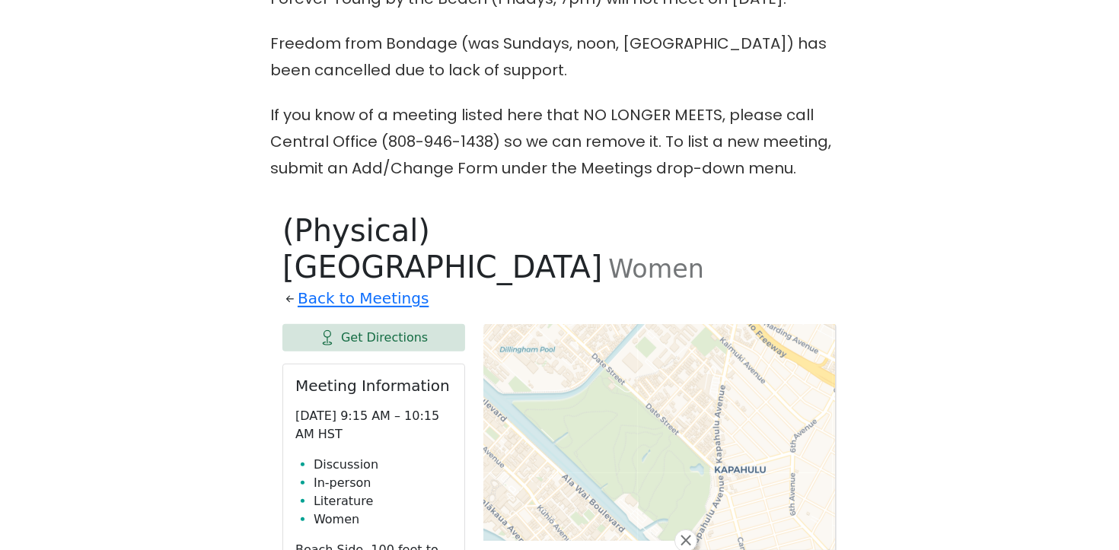
click at [904, 104] on div "Starting Oct 1, the Grapevine Group (Weds, 7:30pm) will meet at St. Clements on…" at bounding box center [559, 519] width 1007 height 1265
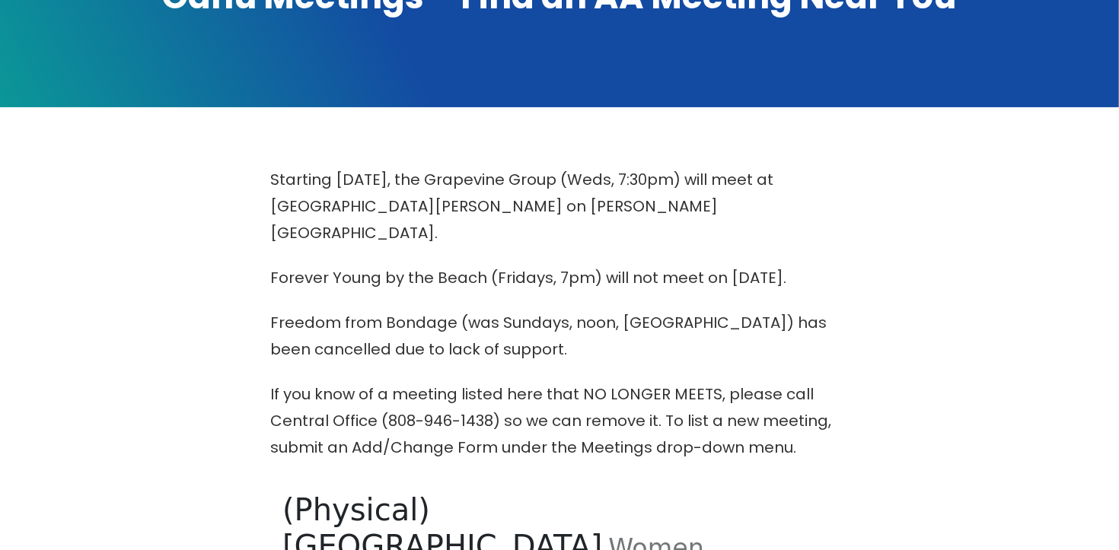
scroll to position [0, 0]
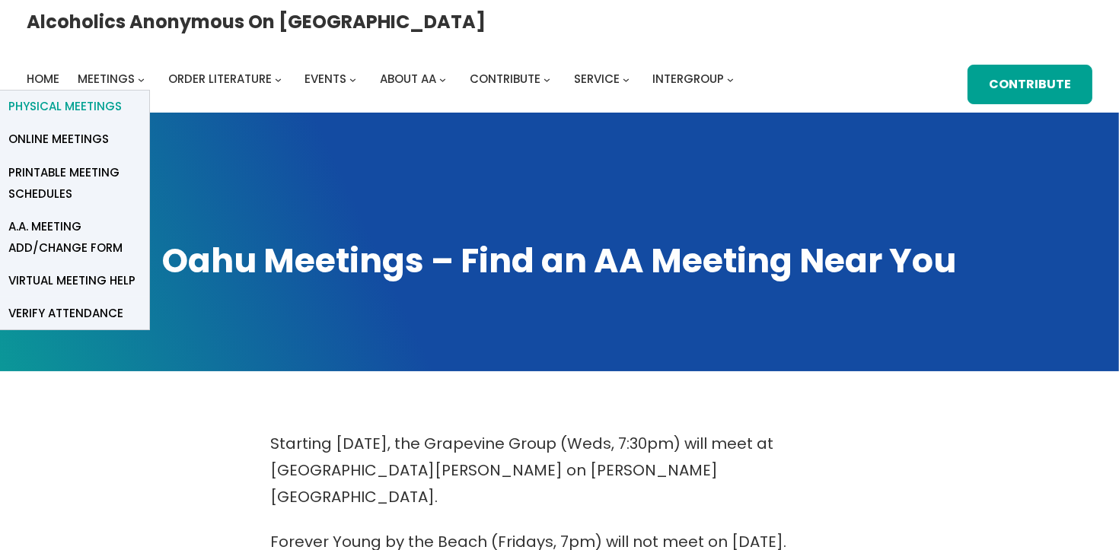
click at [122, 96] on span "Physical Meetings" at bounding box center [64, 106] width 113 height 21
drag, startPoint x: 478, startPoint y: 19, endPoint x: 465, endPoint y: 28, distance: 15.8
click at [135, 71] on span "Meetings" at bounding box center [106, 79] width 57 height 16
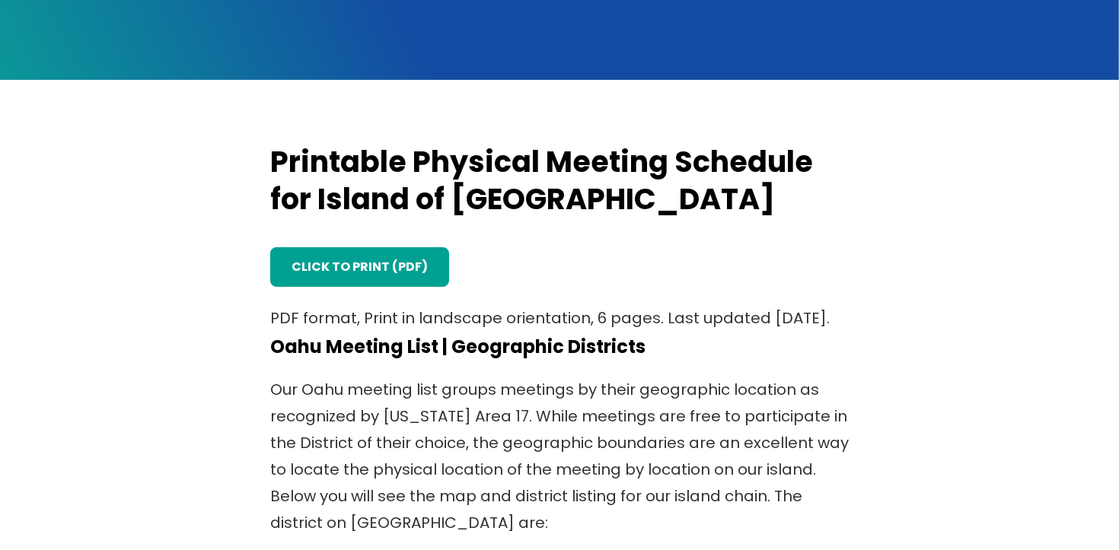
scroll to position [509, 0]
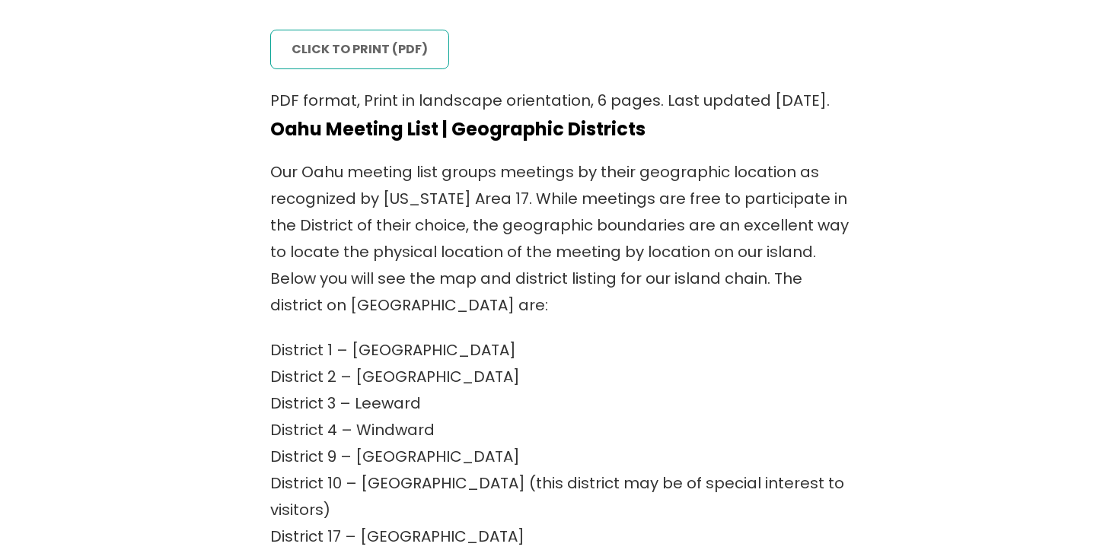
click at [352, 59] on link "click to print (PDF)" at bounding box center [359, 50] width 179 height 40
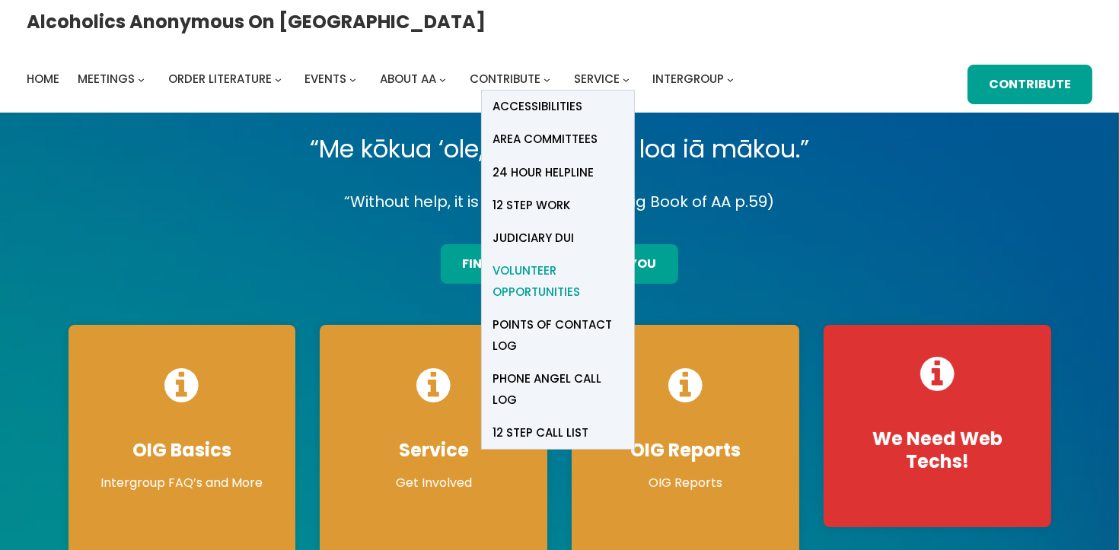
click at [623, 260] on span "Volunteer Opportunities" at bounding box center [557, 281] width 129 height 43
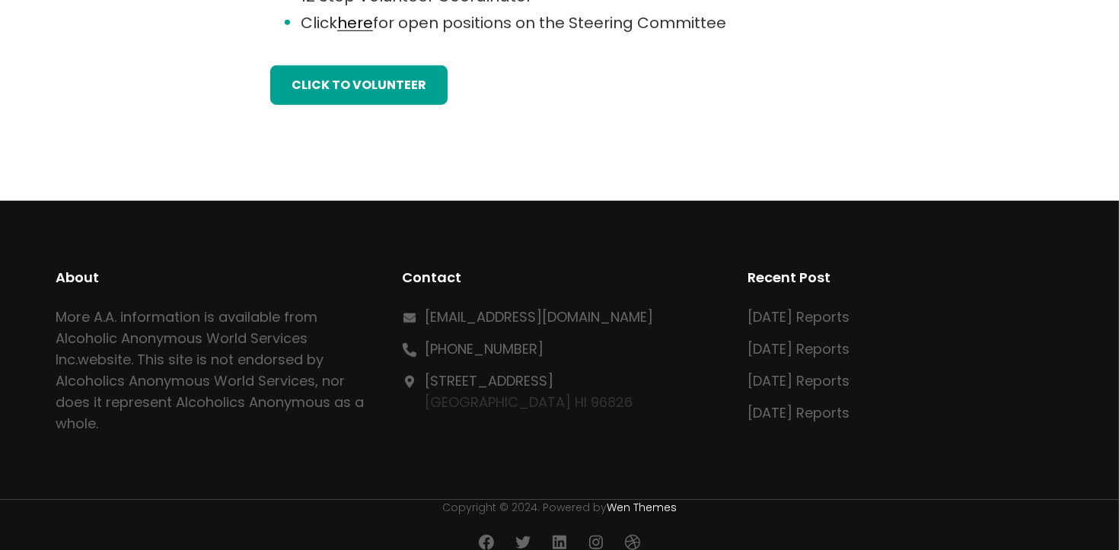
scroll to position [1233, 0]
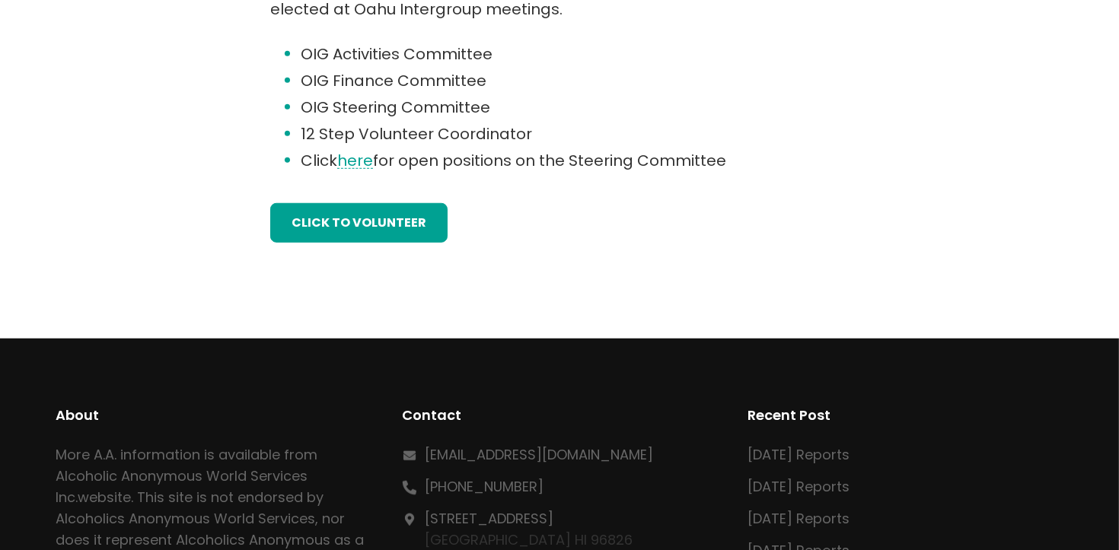
click at [356, 163] on link "here" at bounding box center [355, 160] width 36 height 21
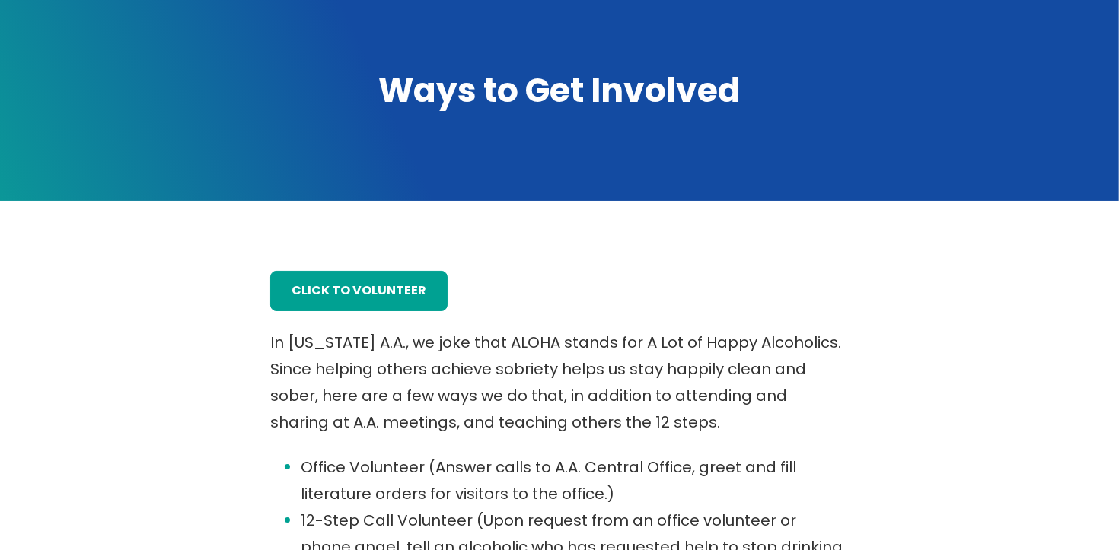
scroll to position [0, 0]
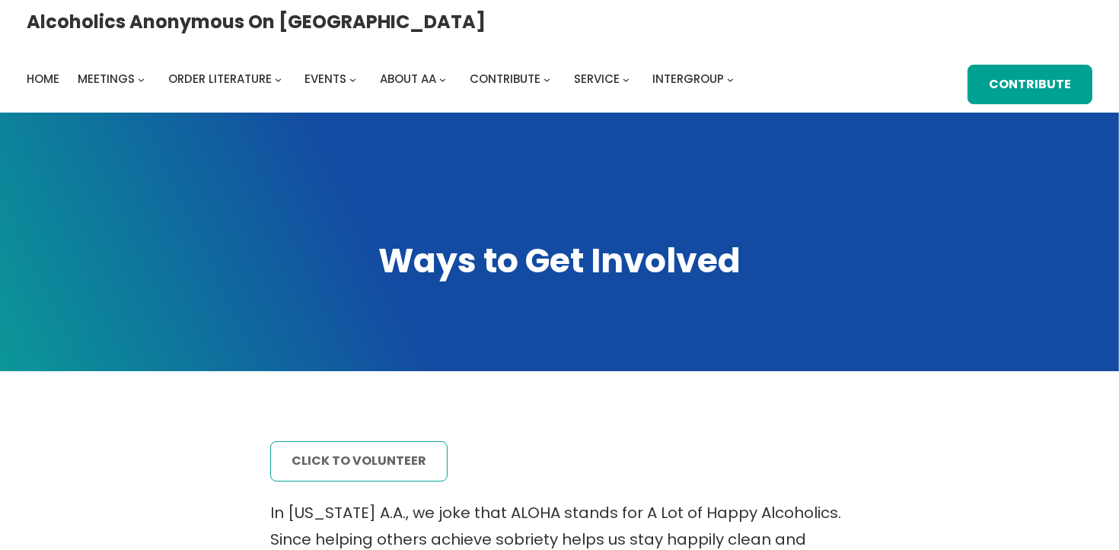
click at [343, 451] on link "click to volunteer" at bounding box center [358, 462] width 177 height 40
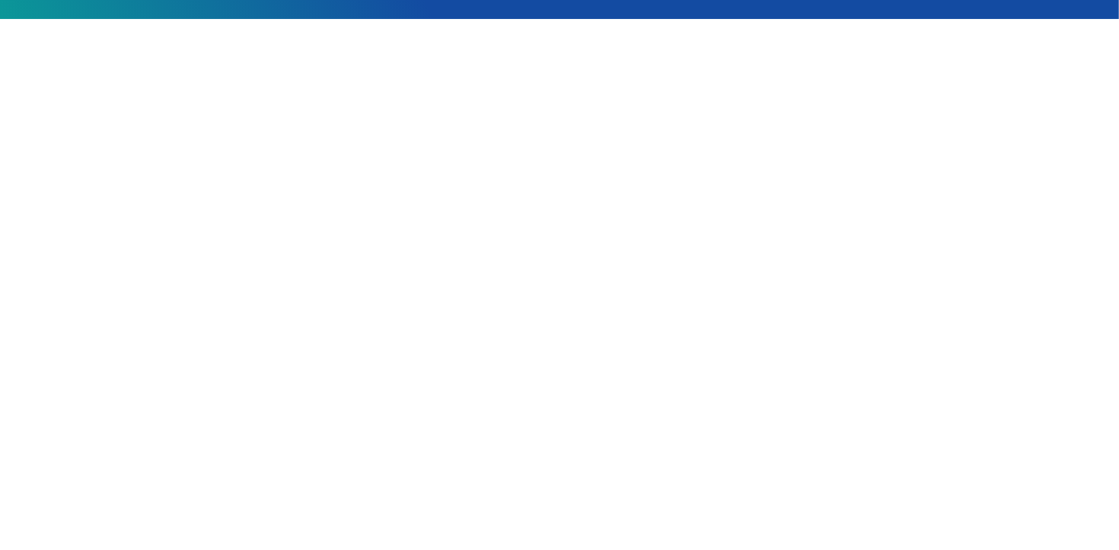
scroll to position [344, 0]
